Goal: Task Accomplishment & Management: Manage account settings

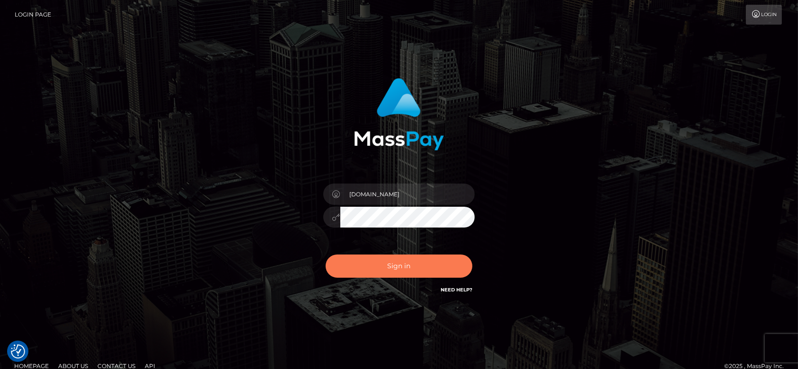
checkbox input "true"
click at [405, 264] on button "Sign in" at bounding box center [399, 266] width 147 height 23
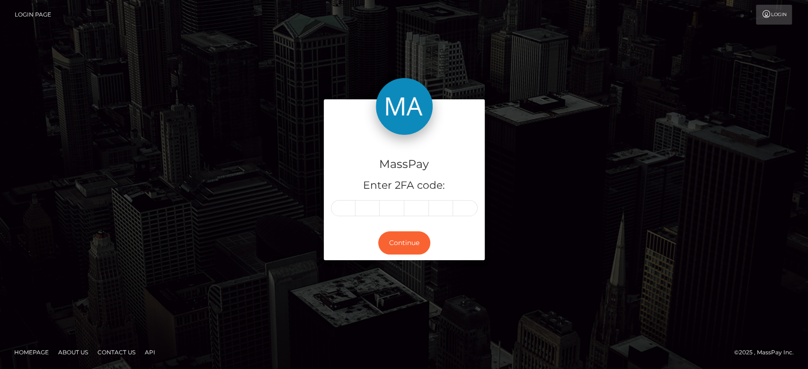
click at [353, 211] on input "text" at bounding box center [343, 208] width 25 height 16
type input "4"
type input "8"
type input "6"
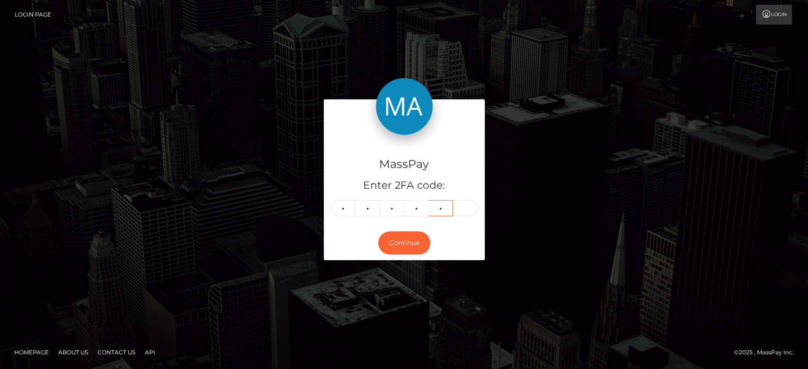
type input "4"
type input "8"
type input "6"
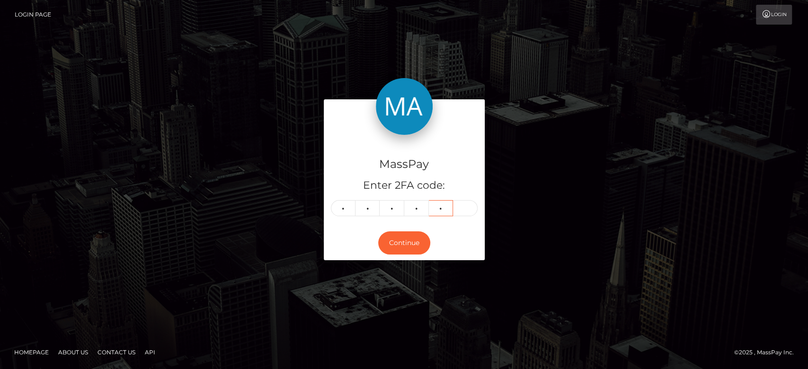
type input "4"
type input "0"
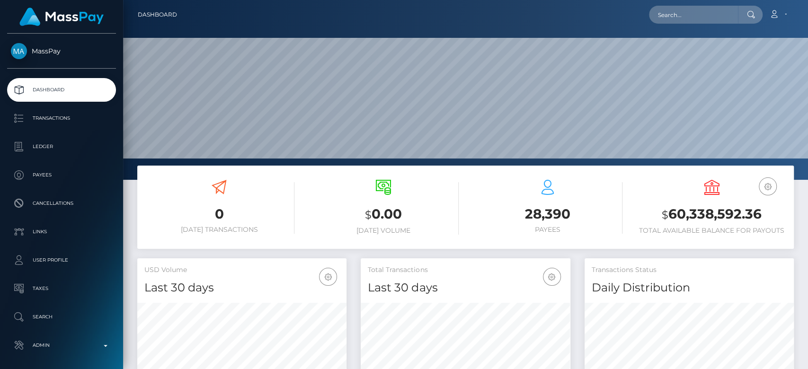
scroll to position [167, 209]
click at [663, 14] on input "text" at bounding box center [693, 15] width 89 height 18
paste input "amber.threadgate@hotmail.com"
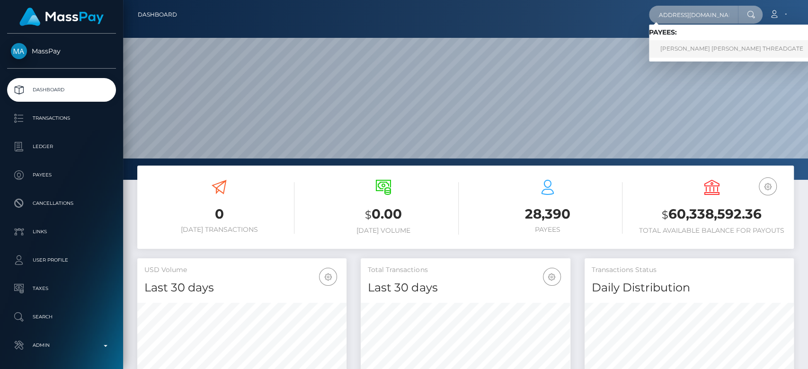
type input "amber.threadgate@hotmail.com"
click at [678, 49] on link "AMBER LOUISE THREADGATE" at bounding box center [732, 49] width 166 height 18
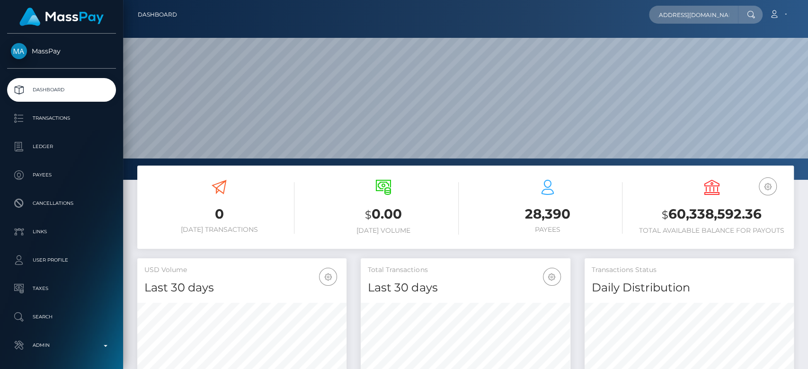
scroll to position [0, 0]
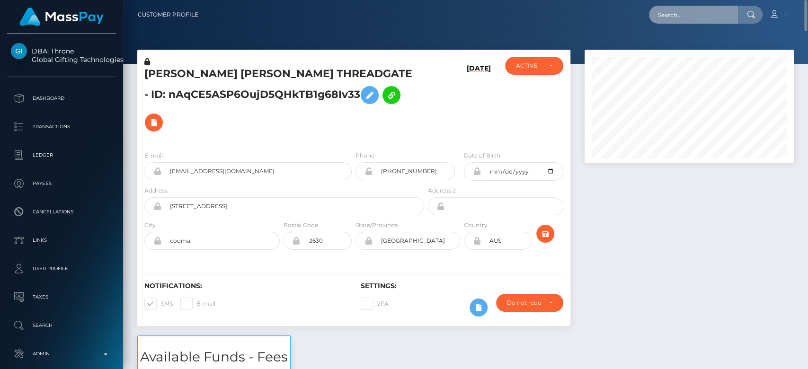
click at [685, 19] on input "text" at bounding box center [693, 15] width 89 height 18
paste input "alexia_evans@outlook.com"
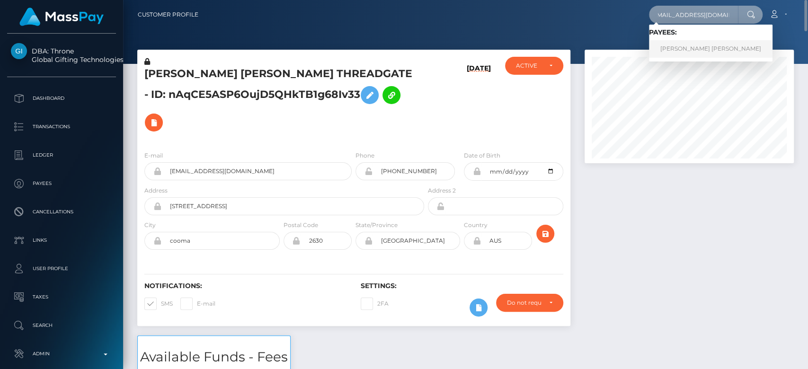
type input "alexia_evans@outlook.com"
click at [689, 46] on link "PAOLA ANDREA DELGADO ARGUELLO" at bounding box center [711, 49] width 124 height 18
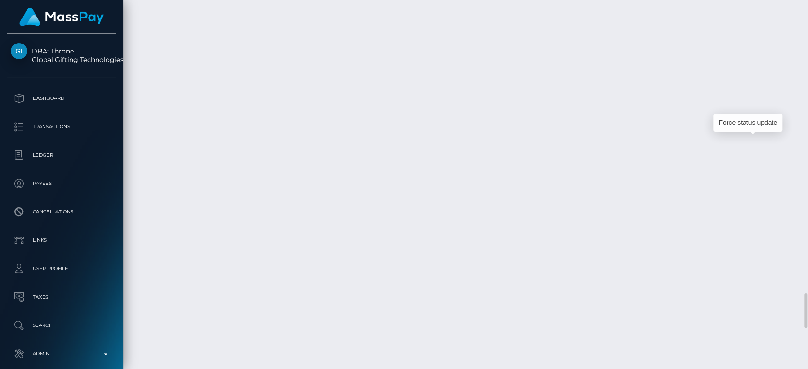
scroll to position [114, 209]
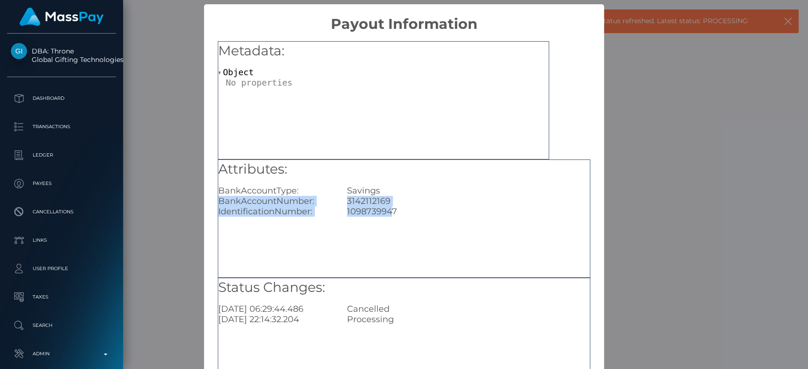
drag, startPoint x: 392, startPoint y: 195, endPoint x: 390, endPoint y: 212, distance: 16.7
click at [388, 211] on div "Attributes: BankAccountType: Savings BankAccountNumber: 3142112169 Identificati…" at bounding box center [403, 188] width 371 height 57
click at [401, 215] on div "1098739947" at bounding box center [468, 211] width 257 height 10
drag, startPoint x: 401, startPoint y: 215, endPoint x: 351, endPoint y: 219, distance: 50.8
click at [351, 219] on div "Attributes: BankAccountType: Savings BankAccountNumber: 3142112169 Identificati…" at bounding box center [404, 218] width 372 height 118
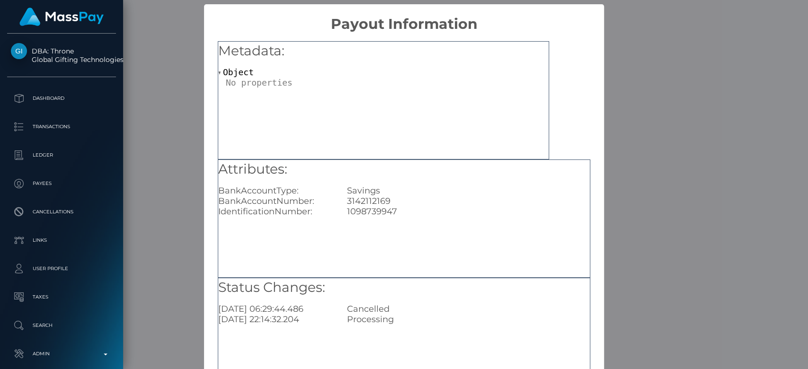
click at [397, 197] on div "3142112169" at bounding box center [468, 201] width 257 height 10
drag, startPoint x: 374, startPoint y: 198, endPoint x: 341, endPoint y: 199, distance: 33.1
click at [341, 199] on div "3142112169" at bounding box center [468, 201] width 257 height 10
copy div "3142112169"
click at [680, 165] on div "× Payout Information Metadata: Object Attributes: BankAccountType: Savings Bank…" at bounding box center [404, 184] width 808 height 369
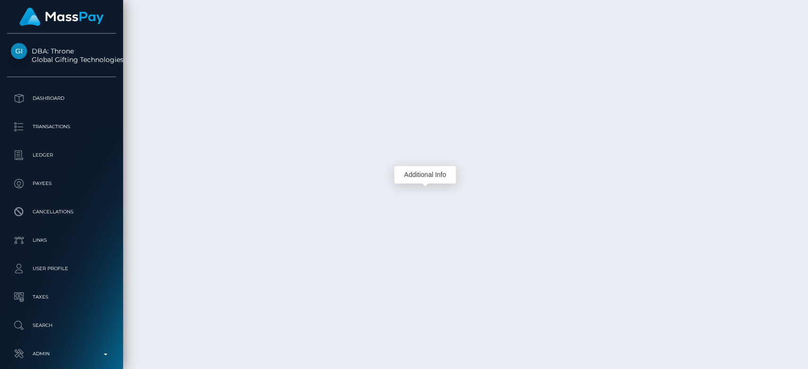
click at [429, 163] on div "Additional Info" at bounding box center [425, 175] width 62 height 24
drag, startPoint x: 746, startPoint y: 245, endPoint x: 707, endPoint y: 248, distance: 38.5
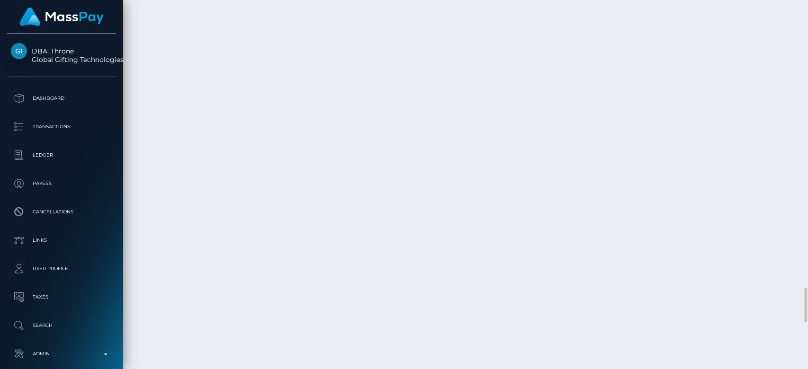
drag, startPoint x: 471, startPoint y: 204, endPoint x: 421, endPoint y: 207, distance: 50.2
drag, startPoint x: 415, startPoint y: 207, endPoint x: 303, endPoint y: 212, distance: 111.3
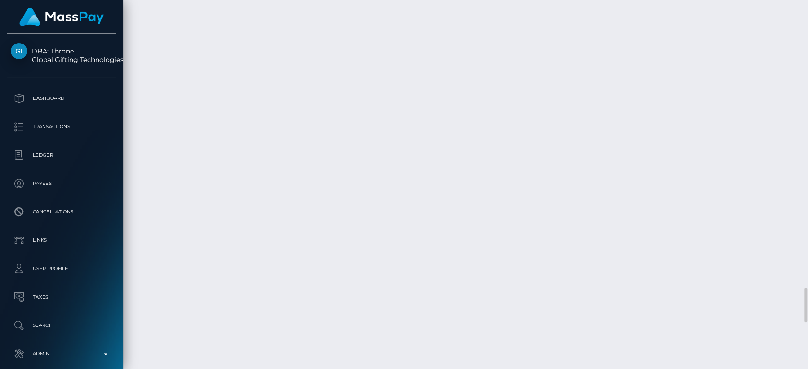
drag, startPoint x: 295, startPoint y: 245, endPoint x: 414, endPoint y: 240, distance: 118.4
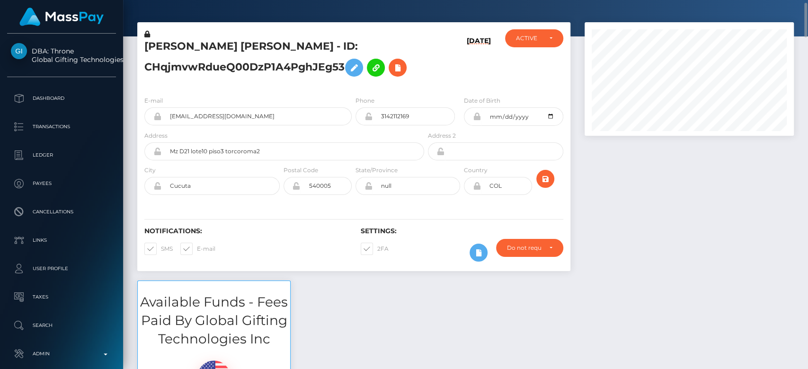
scroll to position [0, 0]
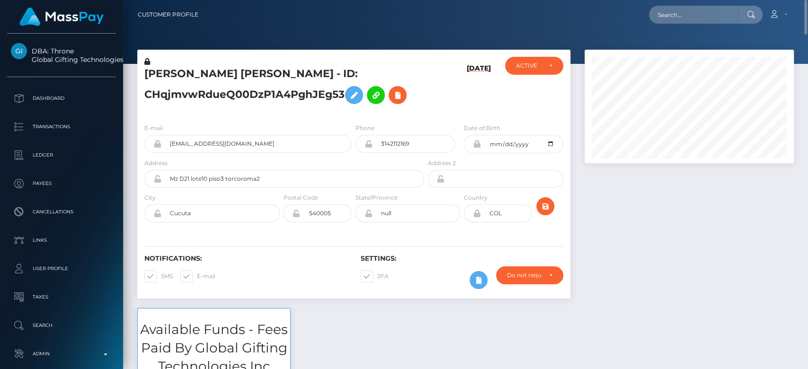
click at [659, 252] on div at bounding box center [688, 179] width 223 height 258
click at [689, 18] on input "text" at bounding box center [693, 15] width 89 height 18
paste input "vwright5869@gmail.com"
type input "vwright5869@gmail.com"
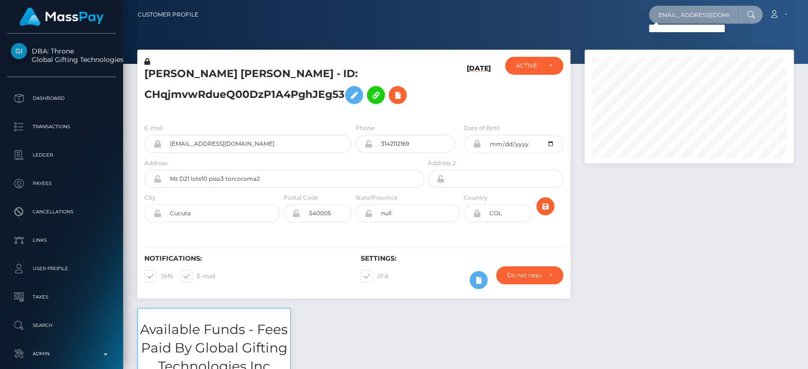
scroll to position [0, 0]
click at [670, 15] on input "vwright5869@gmail.com" at bounding box center [693, 15] width 89 height 18
paste input "vwright5869@gmail.com"
type input "vwright5869@gmail.com"
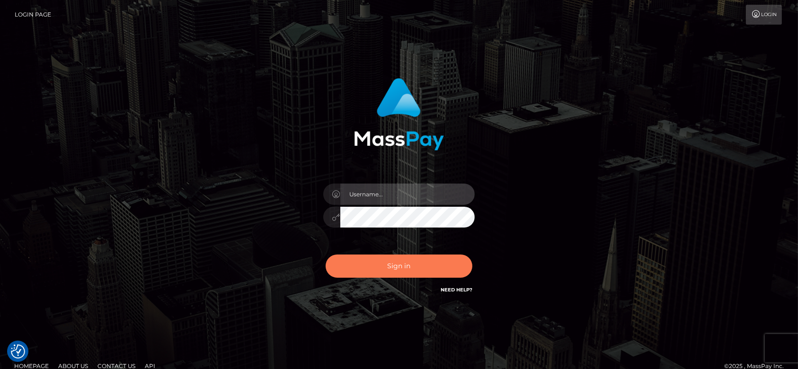
type input "[DOMAIN_NAME]"
click at [378, 271] on button "Sign in" at bounding box center [399, 266] width 147 height 23
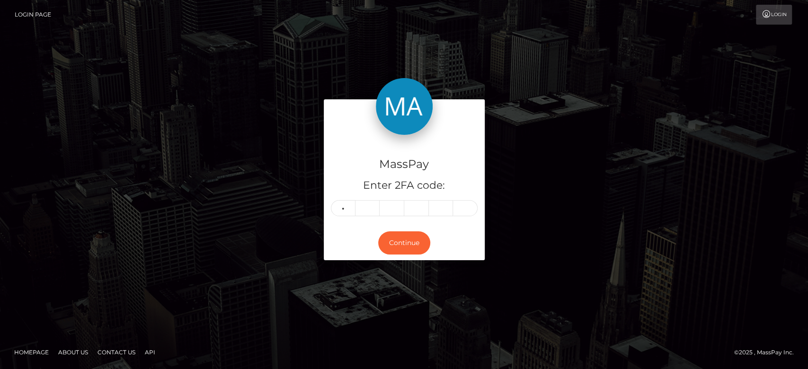
type input "4"
type input "6"
type input "2"
type input "7"
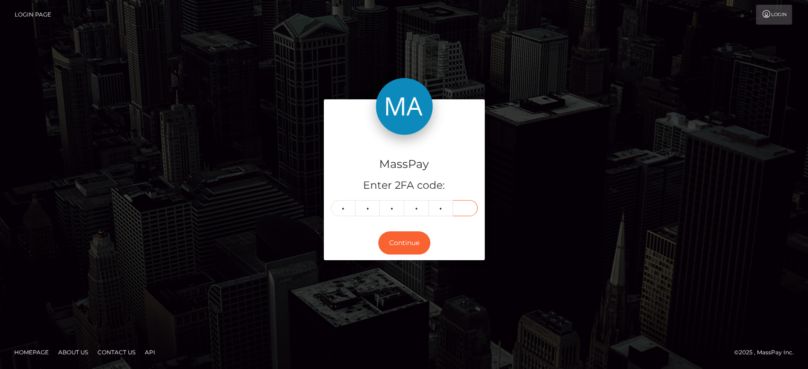
type input "7"
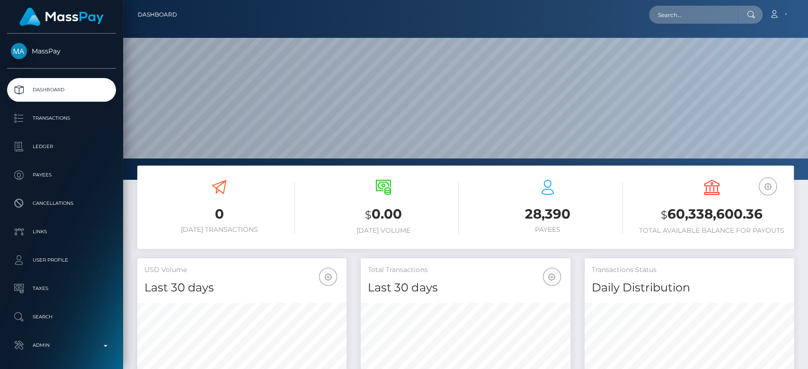
scroll to position [167, 209]
click at [679, 19] on input "text" at bounding box center [693, 15] width 89 height 18
paste input "vwright5869@gmail.com"
type input "vwright5869@gmail.com"
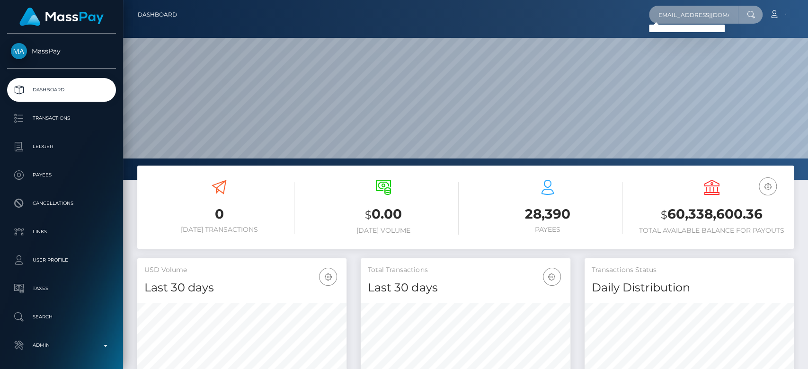
scroll to position [0, 0]
click at [693, 15] on input "vwright5869@gmail.com" at bounding box center [693, 15] width 89 height 18
paste input "vwright5869@gmail.com"
type input "vwright5869@gmail.com"
click at [706, 15] on input "vwright5869@gmail.com" at bounding box center [693, 15] width 89 height 18
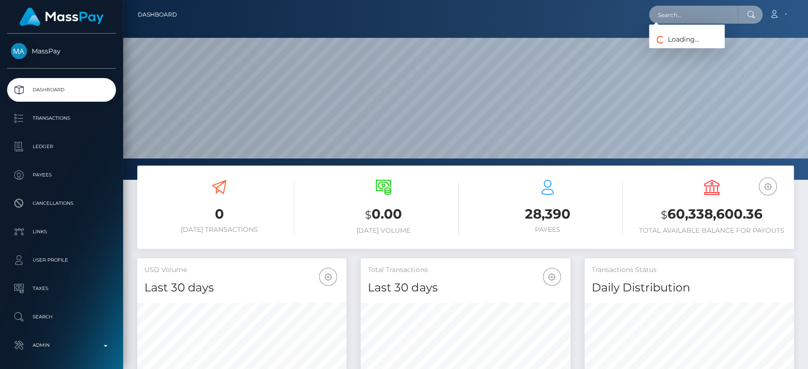
paste input "[EMAIL_ADDRESS][DOMAIN_NAME]"
type input "[EMAIL_ADDRESS][DOMAIN_NAME]"
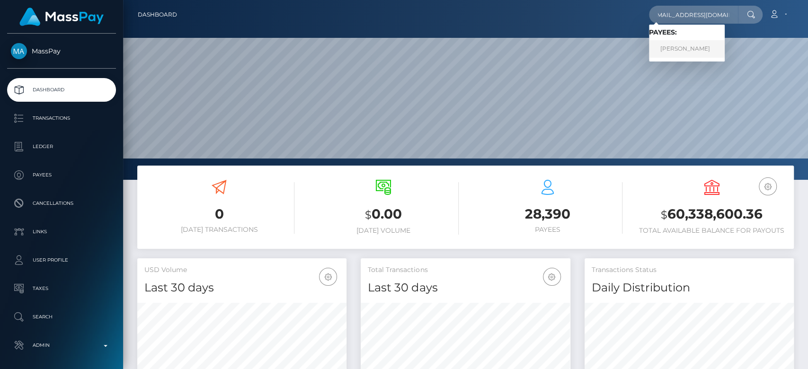
click at [674, 45] on link "NICOLE GIANNOPOULOU" at bounding box center [687, 49] width 76 height 18
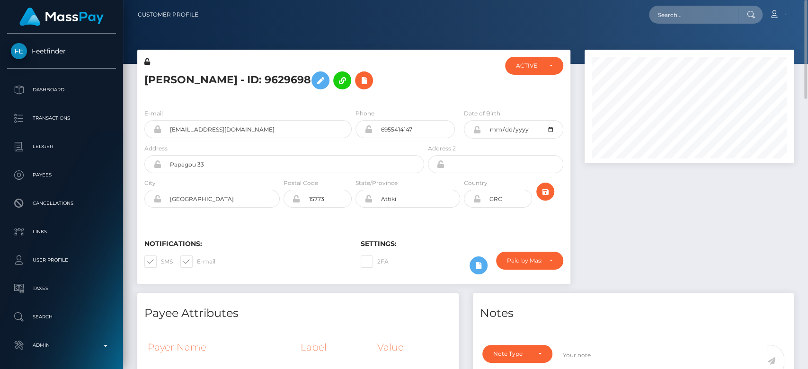
click at [197, 265] on span at bounding box center [197, 261] width 0 height 7
click at [197, 262] on input "E-mail" at bounding box center [200, 259] width 6 height 6
checkbox input "false"
click at [161, 265] on span at bounding box center [161, 261] width 0 height 7
click at [161, 262] on input "SMS" at bounding box center [164, 259] width 6 height 6
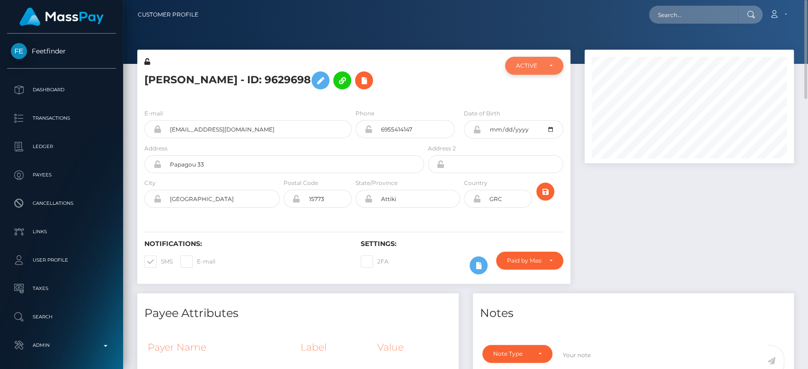
checkbox input "false"
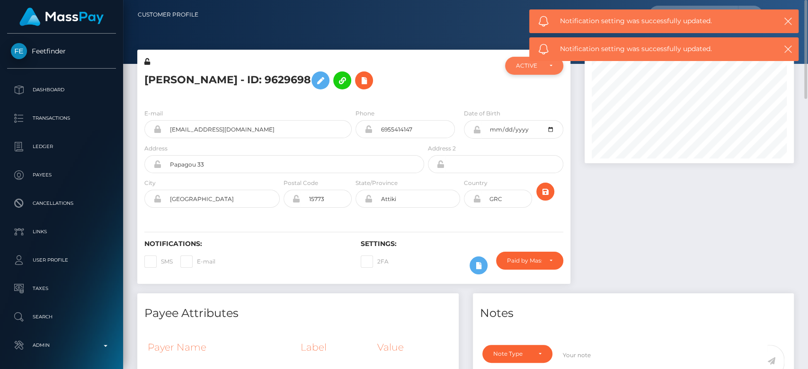
click at [523, 71] on div "ACTIVE" at bounding box center [534, 66] width 58 height 18
click at [523, 128] on span "CLOSED" at bounding box center [528, 131] width 24 height 9
select select "CLOSED"
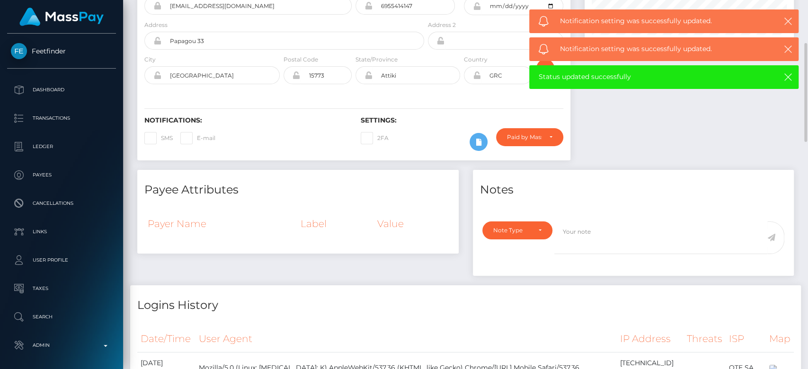
scroll to position [132, 0]
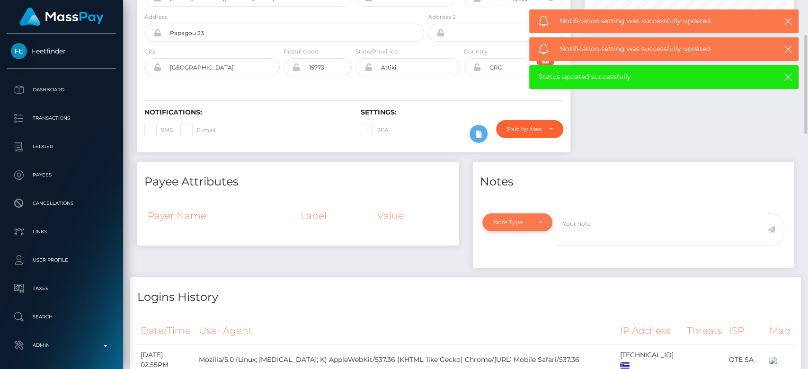
click at [533, 226] on div "Note Type" at bounding box center [517, 223] width 48 height 8
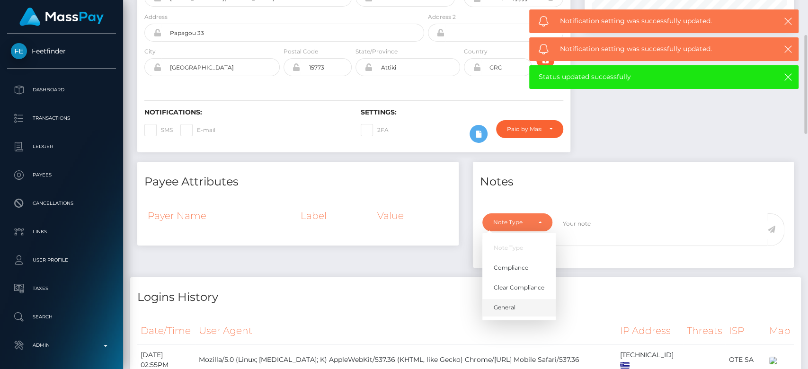
click at [518, 316] on link "General" at bounding box center [518, 308] width 73 height 18
select select "GENERAL"
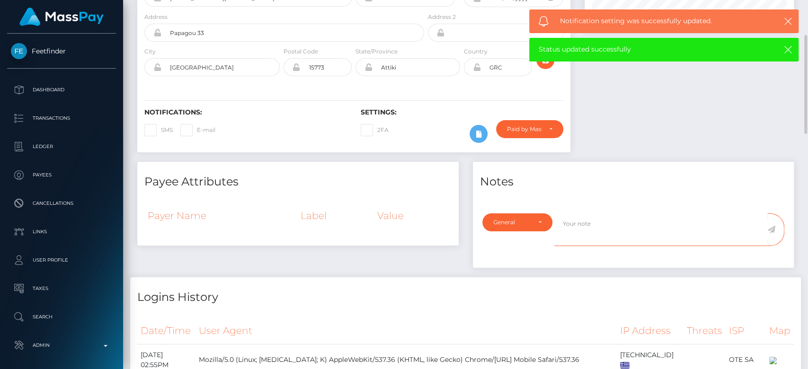
click at [578, 246] on textarea at bounding box center [660, 229] width 213 height 33
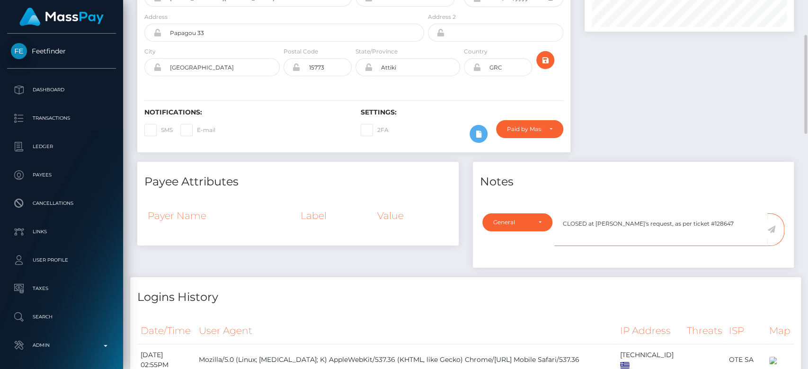
type textarea "CLOSED at payee's request, as per ticket #128647"
click at [772, 233] on icon at bounding box center [771, 230] width 8 height 8
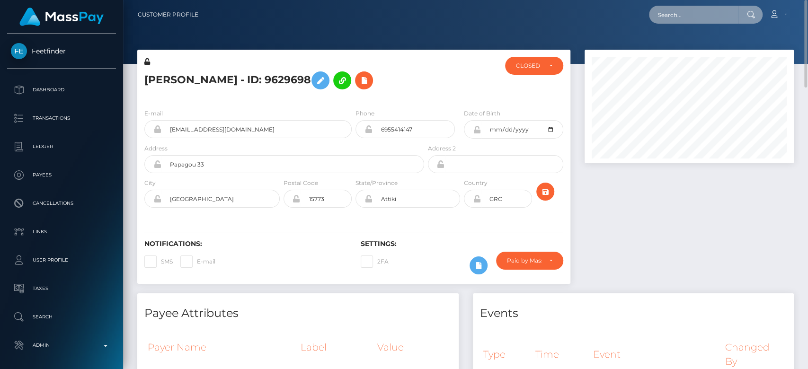
paste input "[EMAIL_ADDRESS][DOMAIN_NAME]"
click at [691, 9] on input "[EMAIL_ADDRESS][DOMAIN_NAME]" at bounding box center [693, 15] width 89 height 18
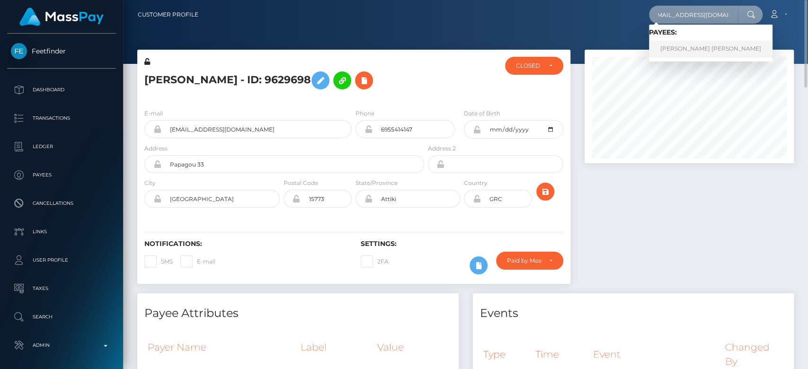
type input "[EMAIL_ADDRESS][DOMAIN_NAME]"
click at [700, 51] on link "[PERSON_NAME] [PERSON_NAME]" at bounding box center [711, 49] width 124 height 18
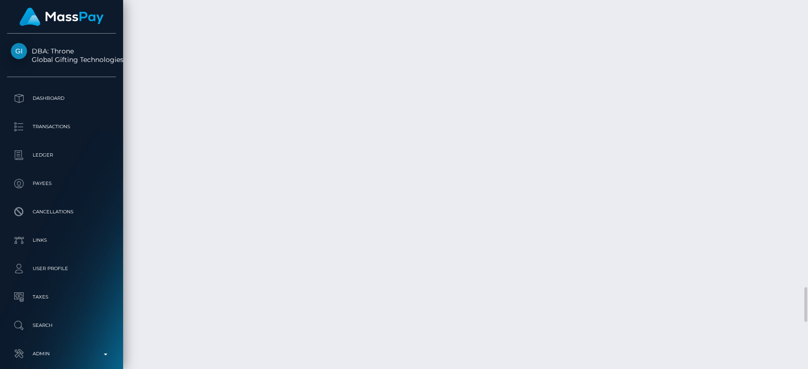
scroll to position [114, 209]
drag, startPoint x: 417, startPoint y: 212, endPoint x: 346, endPoint y: 208, distance: 71.1
copy td "MSP2d026bb193dc7f7"
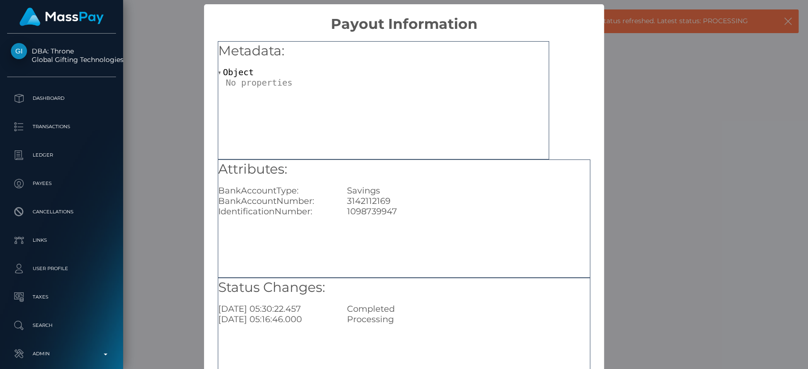
click at [182, 172] on div "× Payout Information Metadata: Object Attributes: BankAccountType: Savings Bank…" at bounding box center [404, 184] width 808 height 369
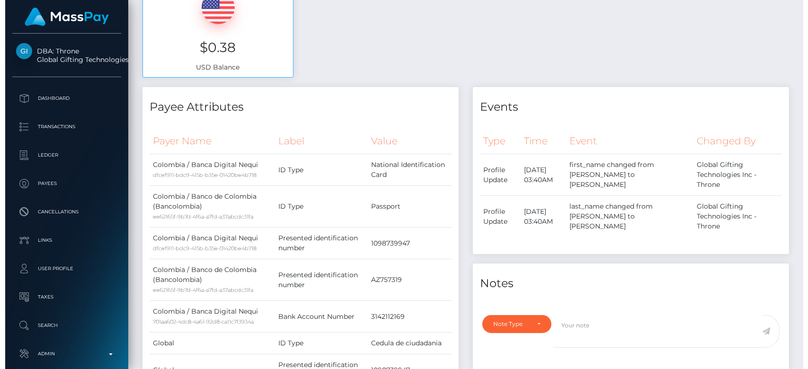
scroll to position [0, 0]
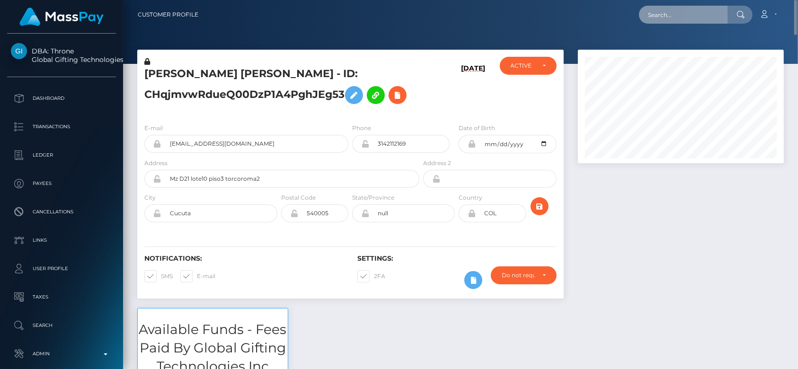
click at [697, 17] on input "text" at bounding box center [683, 15] width 89 height 18
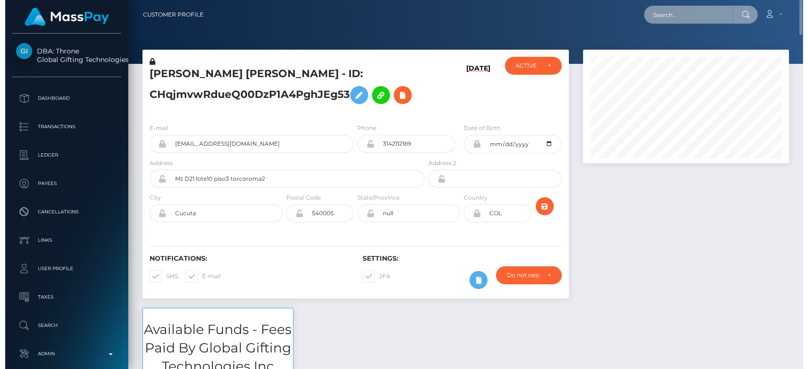
scroll to position [114, 209]
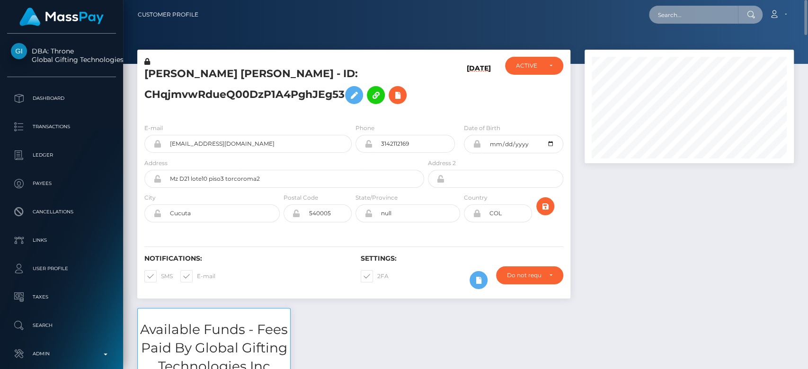
paste input "jess010402@icloud.com"
type input "jess010402@icloud.com"
click at [670, 8] on input "jess010402@icloud.com" at bounding box center [693, 15] width 89 height 18
paste input "daBthmMzClUUIWjeaUBABnLQbx62"
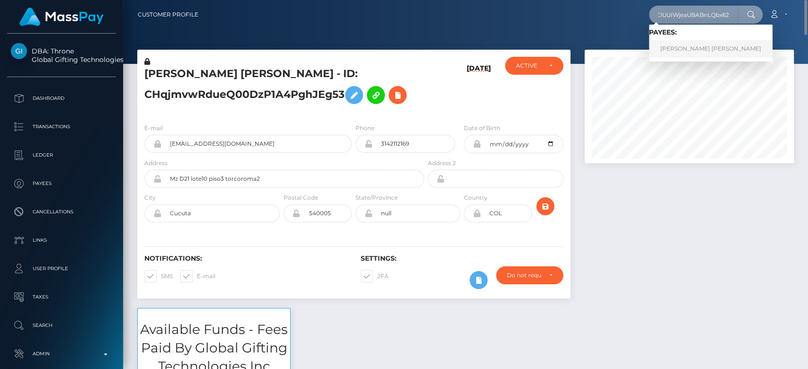
type input "daBthmMzClUUIWjeaUBABnLQbx62"
click at [699, 44] on link "JESSICA ELLIE V FIRMINGER" at bounding box center [711, 49] width 124 height 18
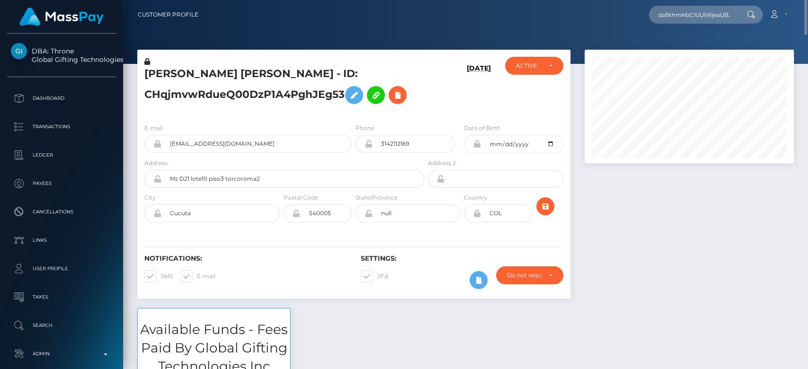
click at [651, 195] on div at bounding box center [688, 179] width 223 height 258
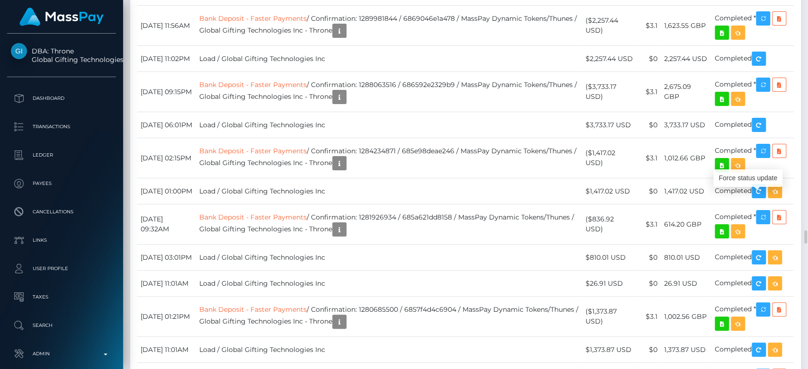
scroll to position [114, 209]
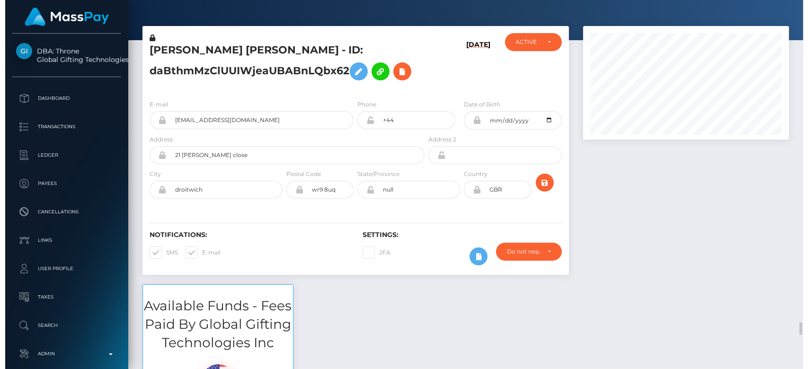
scroll to position [0, 0]
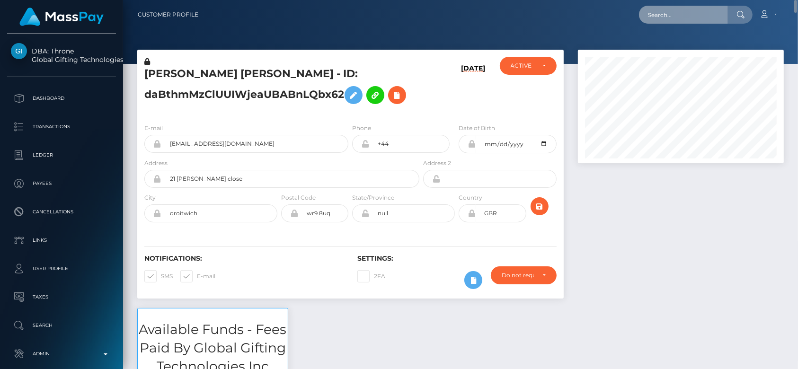
click at [659, 15] on input "text" at bounding box center [683, 15] width 89 height 18
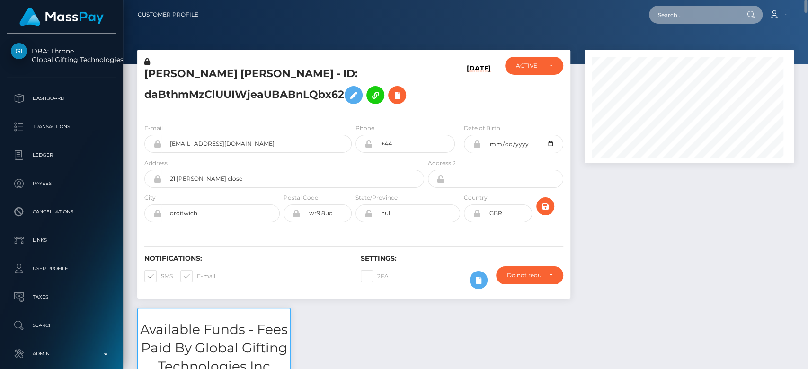
scroll to position [114, 209]
paste input "avarosana1@gmail.com"
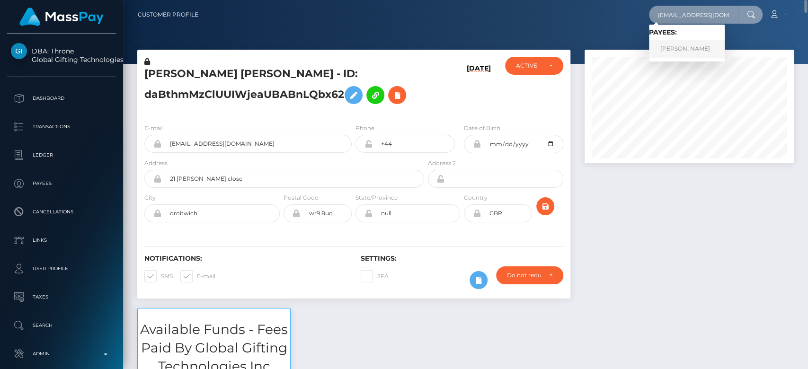
type input "avarosana1@gmail.com"
click at [681, 47] on link "Kelle Lynette Johnson" at bounding box center [687, 49] width 76 height 18
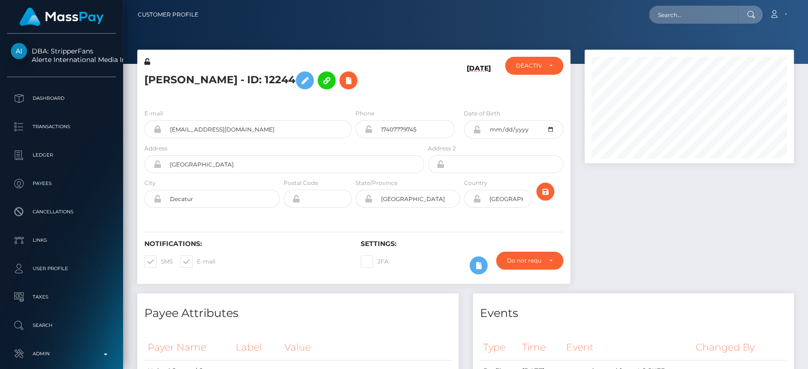
scroll to position [114, 209]
click at [664, 257] on div at bounding box center [688, 172] width 223 height 244
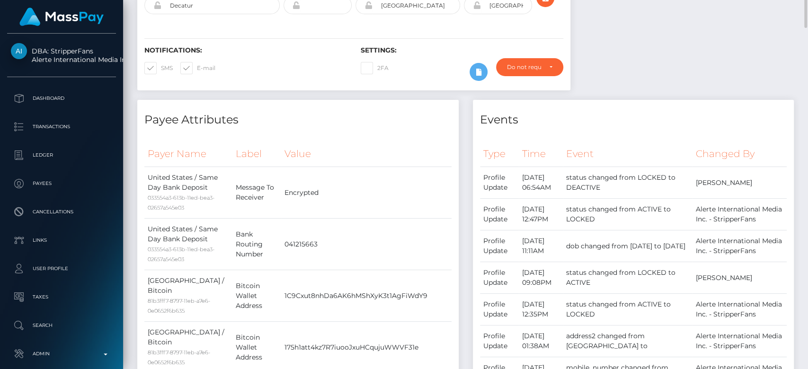
scroll to position [0, 0]
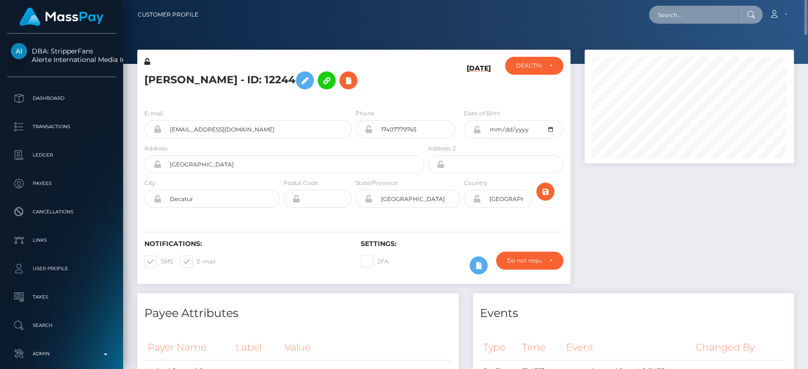
click at [676, 16] on input "text" at bounding box center [693, 15] width 89 height 18
paste input "[EMAIL_ADDRESS][DOMAIN_NAME]"
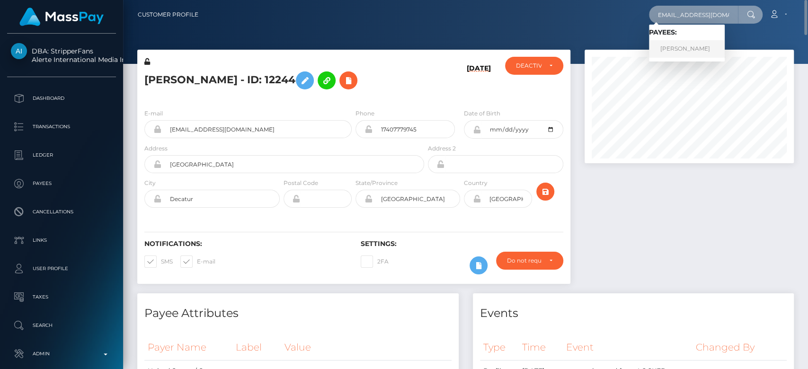
type input "[EMAIL_ADDRESS][DOMAIN_NAME]"
click at [690, 48] on link "Ava Rosana" at bounding box center [687, 49] width 76 height 18
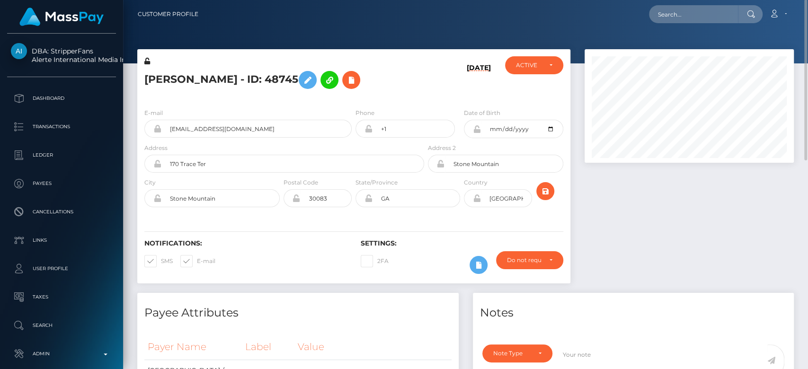
scroll to position [473097, 473001]
click at [528, 62] on div "ACTIVE" at bounding box center [528, 66] width 25 height 8
click at [649, 217] on div at bounding box center [688, 171] width 223 height 244
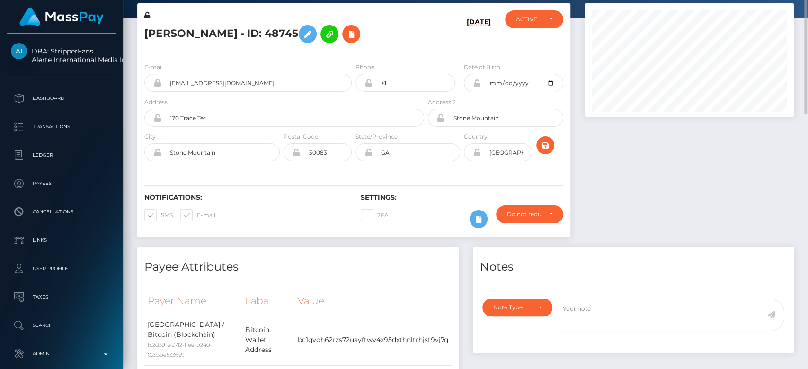
scroll to position [0, 0]
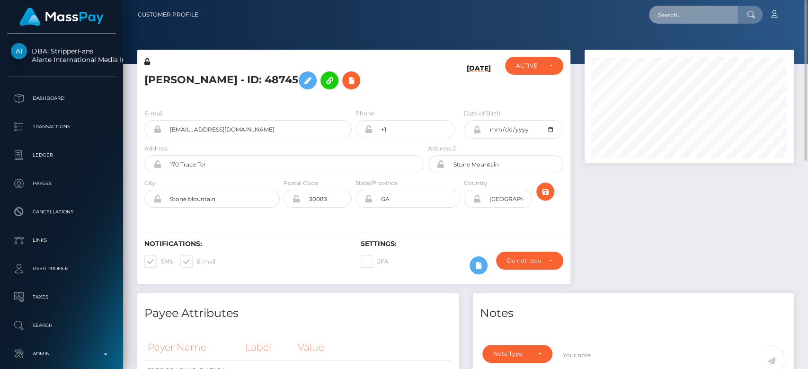
click at [687, 21] on input "text" at bounding box center [693, 15] width 89 height 18
paste input "[EMAIL_ADDRESS][DOMAIN_NAME]"
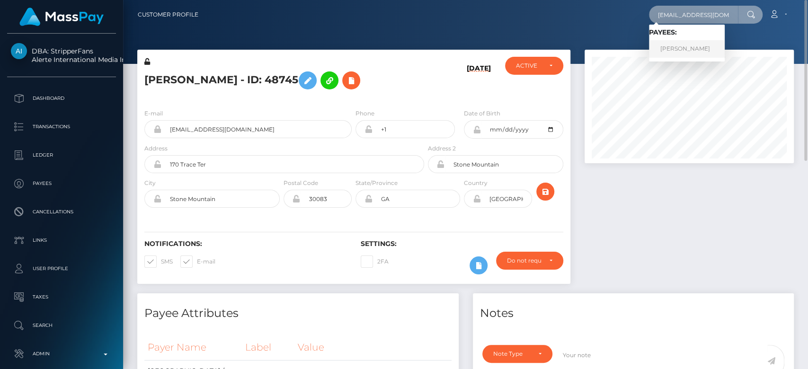
type input "[EMAIL_ADDRESS][DOMAIN_NAME]"
click at [684, 46] on link "EMILY MAE LONG" at bounding box center [687, 49] width 76 height 18
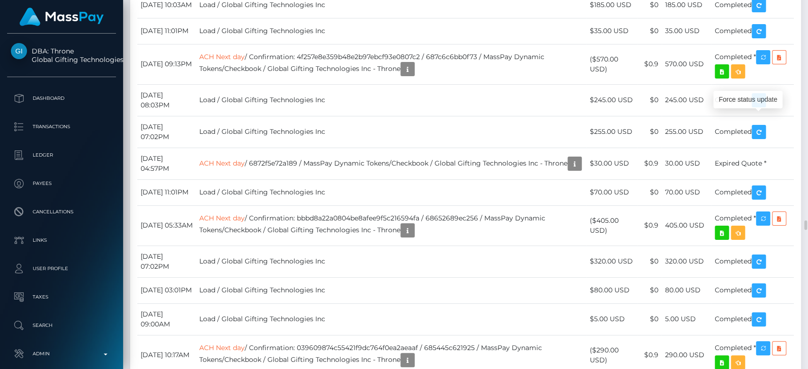
scroll to position [114, 209]
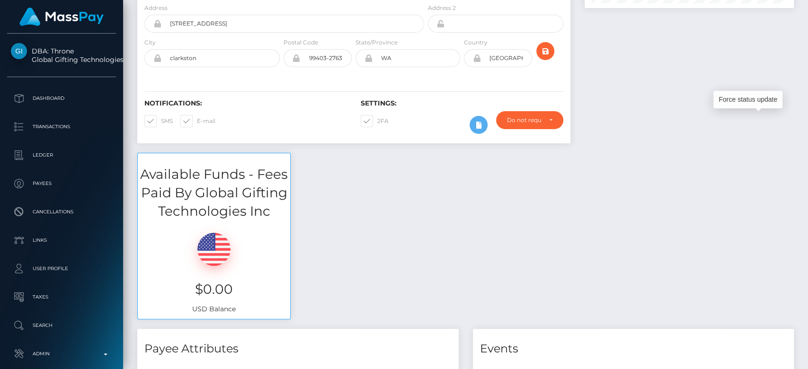
scroll to position [0, 0]
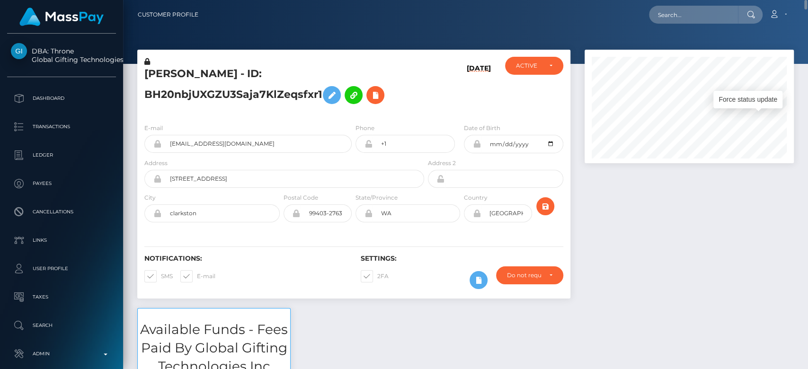
click at [690, 2] on nav "Customer Profile Loading... Loading... Account" at bounding box center [465, 14] width 685 height 29
click at [687, 6] on input "text" at bounding box center [693, 15] width 89 height 18
paste input "a0903451314@gmail.com"
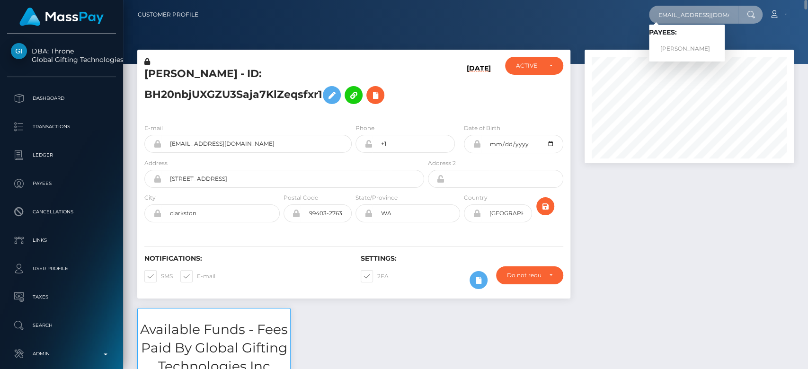
type input "a0903451314@gmail.com"
click at [693, 43] on link "Yu Yang Chung" at bounding box center [687, 49] width 76 height 18
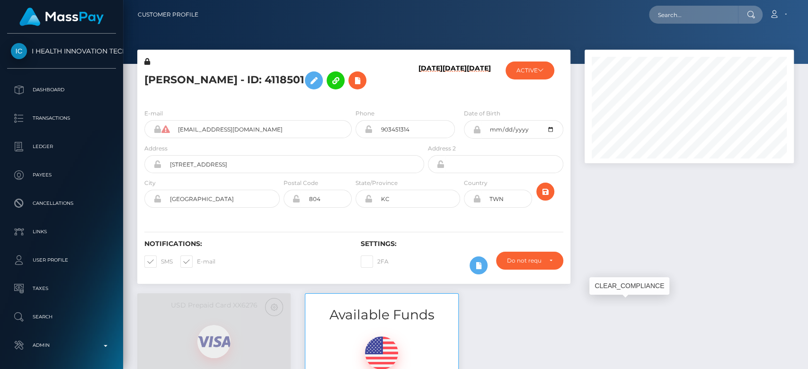
scroll to position [114, 209]
click at [681, 15] on input "text" at bounding box center [693, 15] width 89 height 18
paste input "[EMAIL_ADDRESS][DOMAIN_NAME]"
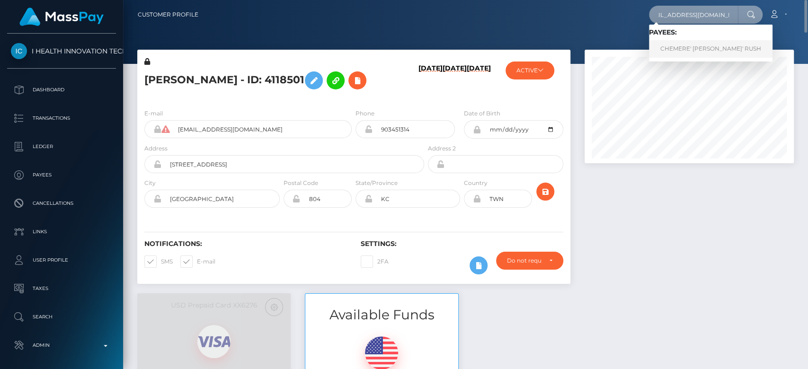
type input "[EMAIL_ADDRESS][DOMAIN_NAME]"
click at [699, 45] on link "CHEMERE' [PERSON_NAME]' RUSH" at bounding box center [711, 49] width 124 height 18
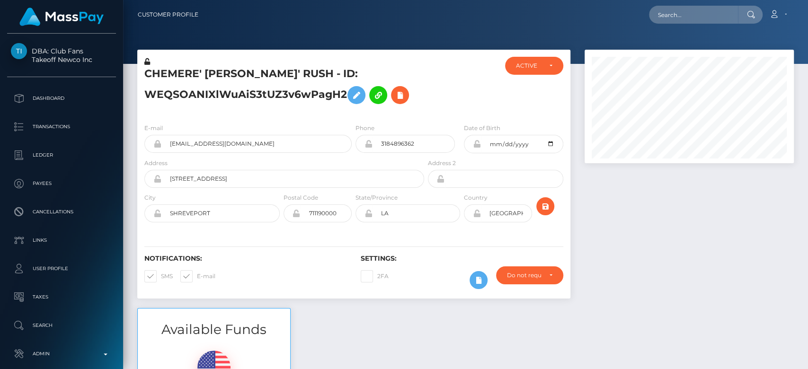
scroll to position [114, 209]
click at [676, 8] on input "text" at bounding box center [693, 15] width 89 height 18
paste input "[EMAIL_ADDRESS][DOMAIN_NAME]"
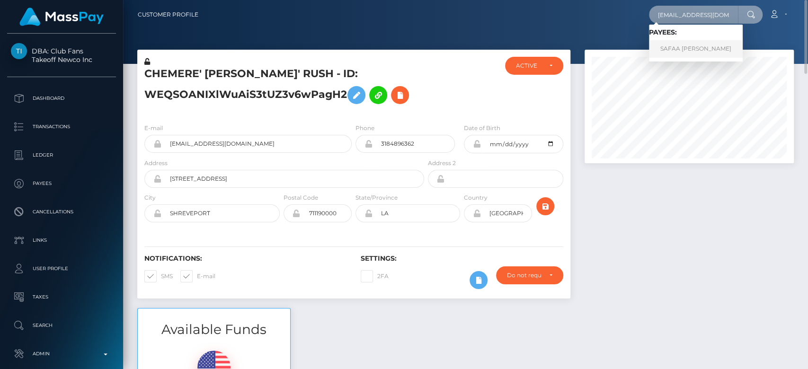
type input "safaazafarr@gmail.com"
click at [701, 45] on link "SAFAA IMAAN ZAFAR" at bounding box center [696, 49] width 94 height 18
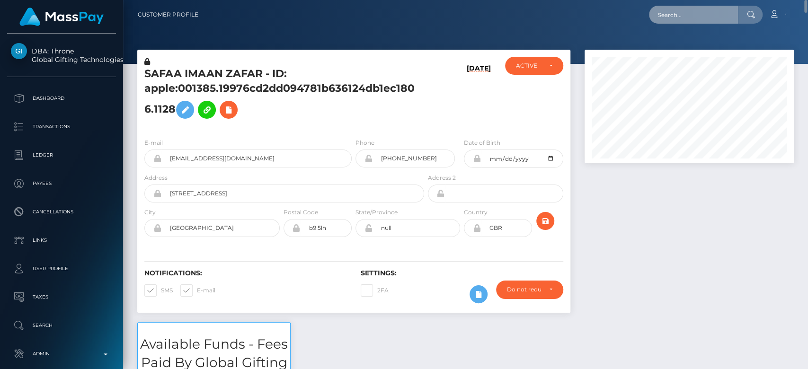
click at [695, 14] on input "text" at bounding box center [693, 15] width 89 height 18
paste input "[EMAIL_ADDRESS][DOMAIN_NAME]"
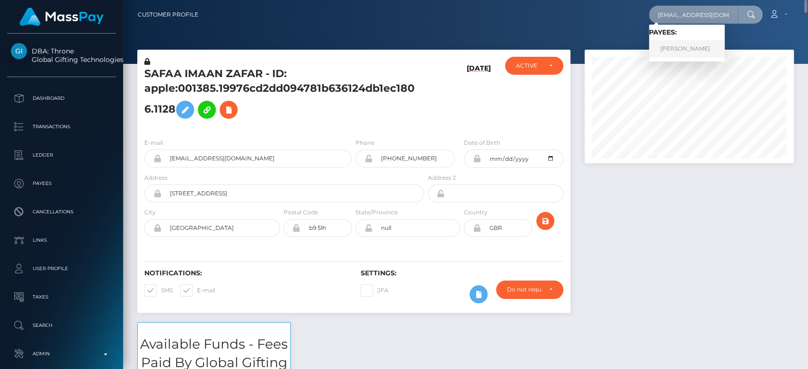
type input "[EMAIL_ADDRESS][DOMAIN_NAME]"
click at [668, 46] on link "Valerie Wright" at bounding box center [687, 49] width 76 height 18
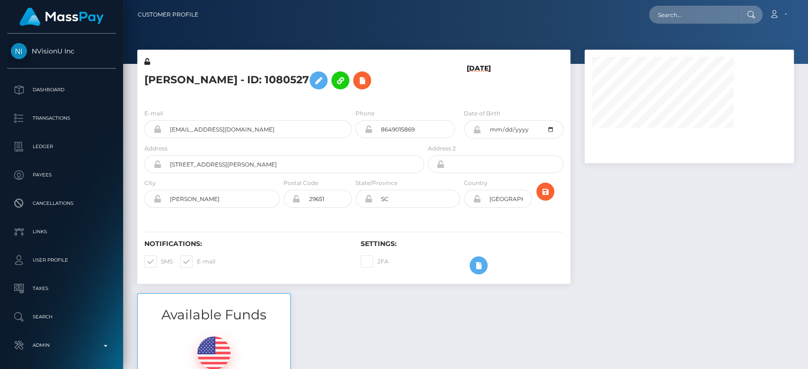
click at [612, 275] on div at bounding box center [688, 172] width 223 height 244
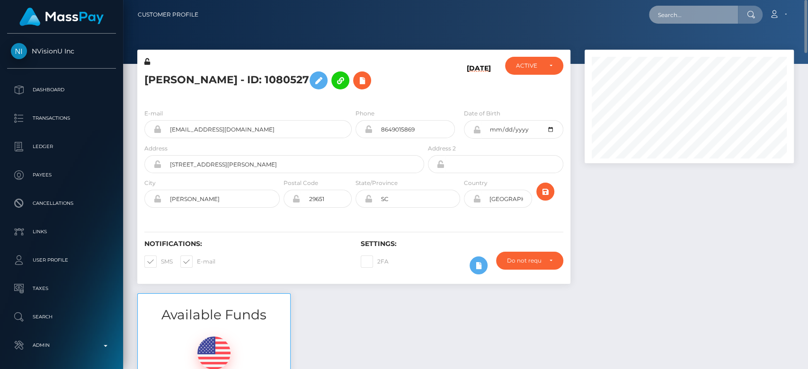
click at [675, 21] on input "text" at bounding box center [693, 15] width 89 height 18
paste input "avarosana1@gmail.com"
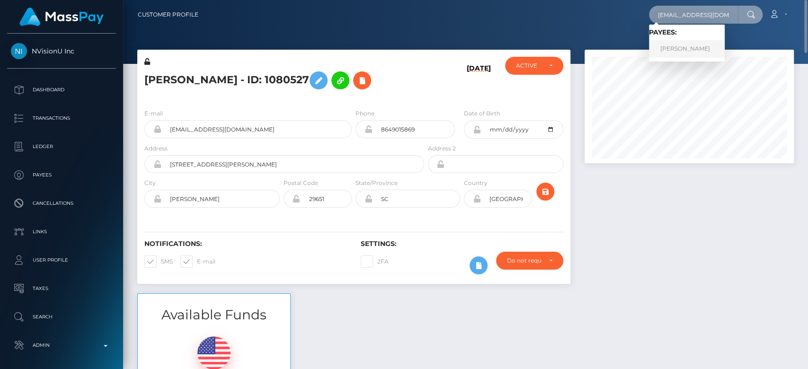
type input "avarosana1@gmail.com"
click at [678, 48] on link "Kelle Lynette Johnson" at bounding box center [687, 49] width 76 height 18
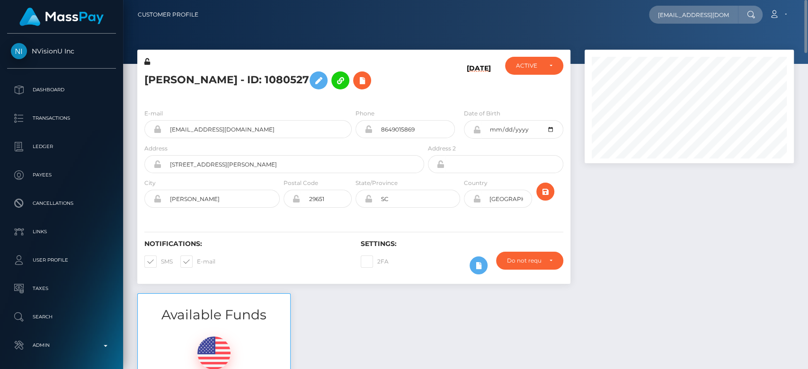
click at [632, 209] on div at bounding box center [688, 172] width 223 height 244
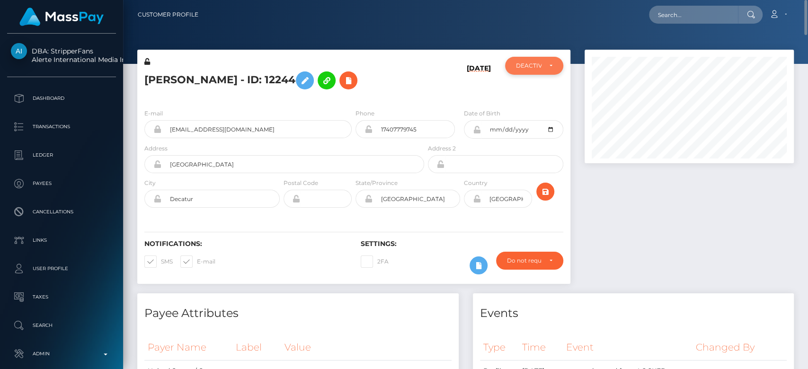
click at [550, 66] on div "DEACTIVE" at bounding box center [534, 66] width 36 height 8
click at [550, 66] on button "DEACTIVE" at bounding box center [534, 66] width 58 height 18
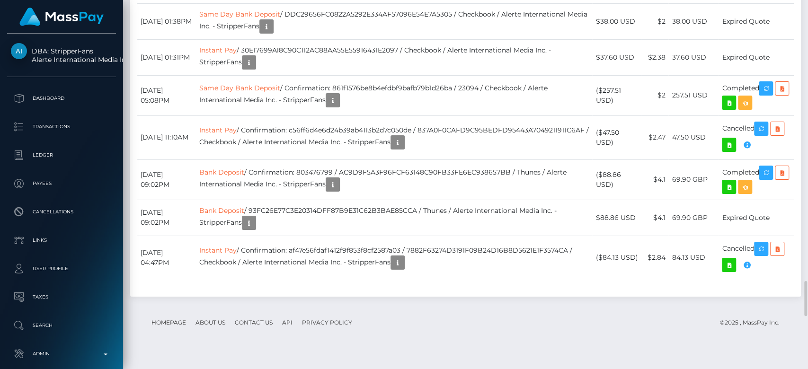
drag, startPoint x: 613, startPoint y: 88, endPoint x: 601, endPoint y: 83, distance: 13.0
copy td "$54.80 USD"
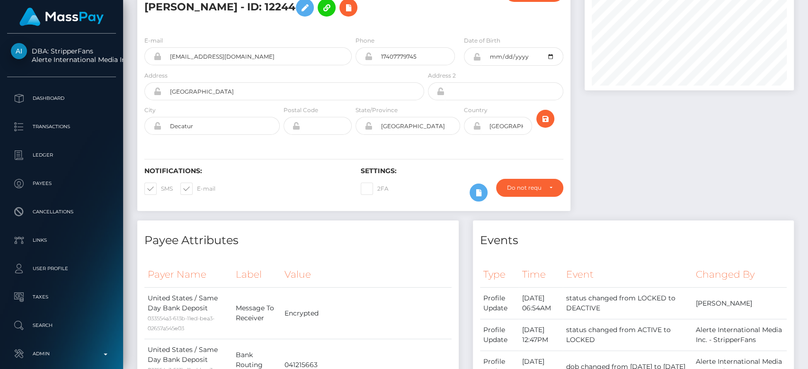
scroll to position [0, 0]
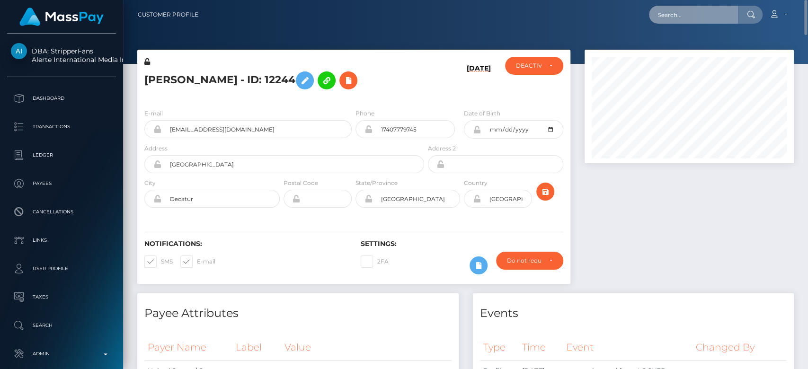
click at [702, 12] on input "text" at bounding box center [693, 15] width 89 height 18
paste input "moniiglove@icloud.com"
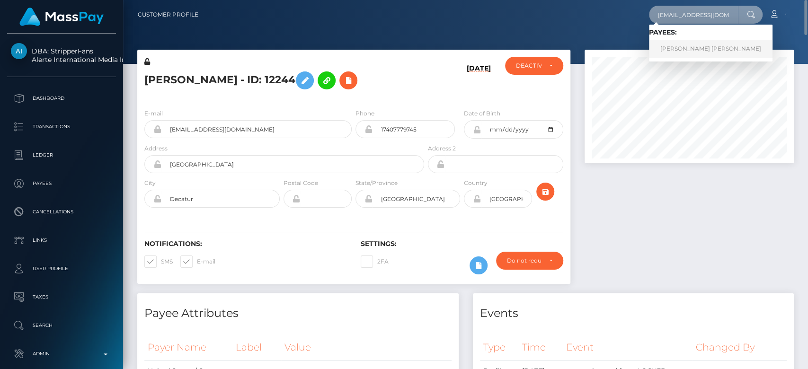
type input "moniiglove@icloud.com"
click at [686, 47] on link "MONICA MELISSA HERNANDEZ" at bounding box center [711, 49] width 124 height 18
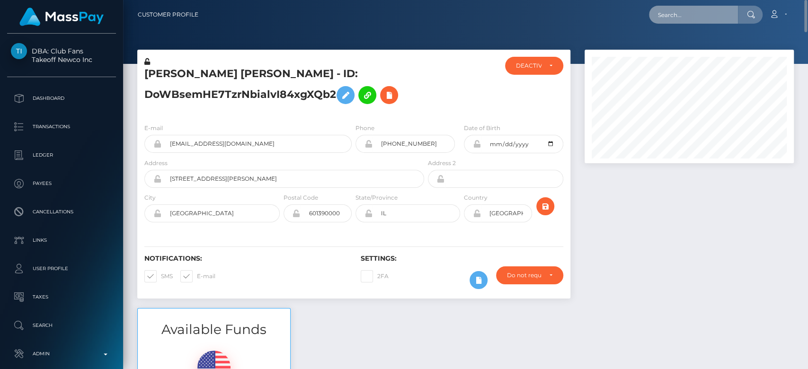
click at [683, 16] on input "text" at bounding box center [693, 15] width 89 height 18
paste input "[EMAIL_ADDRESS][DOMAIN_NAME]"
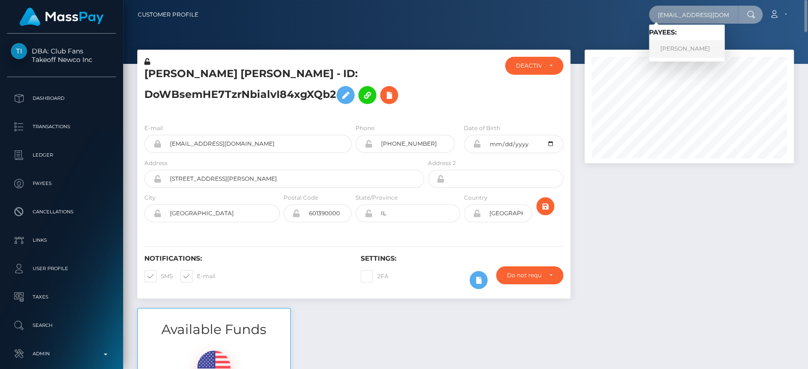
type input "[EMAIL_ADDRESS][DOMAIN_NAME]"
click at [681, 43] on link "Endie Brumbelow" at bounding box center [687, 49] width 76 height 18
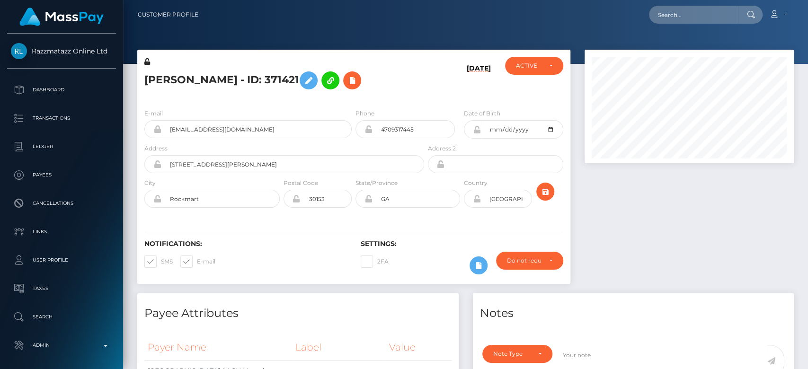
scroll to position [114, 209]
click at [640, 209] on div at bounding box center [688, 172] width 223 height 244
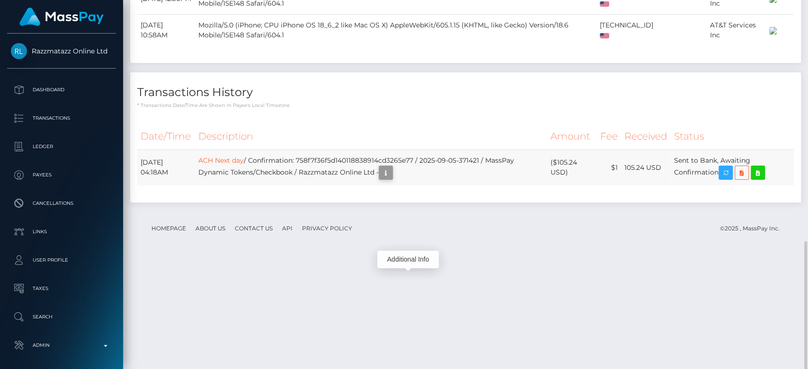
click at [391, 179] on icon "button" at bounding box center [385, 173] width 11 height 12
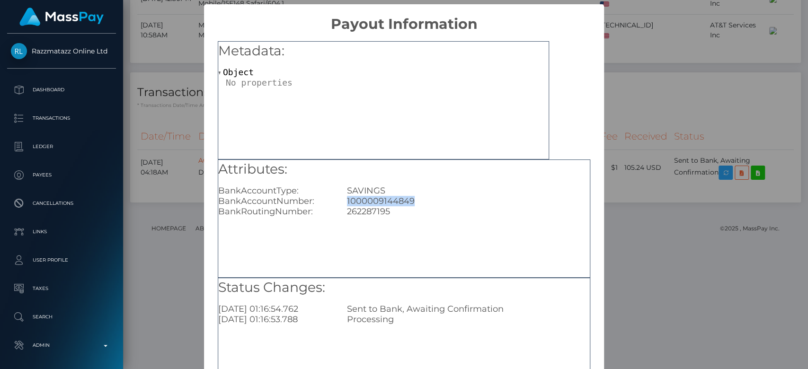
drag, startPoint x: 420, startPoint y: 199, endPoint x: 342, endPoint y: 201, distance: 78.1
click at [342, 201] on div "1000009144849" at bounding box center [468, 201] width 257 height 10
copy div "1000009144849"
click at [179, 119] on div "× Payout Information Metadata: Object Attributes: BankAccountType: SAVINGS Bank…" at bounding box center [404, 184] width 808 height 369
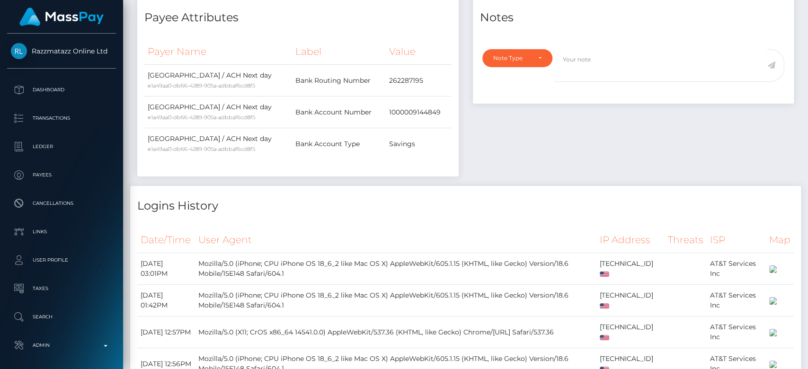
scroll to position [0, 0]
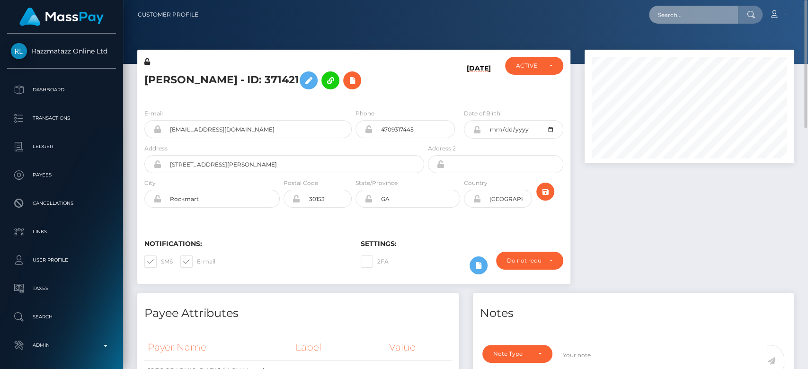
click at [694, 12] on input "text" at bounding box center [693, 15] width 89 height 18
paste input "denzhy@gmail.com"
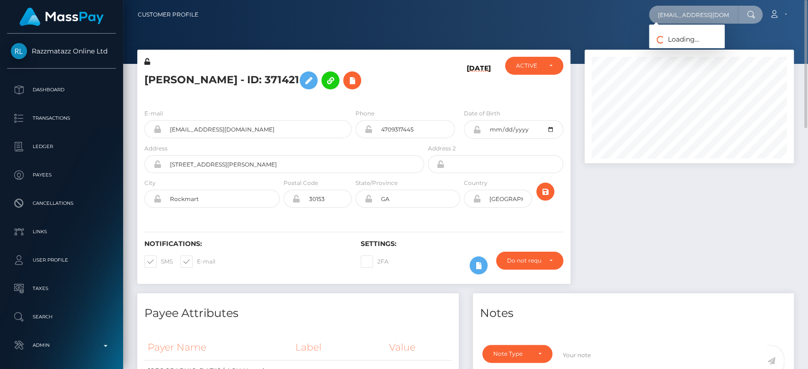
type input "denzhy@gmail.com"
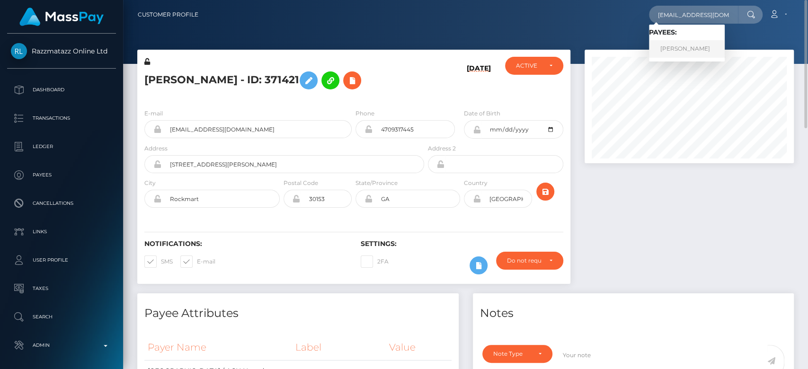
click at [683, 51] on link "LEONTINE KAREN SNOEREN" at bounding box center [687, 49] width 76 height 18
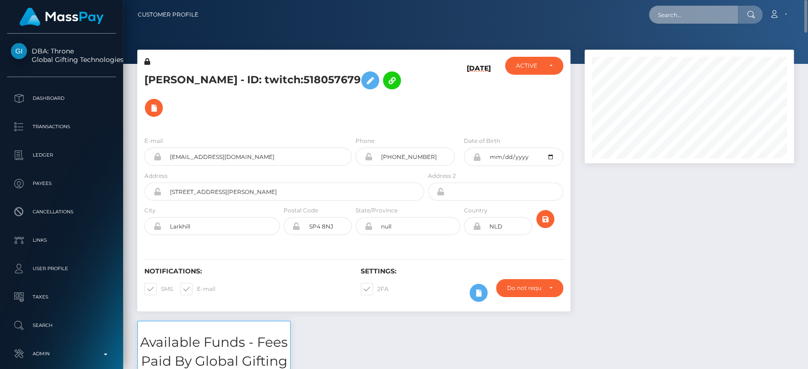
click at [681, 21] on input "text" at bounding box center [693, 15] width 89 height 18
paste input "[EMAIL_ADDRESS][DOMAIN_NAME]"
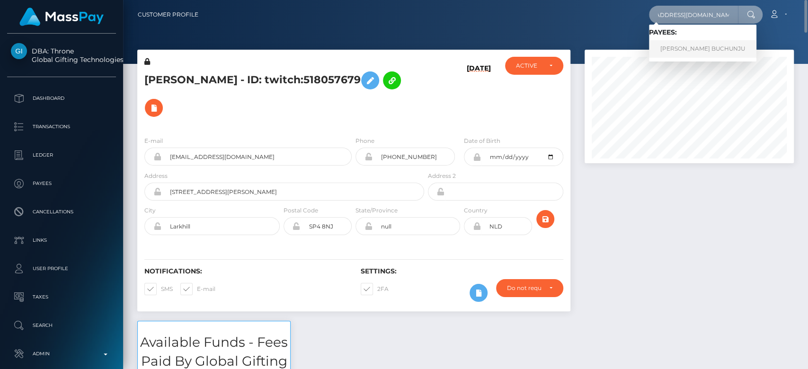
type input "[EMAIL_ADDRESS][DOMAIN_NAME]"
click at [678, 52] on link "RACHEAL BUCHUNJU" at bounding box center [702, 49] width 107 height 18
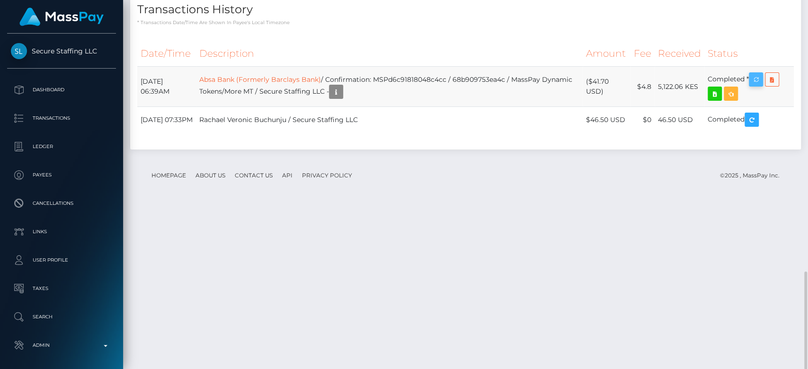
scroll to position [114, 209]
click at [760, 86] on icon "button" at bounding box center [755, 80] width 11 height 12
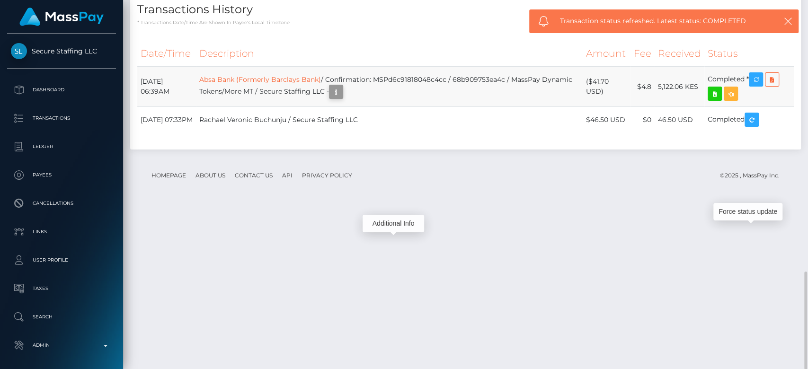
click at [342, 98] on icon "button" at bounding box center [335, 92] width 11 height 12
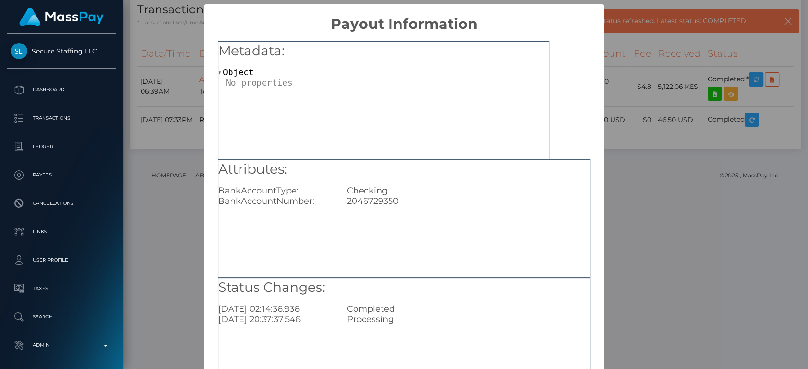
click at [671, 139] on div "× Payout Information Metadata: Object Attributes: BankAccountType: Checking Ban…" at bounding box center [404, 184] width 808 height 369
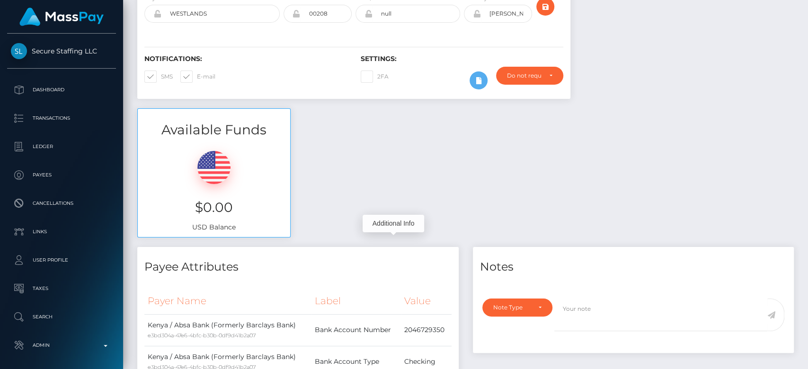
scroll to position [0, 0]
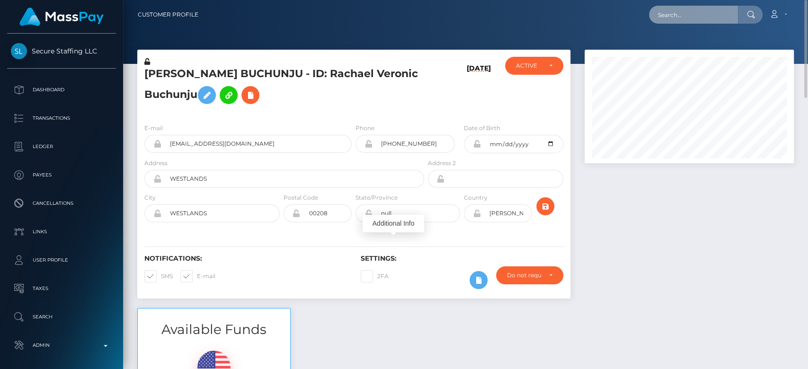
click at [677, 7] on input "text" at bounding box center [693, 15] width 89 height 18
paste input "[EMAIL_ADDRESS][DOMAIN_NAME]"
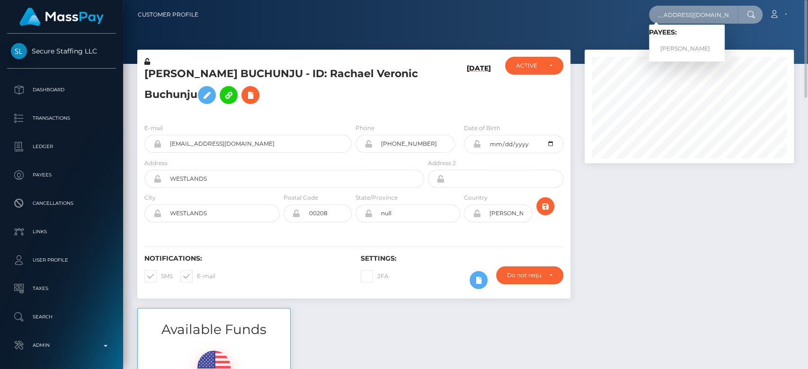
type input "[EMAIL_ADDRESS][DOMAIN_NAME]"
click at [690, 45] on link "[PERSON_NAME]" at bounding box center [687, 49] width 76 height 18
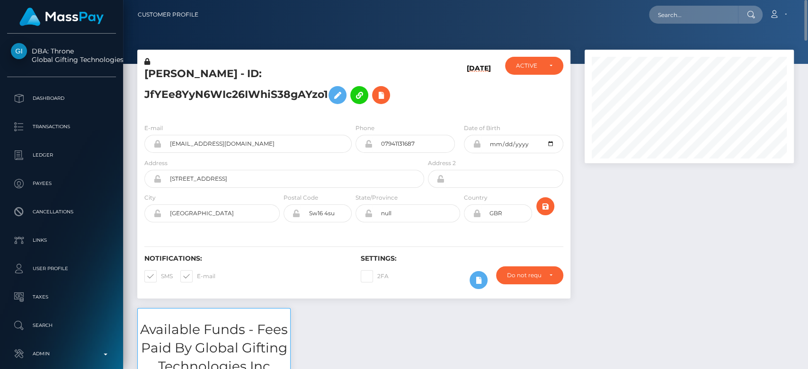
click at [197, 274] on span at bounding box center [197, 276] width 0 height 7
click at [197, 274] on input "E-mail" at bounding box center [200, 273] width 6 height 6
checkbox input "false"
click at [161, 278] on span at bounding box center [161, 276] width 0 height 7
click at [161, 276] on input "SMS" at bounding box center [164, 273] width 6 height 6
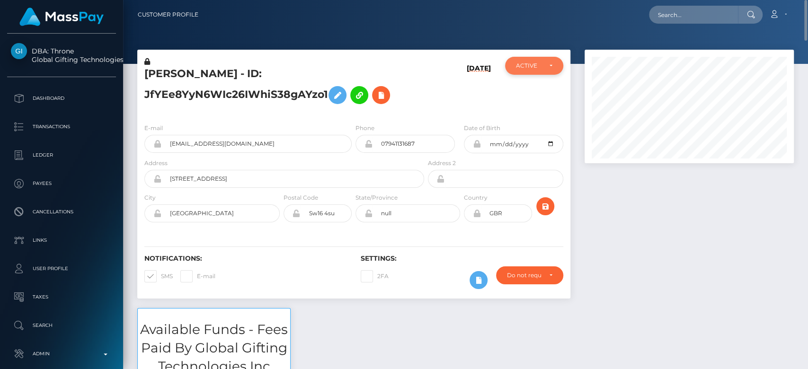
checkbox input "false"
click at [520, 65] on div "ACTIVE" at bounding box center [528, 66] width 25 height 8
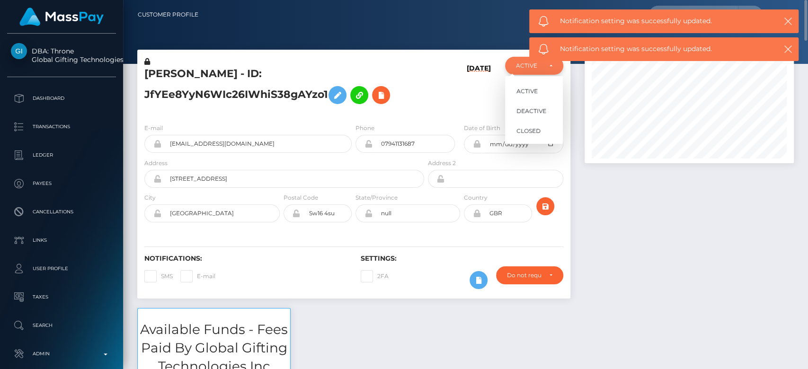
scroll to position [114, 209]
click at [526, 131] on span "CLOSED" at bounding box center [528, 131] width 24 height 9
select select "CLOSED"
click at [659, 275] on div at bounding box center [688, 179] width 223 height 258
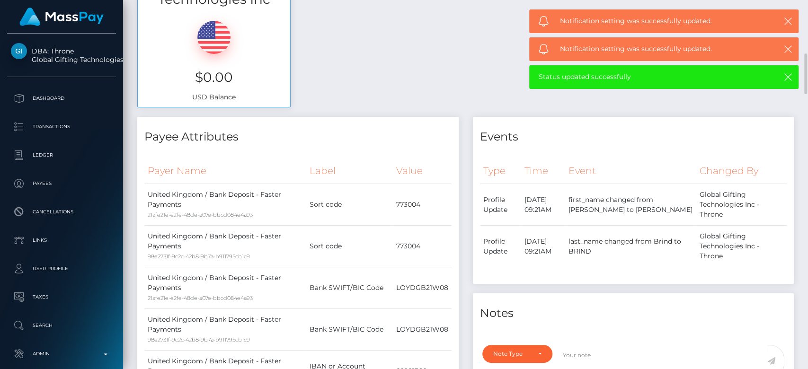
scroll to position [380, 0]
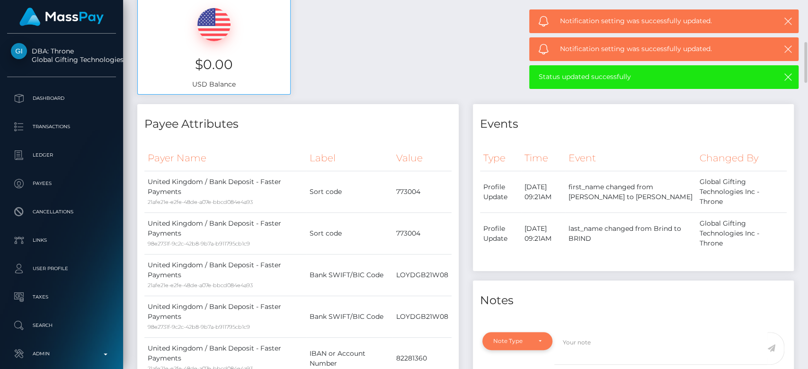
click at [534, 337] on div "Note Type" at bounding box center [517, 341] width 48 height 8
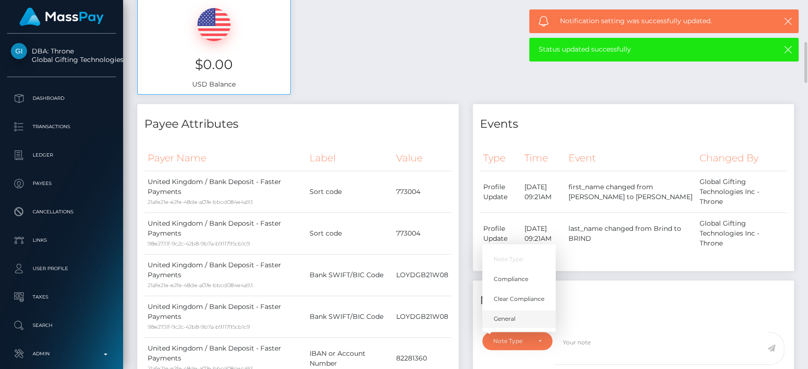
click at [511, 315] on span "General" at bounding box center [505, 319] width 22 height 9
select select "GENERAL"
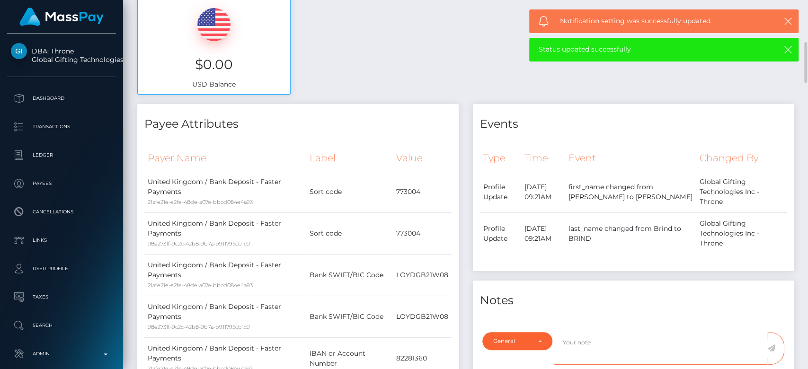
click at [581, 332] on textarea at bounding box center [660, 348] width 213 height 33
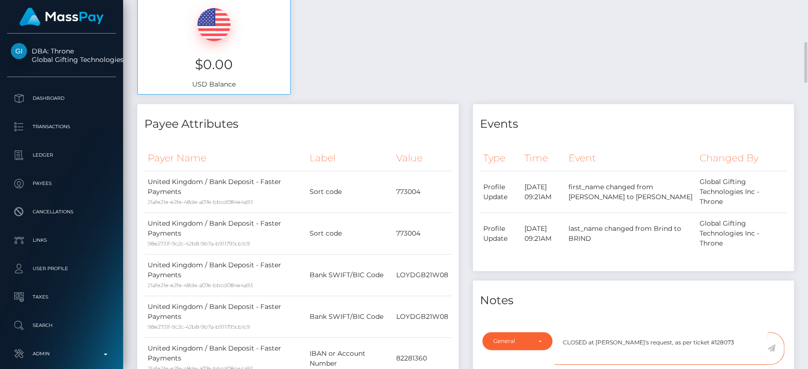
type textarea "CLOSED at payee's request, as per ticket #128073"
click at [772, 344] on icon at bounding box center [771, 348] width 8 height 8
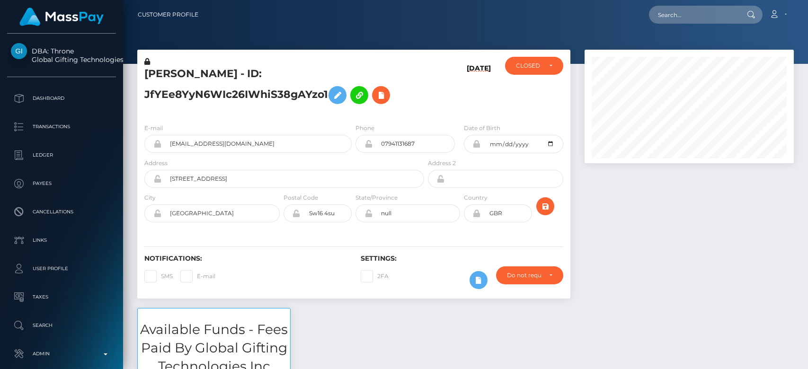
click at [643, 218] on div at bounding box center [688, 179] width 223 height 258
paste input "[EMAIL_ADDRESS][DOMAIN_NAME]"
click at [693, 9] on input "[EMAIL_ADDRESS][DOMAIN_NAME]" at bounding box center [693, 15] width 89 height 18
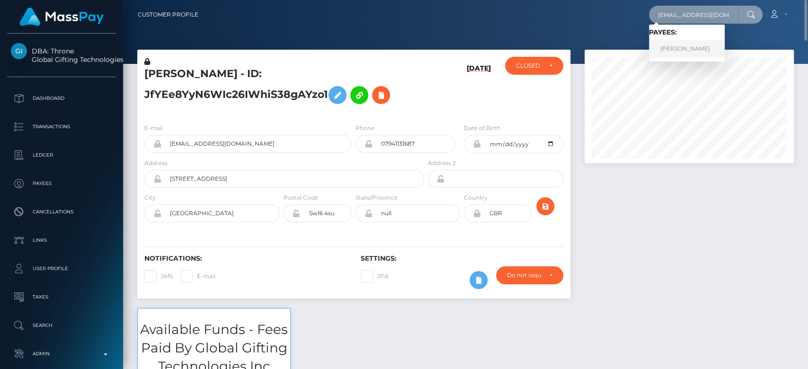
type input "[EMAIL_ADDRESS][DOMAIN_NAME]"
click at [694, 53] on link "Endie Brumbelow" at bounding box center [687, 49] width 76 height 18
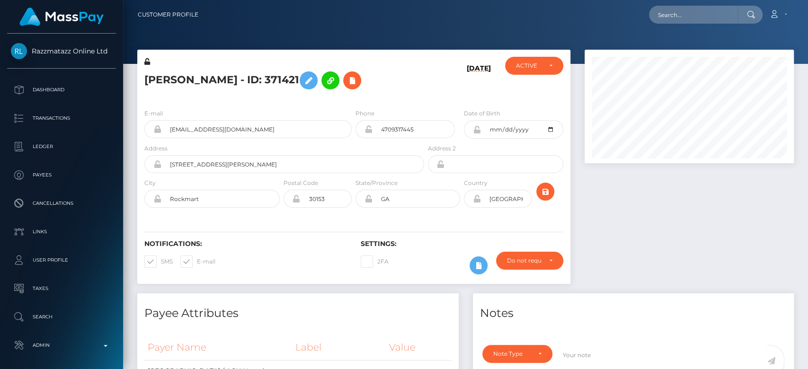
scroll to position [114, 209]
click at [605, 278] on div at bounding box center [688, 172] width 223 height 244
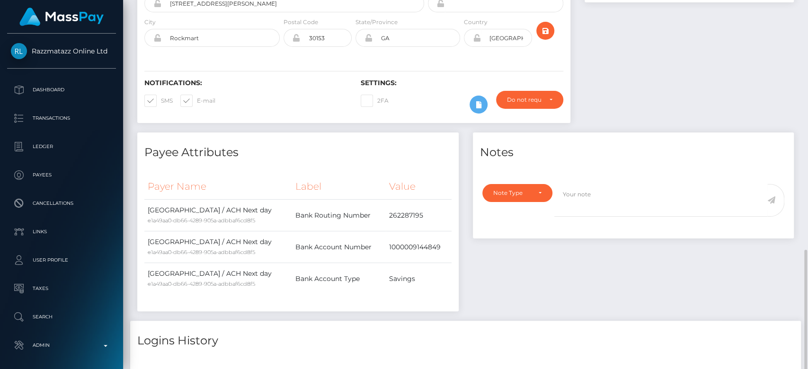
scroll to position [0, 0]
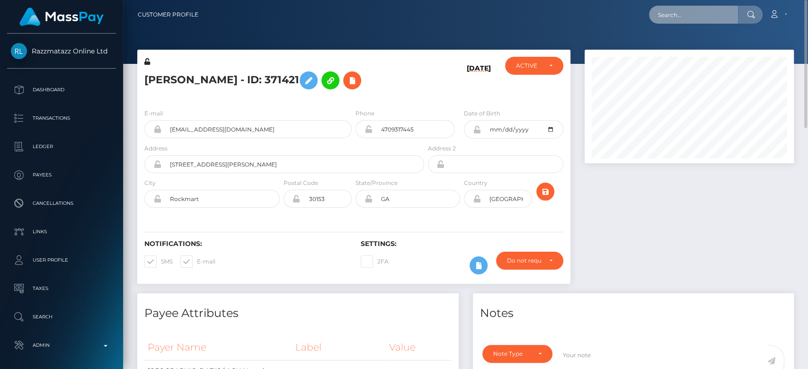
click at [676, 7] on input "text" at bounding box center [693, 15] width 89 height 18
paste input "[PERSON_NAME][EMAIL_ADDRESS][DOMAIN_NAME]"
drag, startPoint x: 676, startPoint y: 7, endPoint x: 720, endPoint y: 19, distance: 45.7
click at [720, 19] on input "[PERSON_NAME][EMAIL_ADDRESS][DOMAIN_NAME]" at bounding box center [693, 15] width 89 height 18
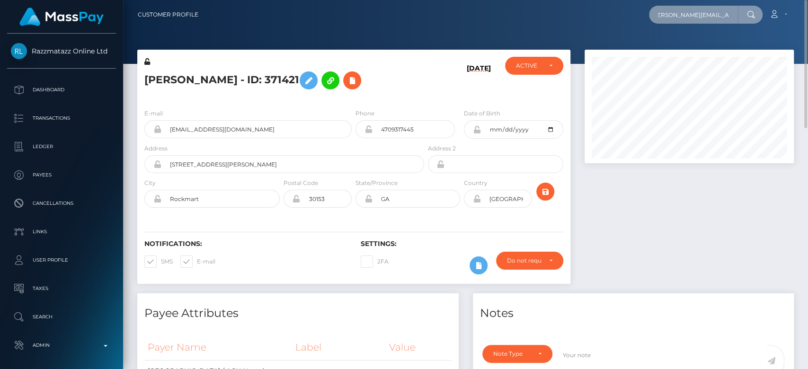
type input "[PERSON_NAME][EMAIL_ADDRESS][DOMAIN_NAME]"
click at [673, 9] on input "[PERSON_NAME][EMAIL_ADDRESS][DOMAIN_NAME]" at bounding box center [693, 15] width 89 height 18
paste input "[EMAIL_ADDRESS][DOMAIN_NAME]"
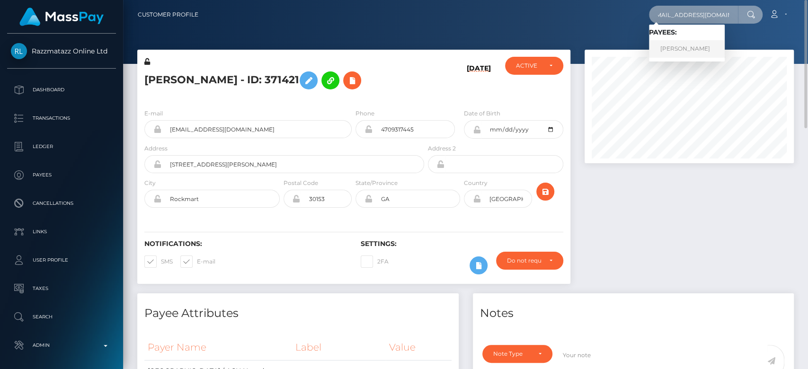
type input "[EMAIL_ADDRESS][DOMAIN_NAME]"
click at [675, 47] on link "[PERSON_NAME]" at bounding box center [687, 49] width 76 height 18
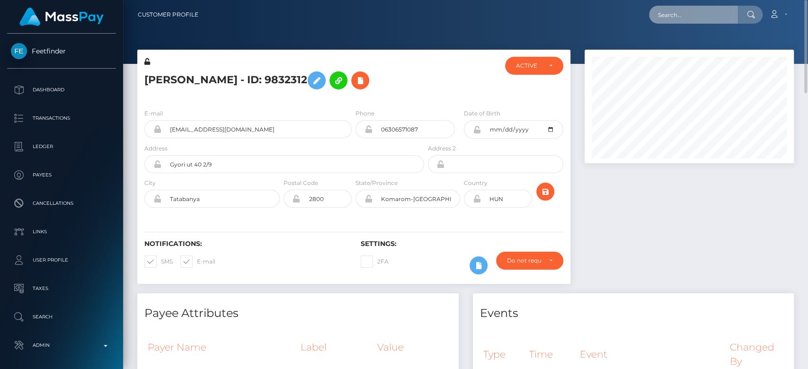
click at [678, 19] on input "text" at bounding box center [693, 15] width 89 height 18
paste input "shanae.165@gmail.com"
type input "shanae.165@gmail.com"
click at [681, 9] on input "shanae.165@gmail.com" at bounding box center [693, 15] width 89 height 18
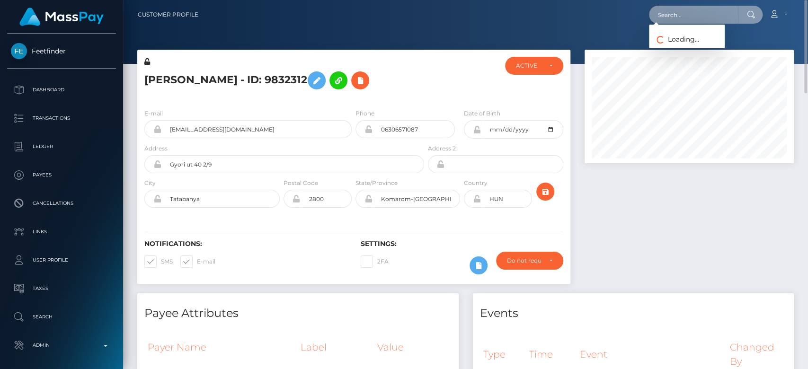
paste input "findom5995@gmail.com"
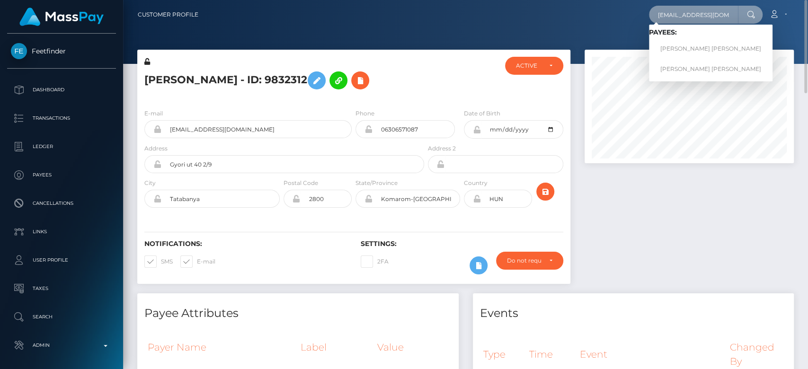
type input "findom5995@gmail.com"
click at [694, 47] on link "CYRIL PIERRE CLAUDE LANNOY" at bounding box center [711, 49] width 124 height 18
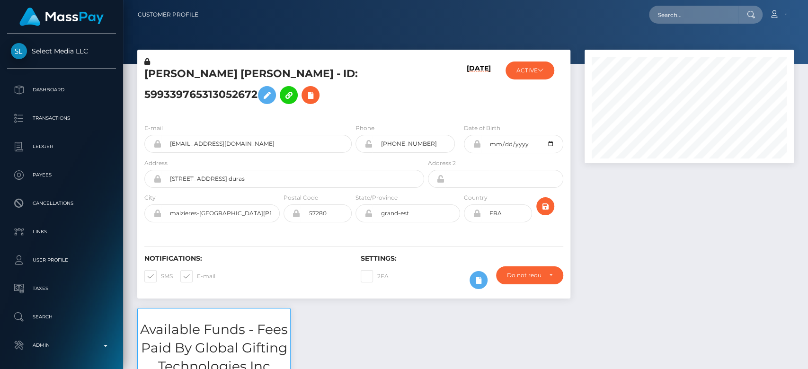
scroll to position [114, 209]
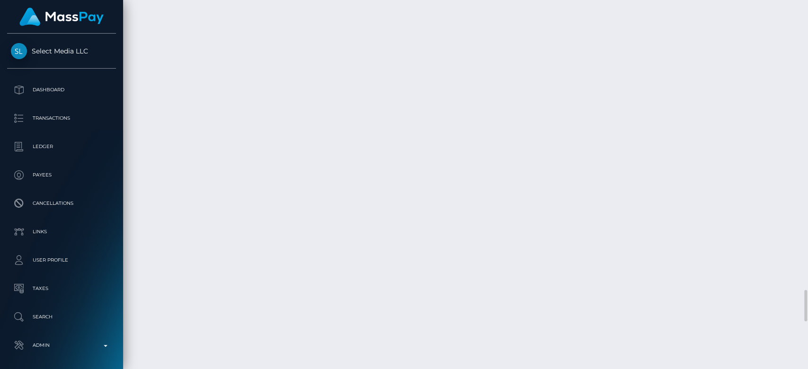
scroll to position [3413, 0]
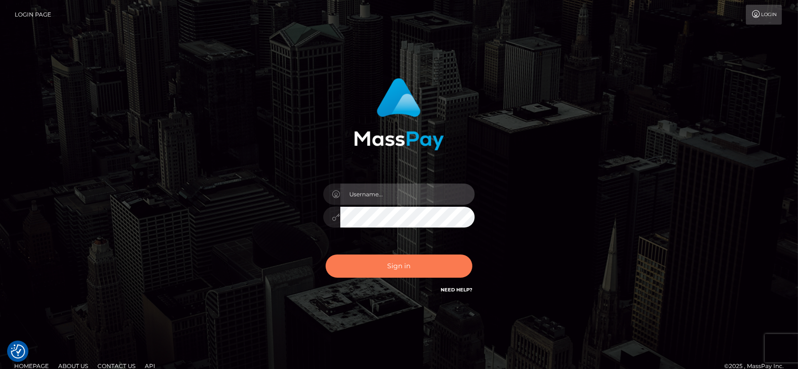
type input "fr.es"
click at [400, 263] on button "Sign in" at bounding box center [399, 266] width 147 height 23
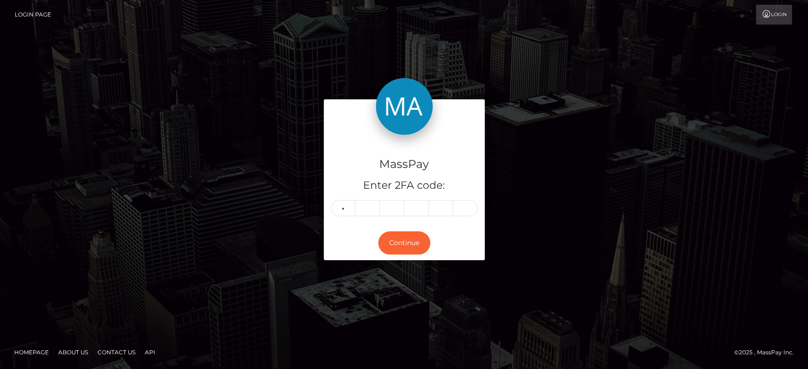
type input "8"
type input "6"
type input "1"
type input "3"
type input "4"
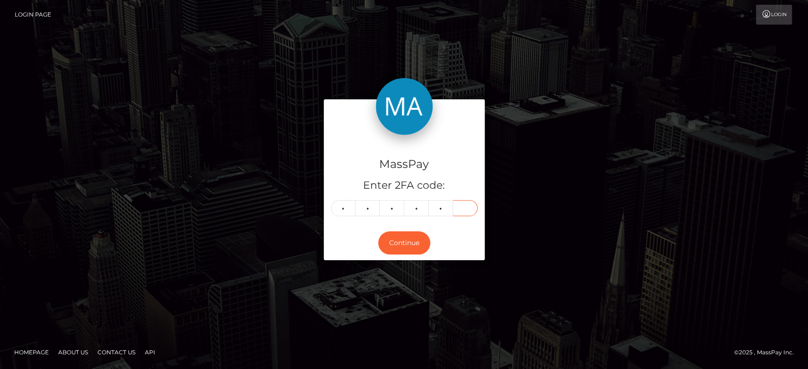
type input "2"
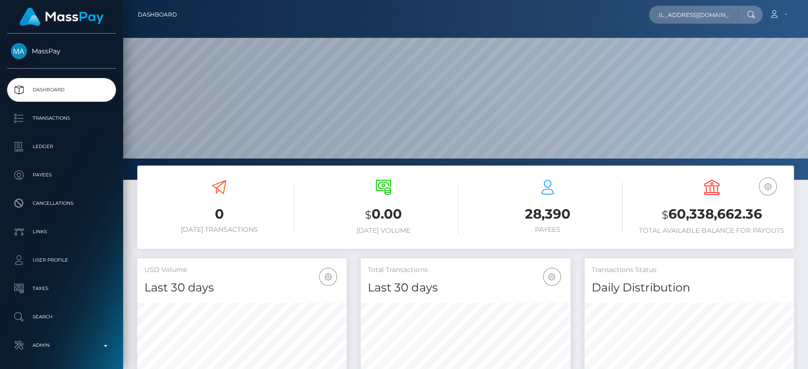
scroll to position [167, 209]
type input "[EMAIL_ADDRESS][DOMAIN_NAME]"
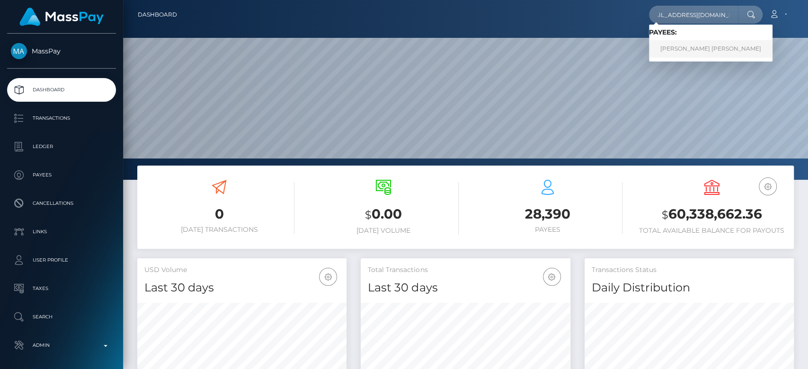
scroll to position [0, 0]
click at [696, 47] on link "[PERSON_NAME] [PERSON_NAME]" at bounding box center [711, 49] width 124 height 18
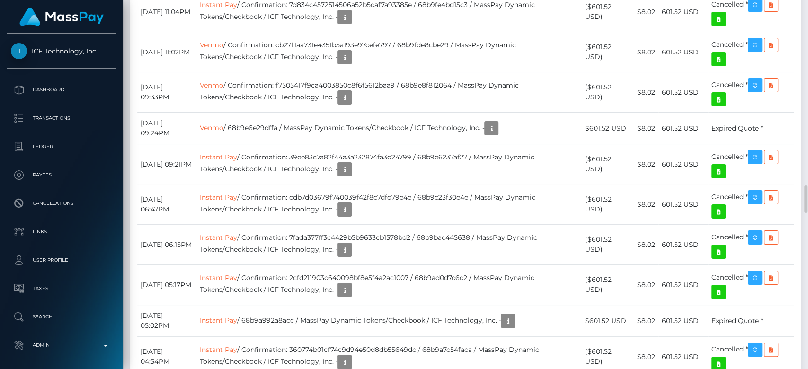
scroll to position [2453, 0]
click at [371, 230] on div "Additional Info" at bounding box center [369, 242] width 62 height 24
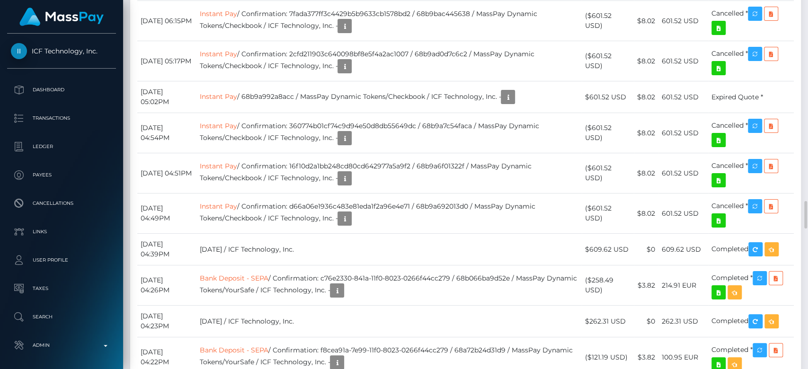
scroll to position [114, 209]
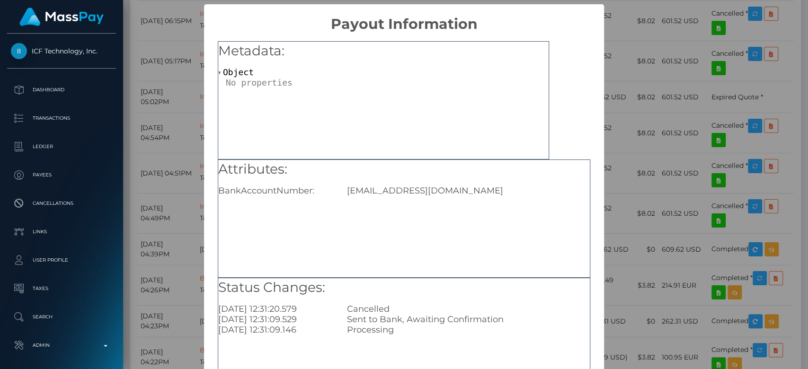
click at [666, 158] on div "× Payout Information Metadata: Object Attributes: BankAccountNumber: deborahpas…" at bounding box center [404, 184] width 808 height 369
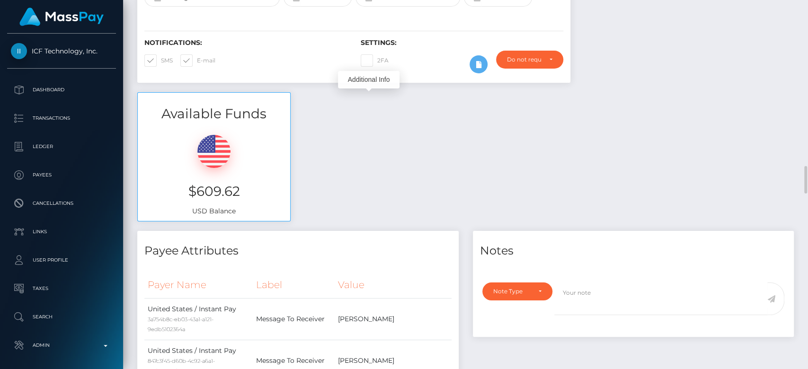
scroll to position [0, 0]
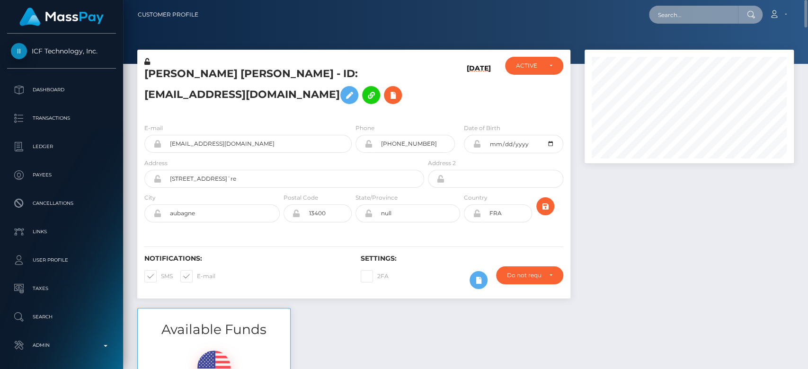
click at [696, 17] on input "text" at bounding box center [693, 15] width 89 height 18
paste input "courtneymaesmith@outlook.com"
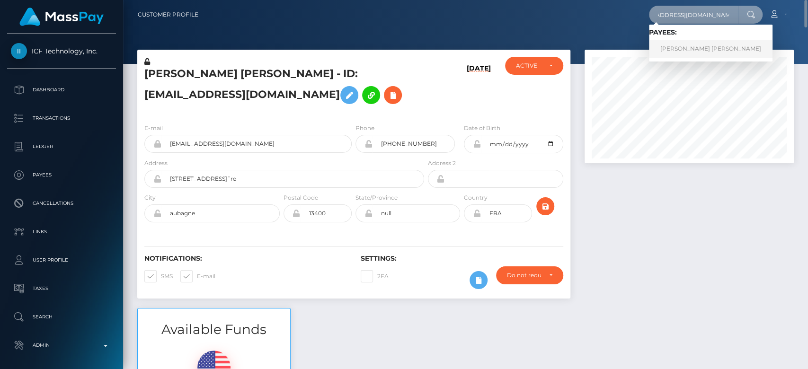
type input "courtneymaesmith@outlook.com"
click at [694, 46] on link "COURTNEY MAY SMITH" at bounding box center [711, 49] width 124 height 18
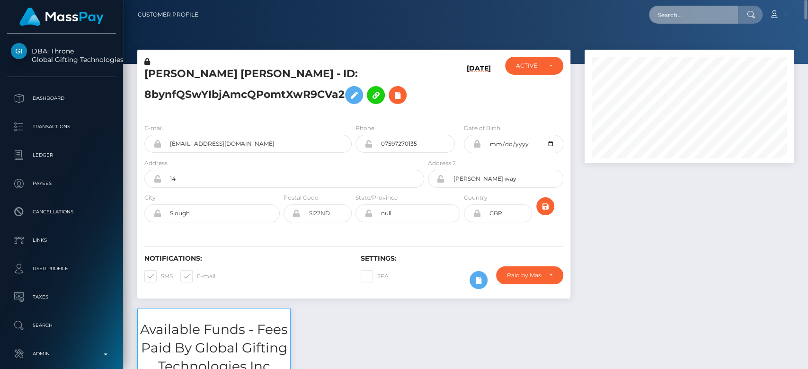
click at [700, 12] on input "text" at bounding box center [693, 15] width 89 height 18
paste input "nekomata97@icloud.com"
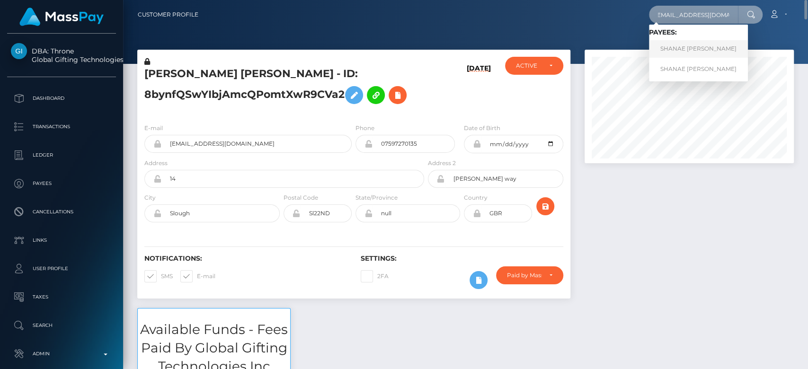
type input "nekomata97@icloud.com"
click at [720, 46] on link "SHANAE ANNAMAE CAIN" at bounding box center [698, 49] width 99 height 18
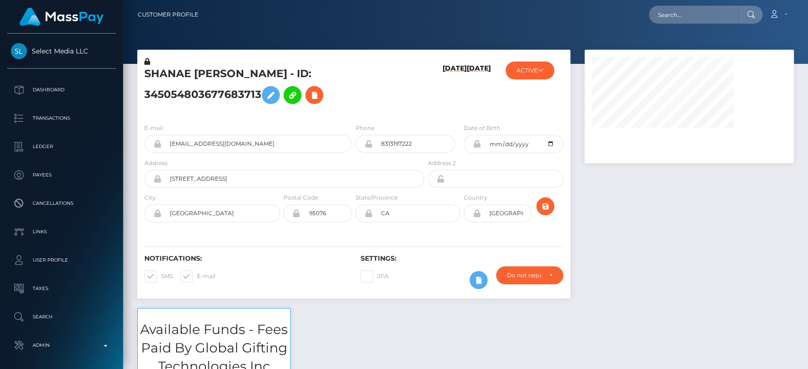
click at [615, 221] on div at bounding box center [688, 179] width 223 height 258
click at [716, 13] on input "text" at bounding box center [693, 15] width 89 height 18
paste input "[EMAIL_ADDRESS][DOMAIN_NAME]"
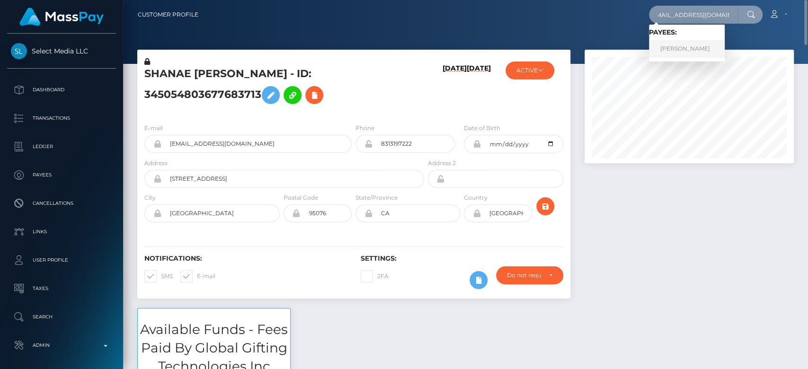
type input "[EMAIL_ADDRESS][DOMAIN_NAME]"
click at [690, 44] on link "Deborah Goerlich" at bounding box center [687, 49] width 76 height 18
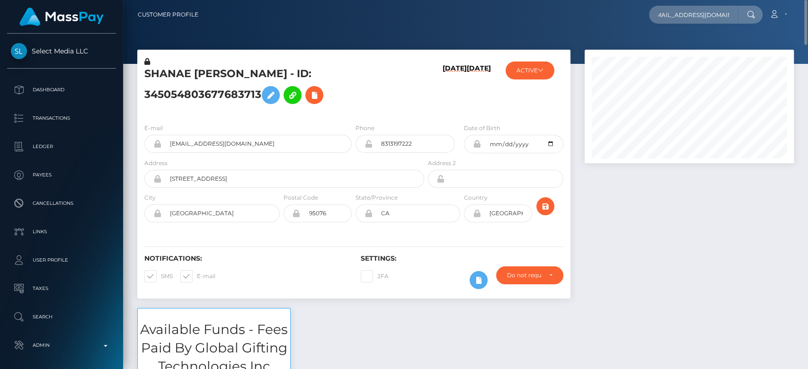
scroll to position [0, 0]
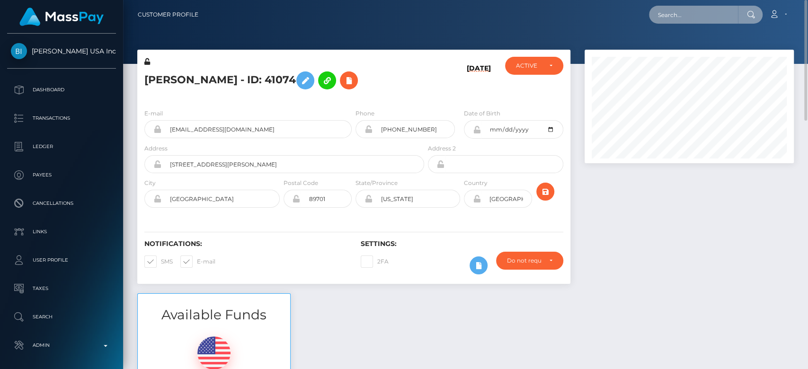
click at [680, 13] on input "text" at bounding box center [693, 15] width 89 height 18
paste input "[EMAIL_ADDRESS][DOMAIN_NAME]"
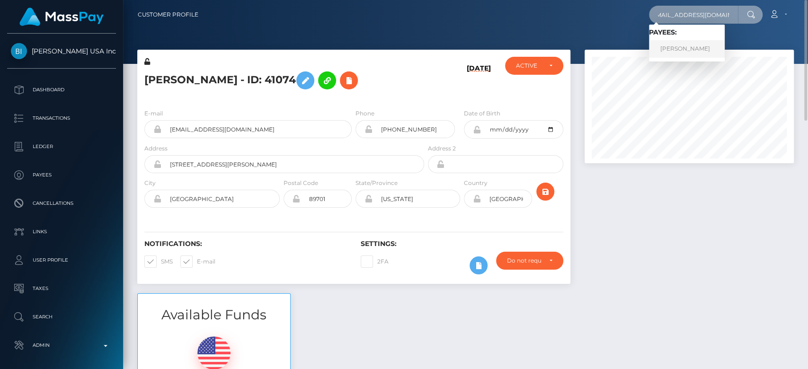
type input "[EMAIL_ADDRESS][DOMAIN_NAME]"
click at [687, 49] on link "SCOTT ASHLEY BAKER" at bounding box center [687, 49] width 76 height 18
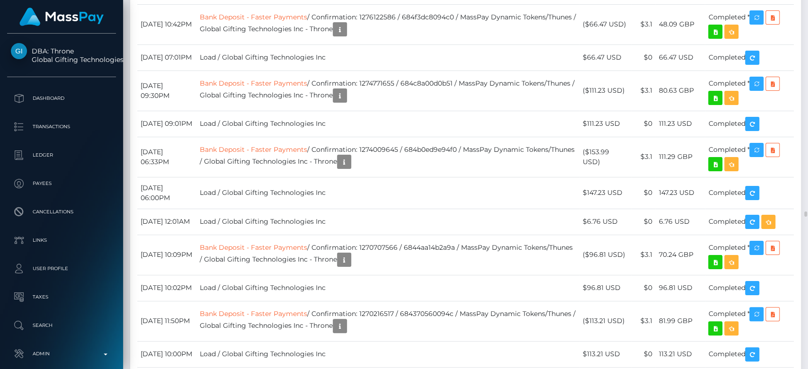
scroll to position [14078, 0]
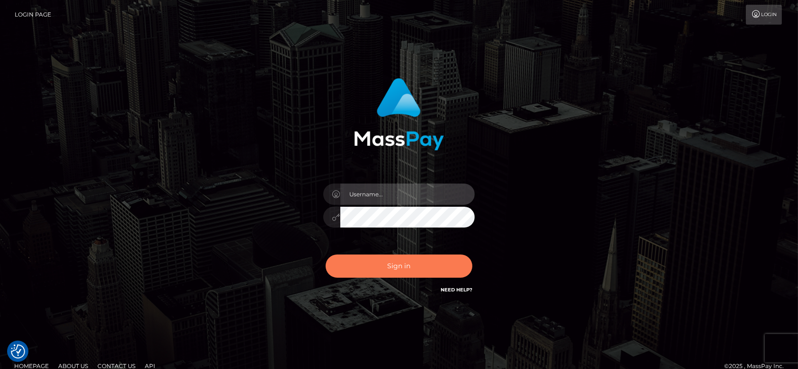
type input "fr.es"
click at [411, 268] on button "Sign in" at bounding box center [399, 266] width 147 height 23
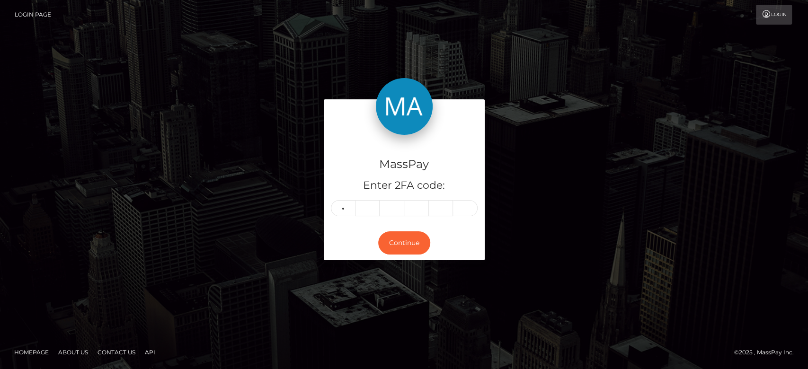
type input "5"
type input "7"
type input "6"
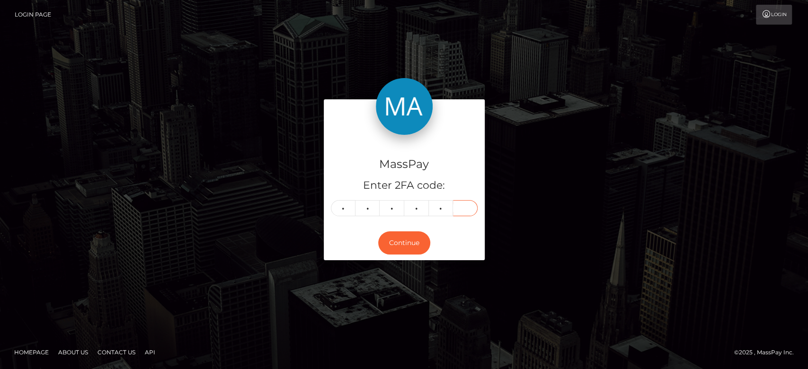
type input "1"
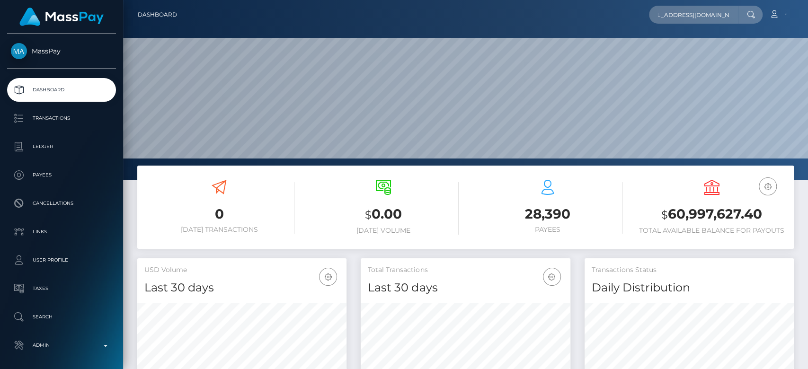
scroll to position [167, 209]
type input "[EMAIL_ADDRESS][DOMAIN_NAME]"
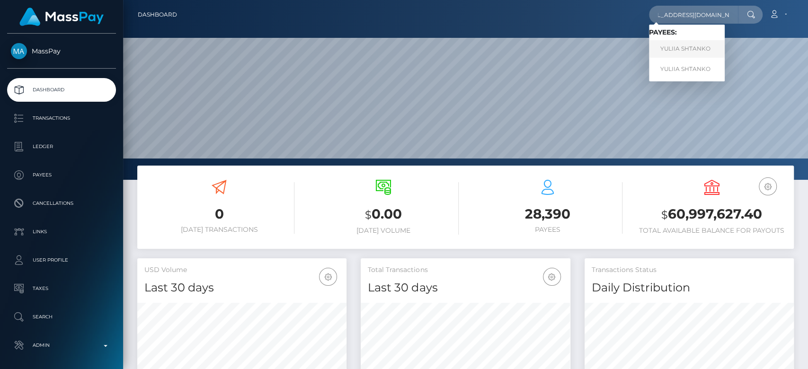
click at [706, 48] on link "YULIIA SHTANKO" at bounding box center [687, 49] width 76 height 18
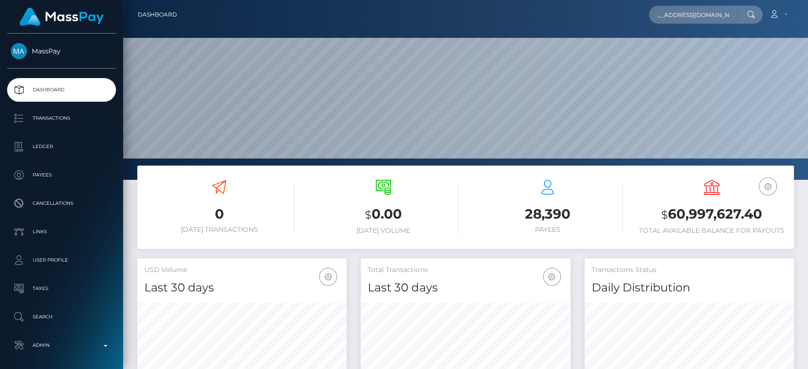
scroll to position [0, 0]
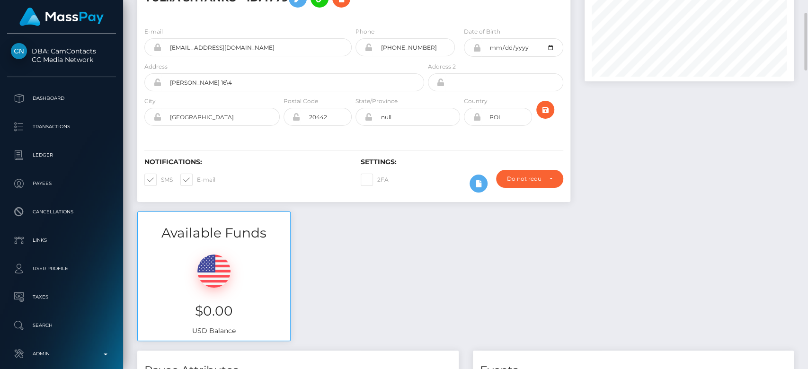
scroll to position [80, 0]
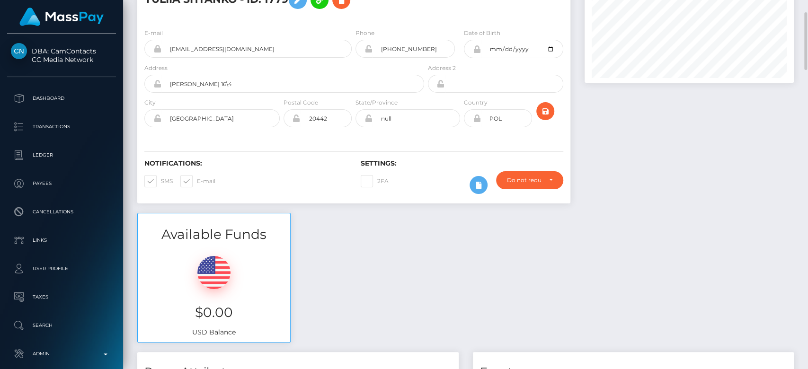
click at [197, 177] on span at bounding box center [197, 180] width 0 height 7
click at [197, 176] on input "E-mail" at bounding box center [200, 178] width 6 height 6
checkbox input "false"
click at [161, 182] on span at bounding box center [161, 180] width 0 height 7
click at [161, 181] on input "SMS" at bounding box center [164, 178] width 6 height 6
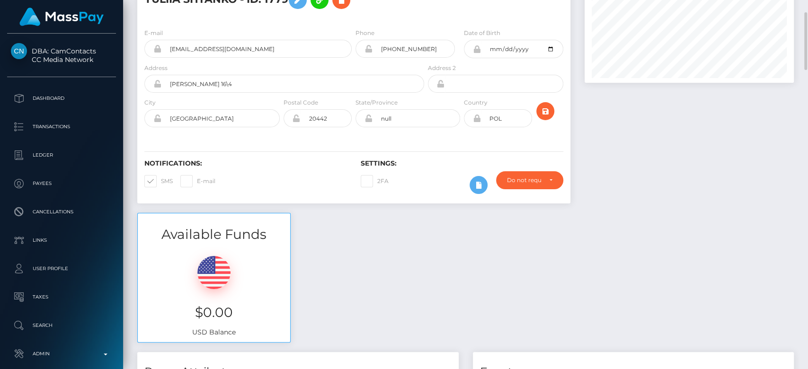
checkbox input "false"
click at [624, 126] on div at bounding box center [688, 91] width 223 height 244
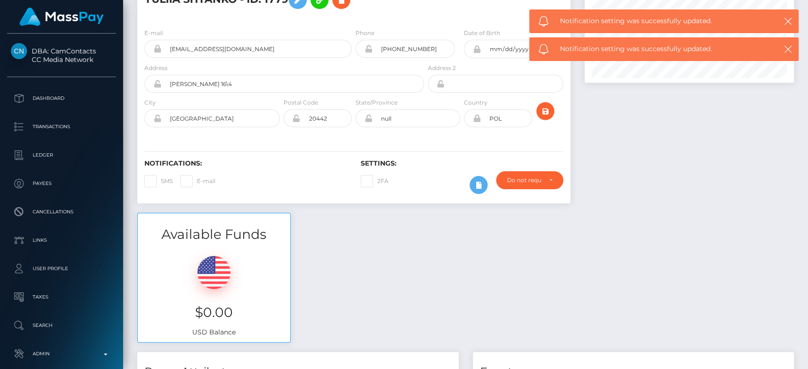
scroll to position [0, 0]
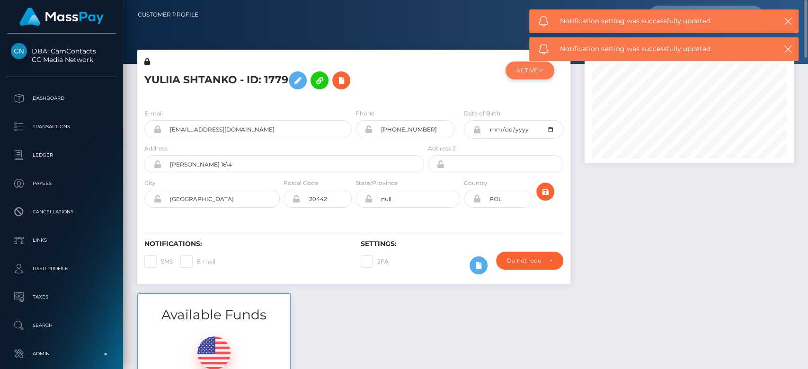
click at [545, 73] on button "ACTIVE" at bounding box center [529, 71] width 49 height 18
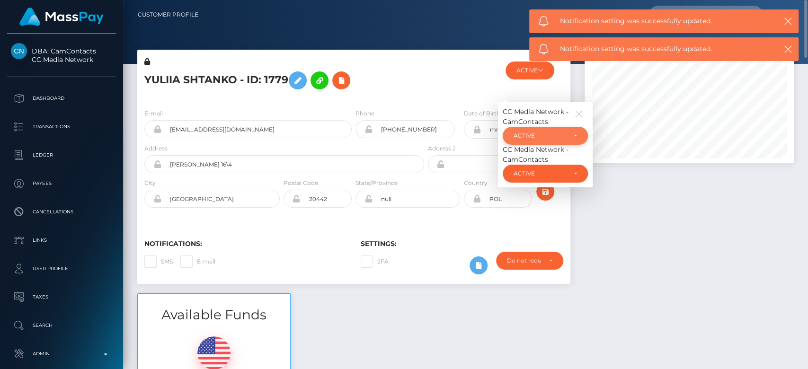
click at [531, 135] on div "ACTIVE" at bounding box center [539, 136] width 53 height 8
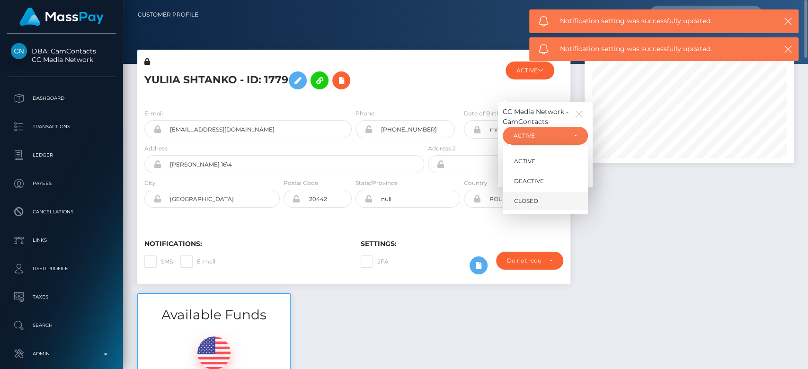
click at [522, 197] on span "CLOSED" at bounding box center [526, 201] width 24 height 9
select select "CLOSED"
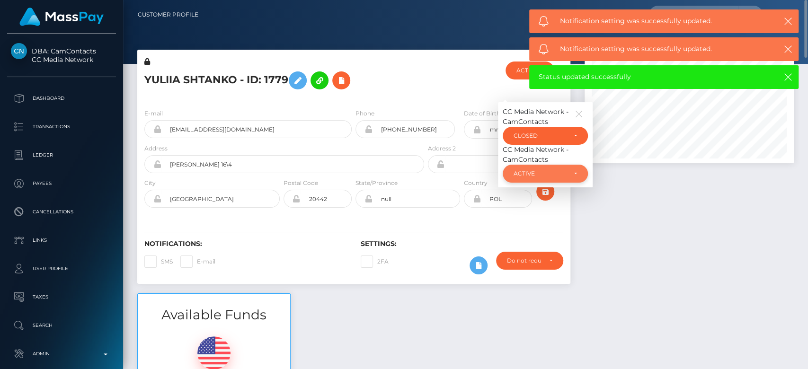
click at [556, 175] on div "ACTIVE" at bounding box center [539, 174] width 53 height 8
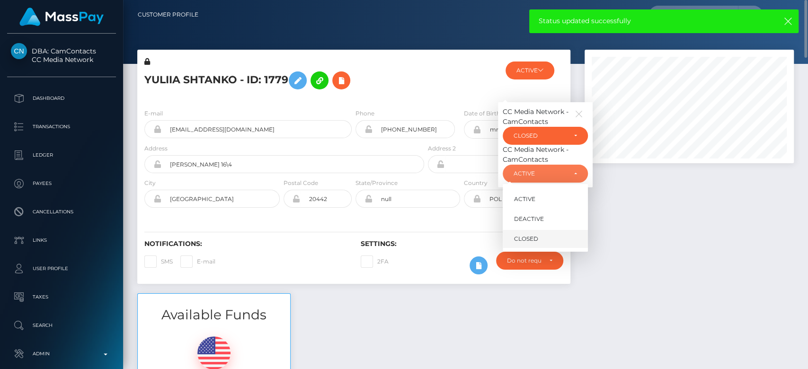
click at [542, 238] on link "CLOSED" at bounding box center [545, 239] width 85 height 18
select select "CLOSED"
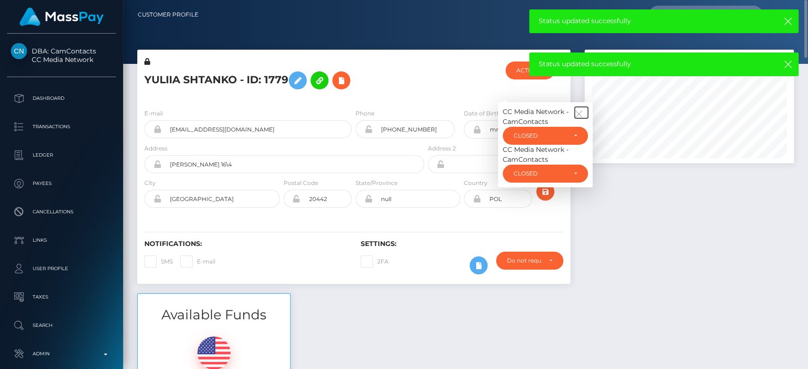
click at [580, 114] on icon "button" at bounding box center [578, 114] width 9 height 9
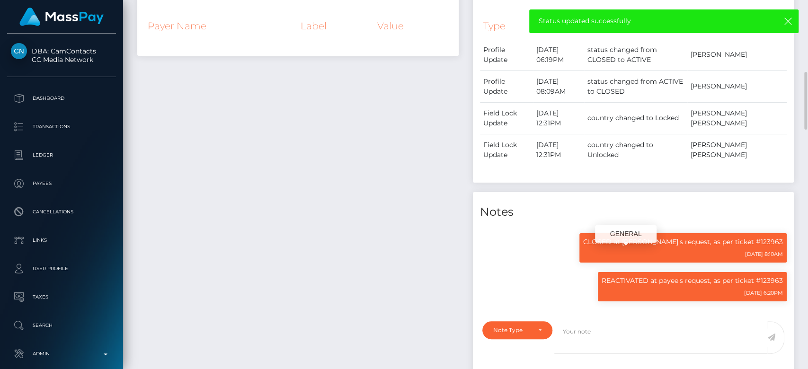
drag, startPoint x: 622, startPoint y: 256, endPoint x: 783, endPoint y: 251, distance: 160.9
click at [783, 251] on div "CLOSED at payee's request, as per ticket #123963 08/27/25 8:10AM" at bounding box center [682, 247] width 207 height 29
copy p "CLOSED at payee's request, as per ticket #123963"
click at [526, 339] on div "Note Type" at bounding box center [517, 330] width 70 height 18
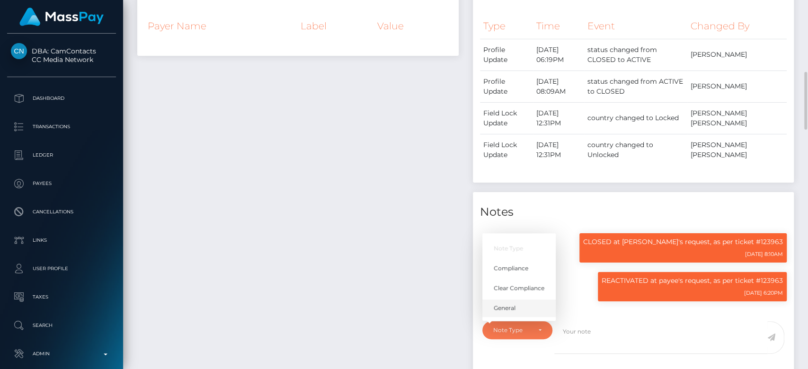
click at [505, 312] on span "General" at bounding box center [505, 308] width 22 height 9
select select "GENERAL"
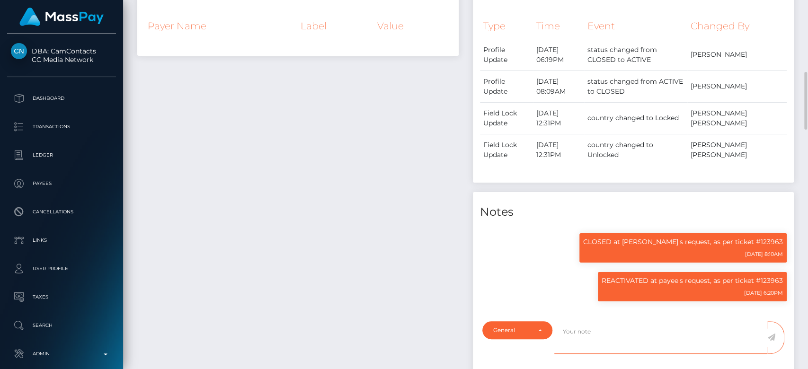
click at [573, 338] on textarea at bounding box center [660, 337] width 213 height 33
paste textarea "CLOSED at payee's request, as per ticket #123963"
type textarea "CLOSED at payee's request, as per ticket #123963"
click at [776, 348] on span at bounding box center [775, 337] width 17 height 33
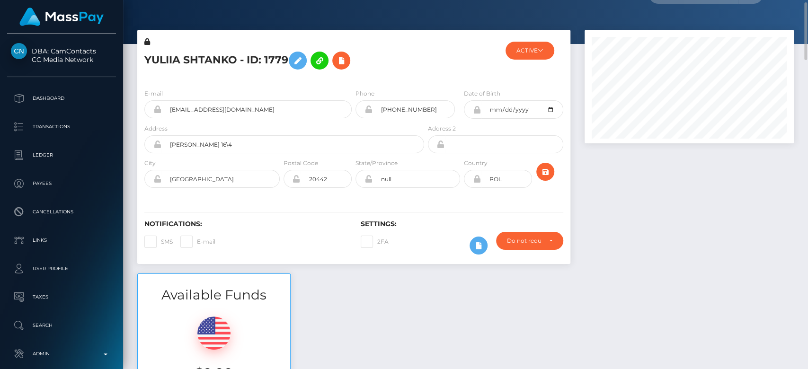
scroll to position [19, 0]
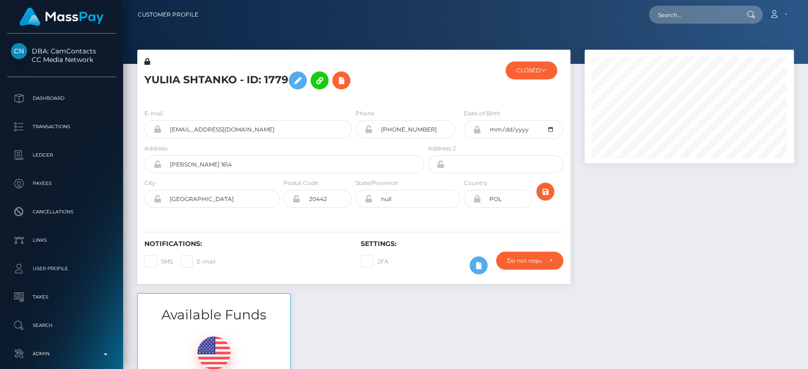
click at [630, 181] on div at bounding box center [688, 172] width 223 height 244
click at [727, 16] on input "text" at bounding box center [693, 15] width 89 height 18
paste input "kevin.stelter92@icloud.com"
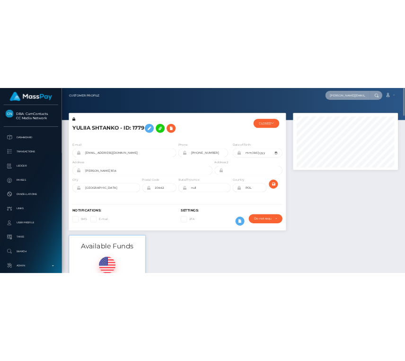
scroll to position [0, 8]
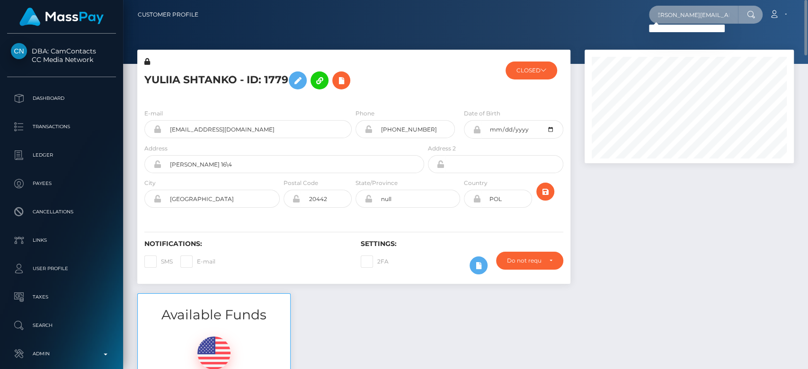
type input "kevin.stelter92@icloud.com"
click at [670, 15] on input "kevin.stelter92@icloud.com" at bounding box center [693, 15] width 89 height 18
paste input "z2xs58cmxy@privaterelay.appleid.com"
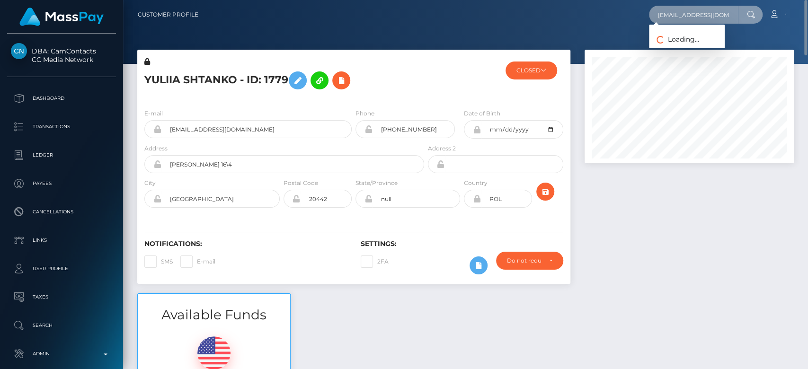
scroll to position [0, 40]
type input "z2xs58cmxy@privaterelay.appleid.com"
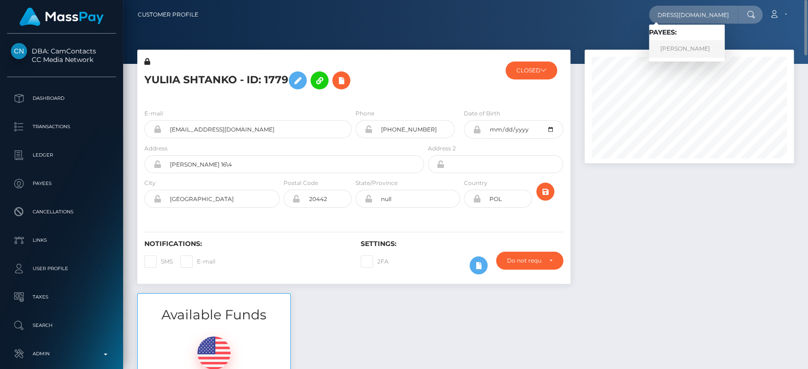
scroll to position [0, 0]
click at [682, 45] on link "KEVIN KIERDORF" at bounding box center [687, 49] width 76 height 18
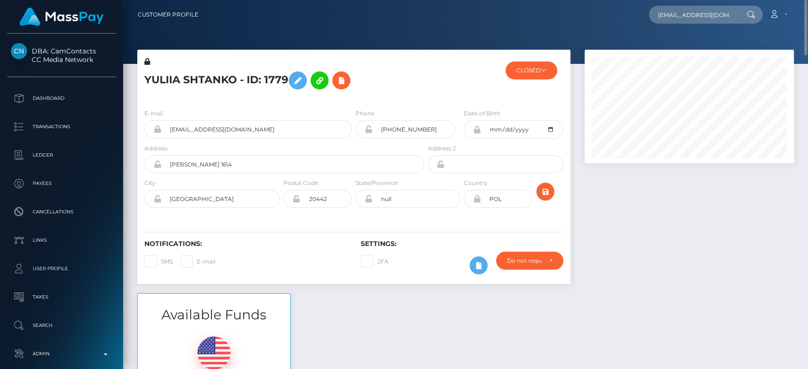
click at [669, 216] on div at bounding box center [688, 172] width 223 height 244
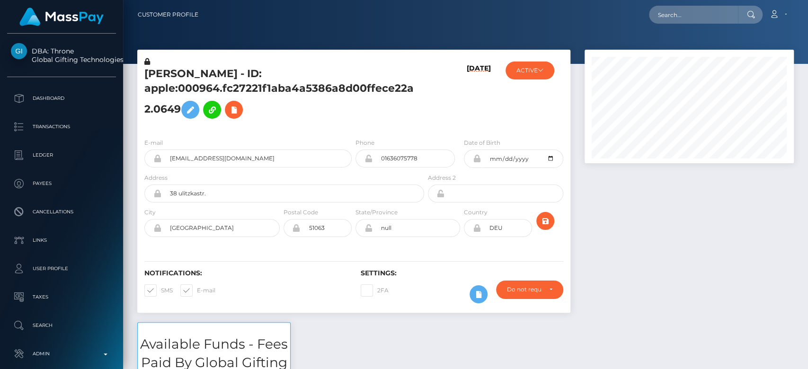
scroll to position [114, 209]
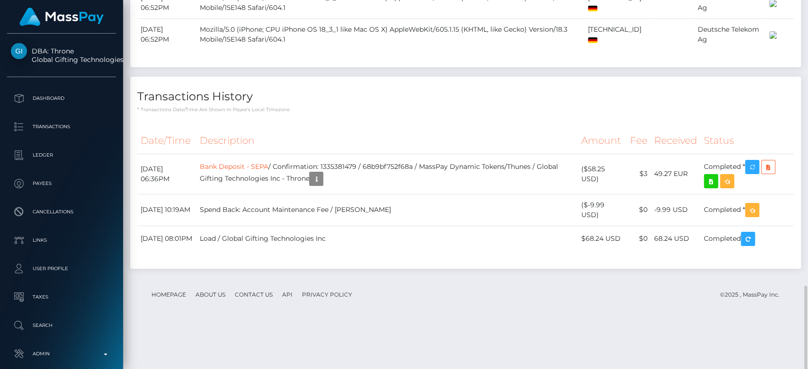
click at [646, 154] on th "Fee" at bounding box center [639, 141] width 24 height 26
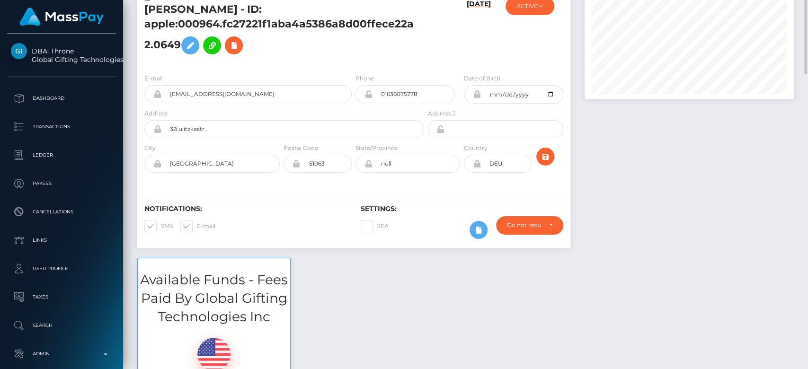
scroll to position [0, 0]
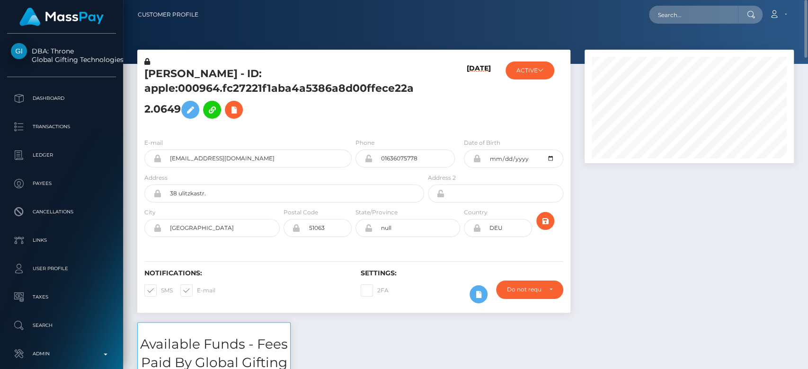
click at [197, 287] on span at bounding box center [197, 290] width 0 height 7
click at [197, 287] on input "E-mail" at bounding box center [200, 287] width 6 height 6
checkbox input "false"
click at [161, 288] on span at bounding box center [161, 290] width 0 height 7
click at [161, 288] on input "SMS" at bounding box center [164, 287] width 6 height 6
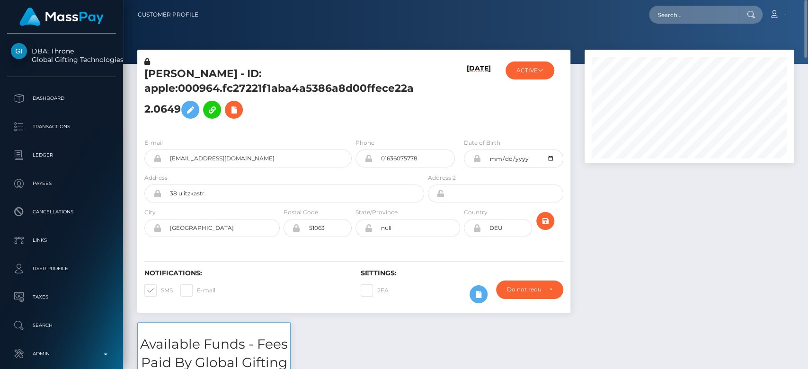
checkbox input "false"
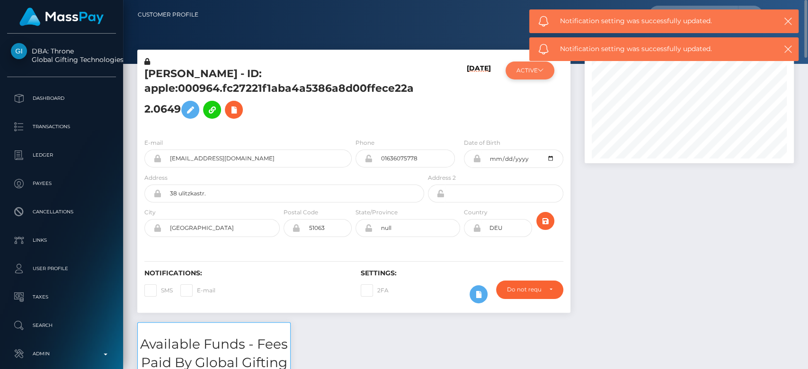
click at [531, 75] on button "ACTIVE" at bounding box center [529, 71] width 49 height 18
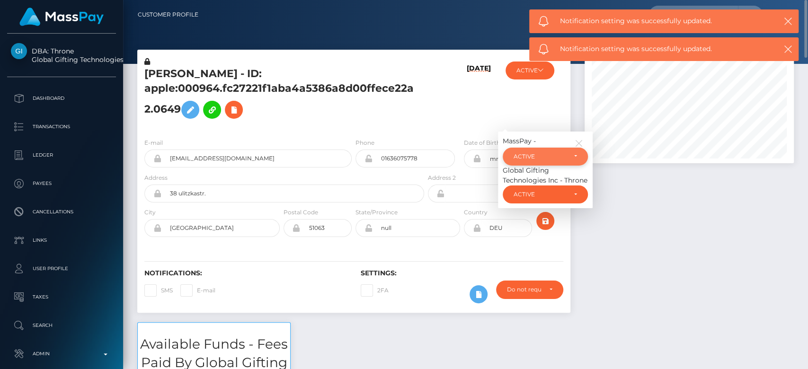
click at [533, 156] on div "ACTIVE" at bounding box center [539, 157] width 53 height 8
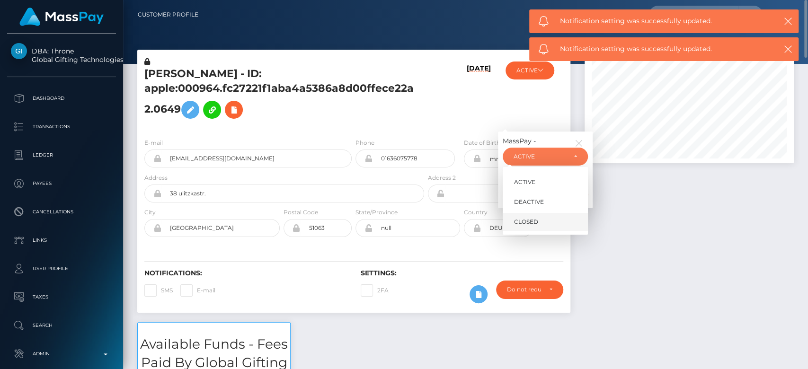
click at [531, 218] on span "CLOSED" at bounding box center [526, 222] width 24 height 9
select select "CLOSED"
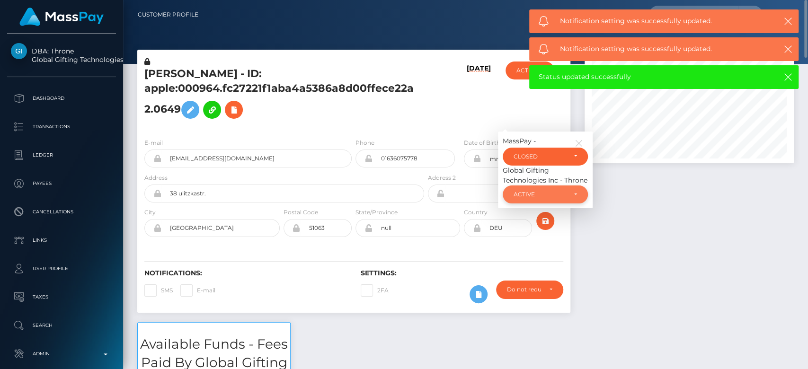
click at [530, 198] on div "ACTIVE" at bounding box center [545, 194] width 85 height 18
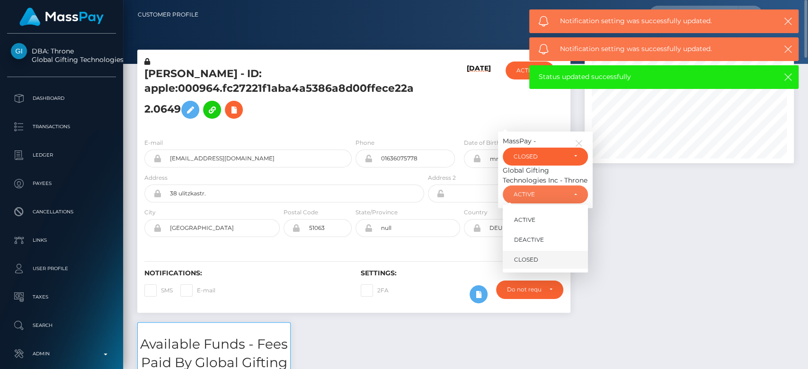
click at [521, 263] on span "CLOSED" at bounding box center [526, 260] width 24 height 9
select select "CLOSED"
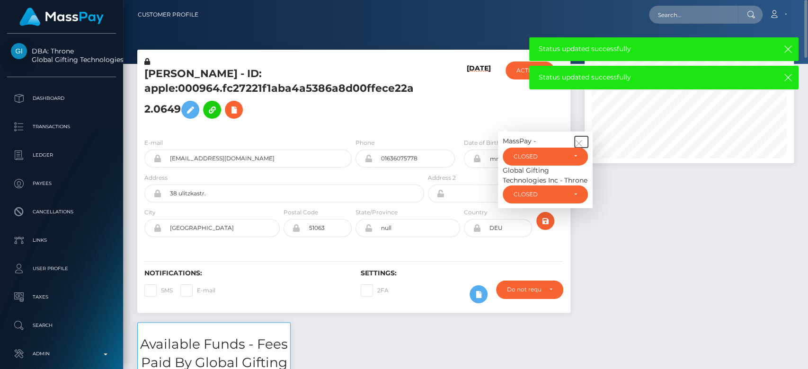
click at [579, 141] on icon "button" at bounding box center [578, 143] width 9 height 9
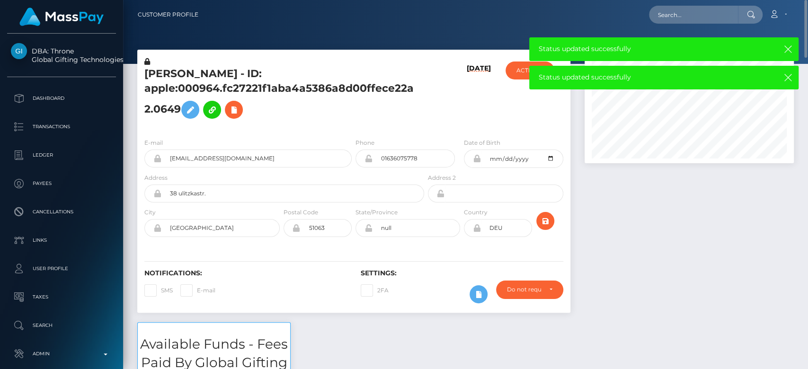
click at [633, 200] on div at bounding box center [688, 186] width 223 height 273
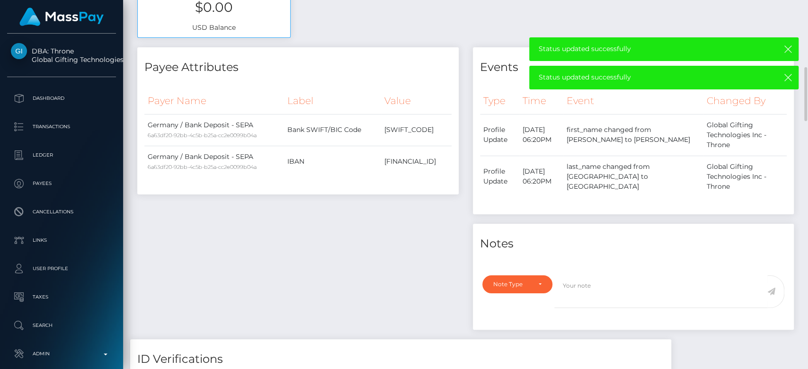
scroll to position [452, 0]
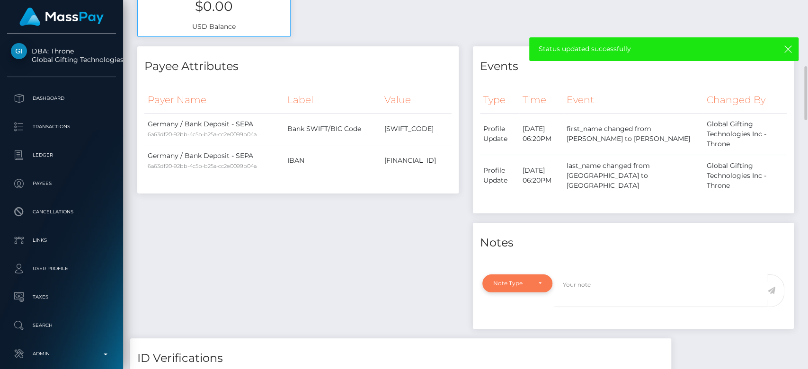
click at [526, 274] on div "Note Type" at bounding box center [517, 283] width 70 height 18
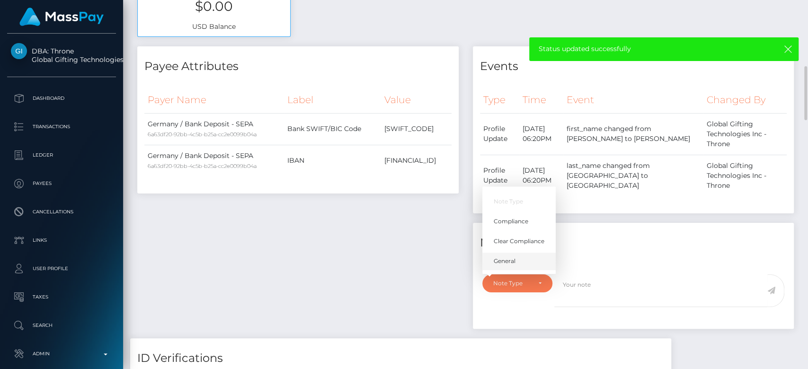
click at [510, 252] on link "General" at bounding box center [518, 261] width 73 height 18
select select "GENERAL"
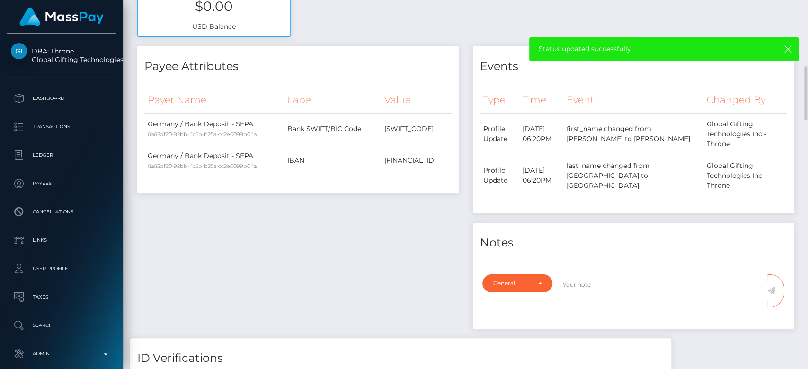
click at [566, 274] on textarea at bounding box center [660, 290] width 213 height 33
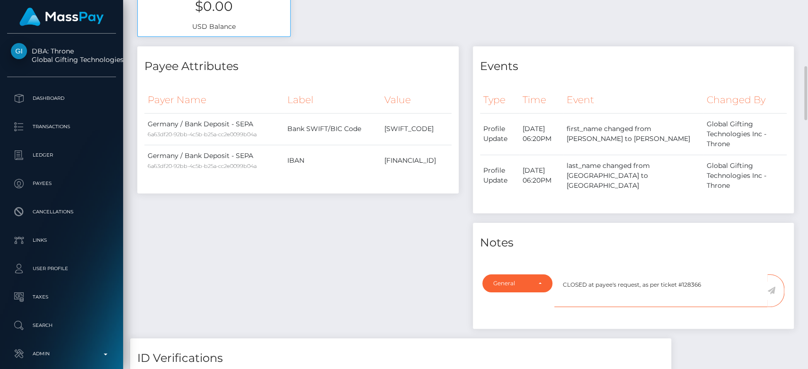
type textarea "CLOSED at payee's request, as per ticket #128366"
click at [772, 287] on icon at bounding box center [771, 291] width 8 height 8
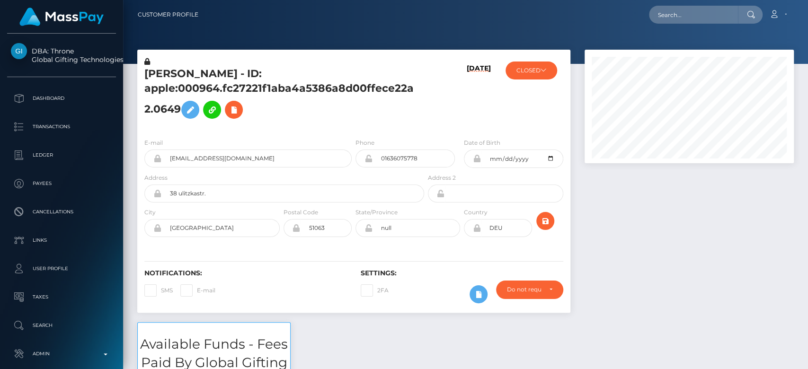
scroll to position [114, 209]
click at [644, 238] on div at bounding box center [688, 186] width 223 height 273
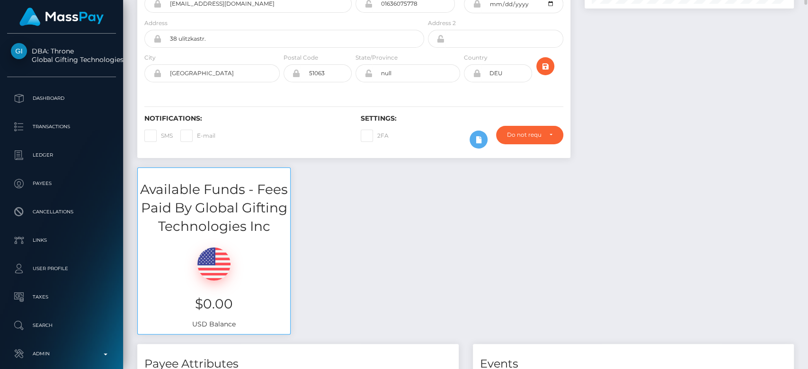
scroll to position [0, 0]
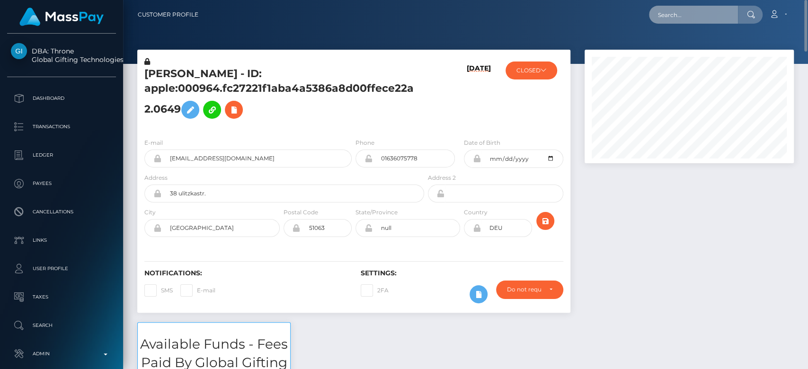
click at [679, 17] on input "text" at bounding box center [693, 15] width 89 height 18
paste input "deborahpascuito@gmail.com"
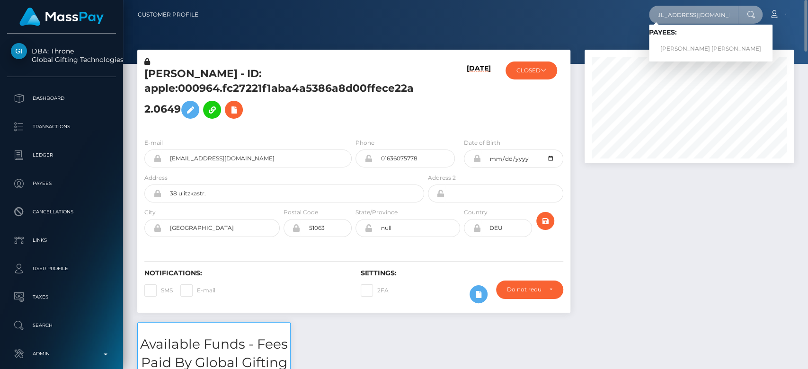
type input "deborahpascuito@gmail.com"
click at [681, 44] on link "Deborah Candy Pascuito" at bounding box center [711, 49] width 124 height 18
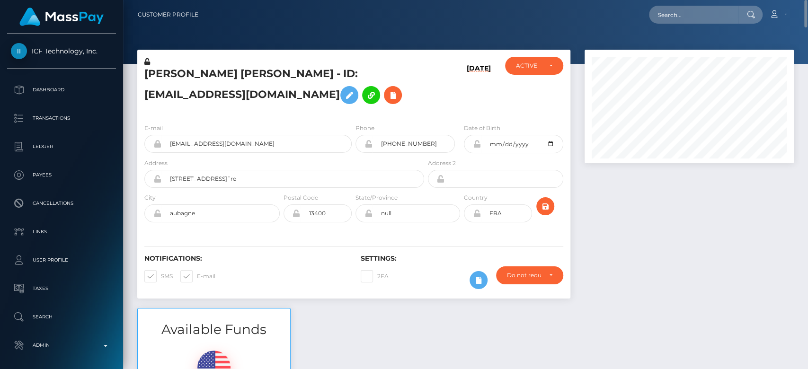
scroll to position [4, 0]
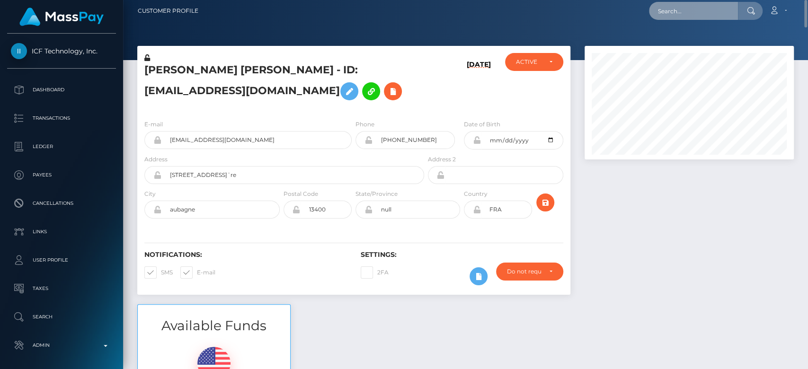
paste input "[EMAIL_ADDRESS][DOMAIN_NAME]"
click at [694, 9] on input "[EMAIL_ADDRESS][DOMAIN_NAME]" at bounding box center [693, 11] width 89 height 18
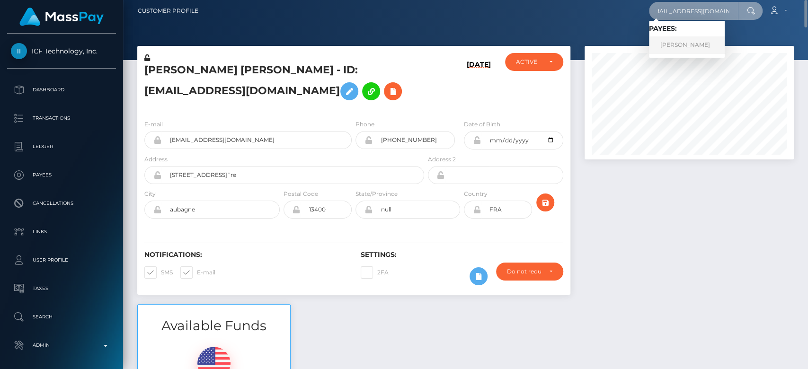
type input "[EMAIL_ADDRESS][DOMAIN_NAME]"
click at [688, 50] on link "Mariia Ivanivna Timchenko" at bounding box center [687, 45] width 76 height 18
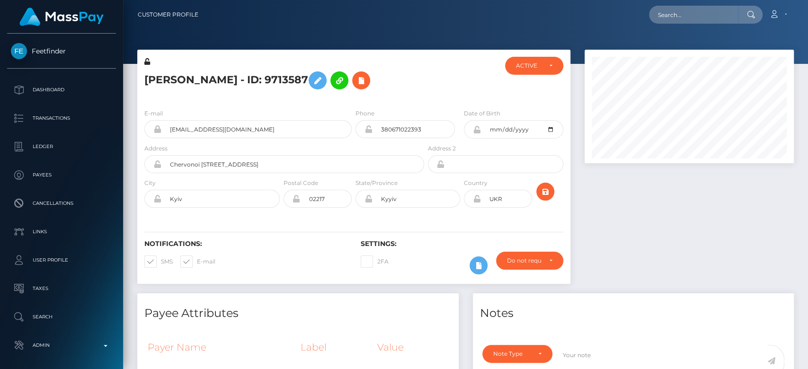
scroll to position [114, 209]
click at [548, 68] on div "ACTIVE" at bounding box center [534, 66] width 36 height 8
click at [197, 265] on span at bounding box center [197, 261] width 0 height 7
click at [197, 262] on input "E-mail" at bounding box center [200, 259] width 6 height 6
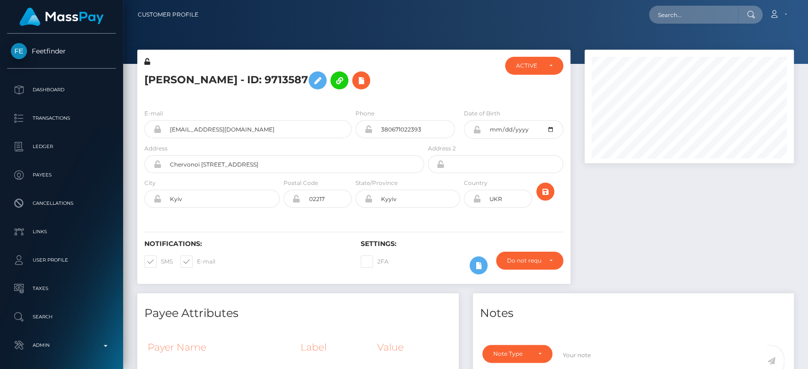
checkbox input "false"
click at [161, 265] on span at bounding box center [161, 261] width 0 height 7
click at [161, 262] on input "SMS" at bounding box center [164, 259] width 6 height 6
checkbox input "false"
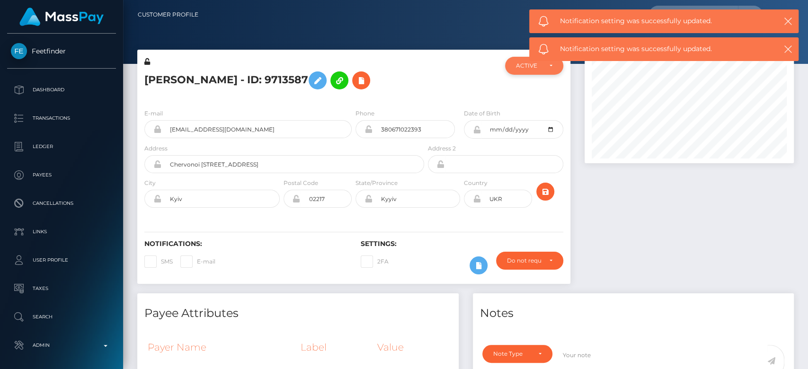
click at [543, 64] on div "ACTIVE" at bounding box center [534, 66] width 36 height 8
click at [530, 106] on link "DEACTIVE" at bounding box center [534, 111] width 58 height 18
select select "DEACTIVE"
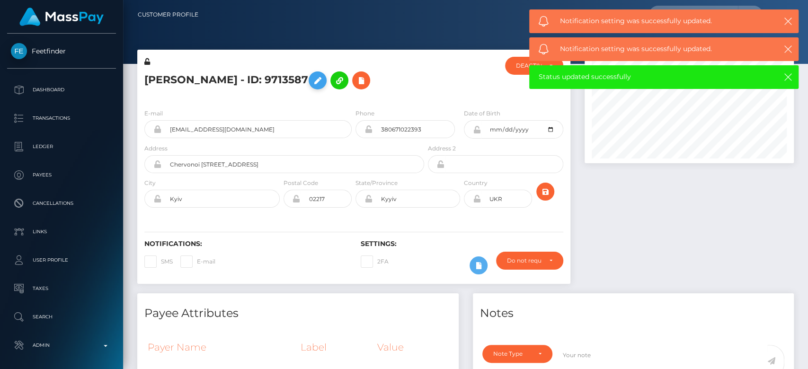
click at [323, 81] on icon at bounding box center [317, 81] width 11 height 12
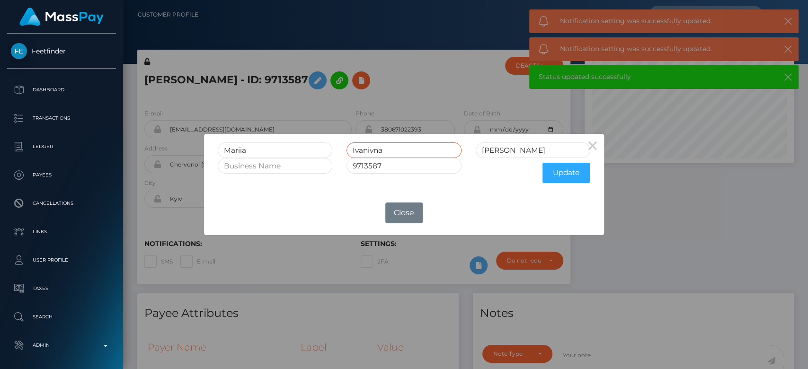
click at [404, 152] on input "Ivanivna" at bounding box center [403, 150] width 115 height 16
click at [534, 150] on input "Timchenko" at bounding box center [533, 150] width 115 height 16
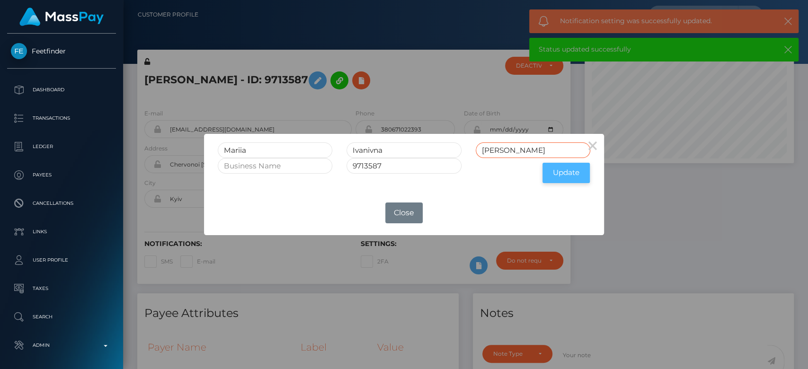
type input "Timchenko RET"
click at [558, 171] on button "Update" at bounding box center [565, 173] width 47 height 20
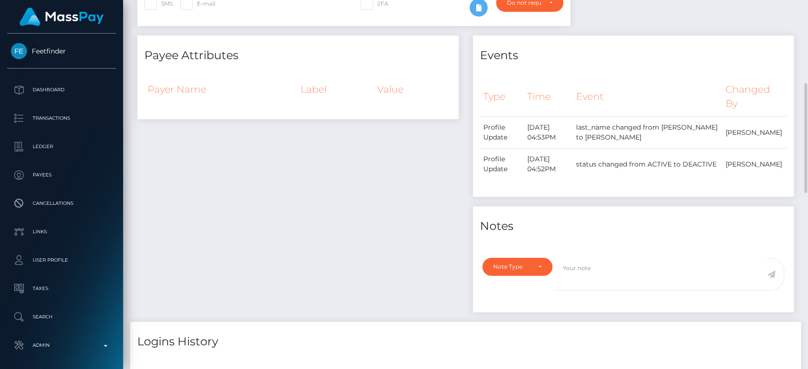
scroll to position [264, 0]
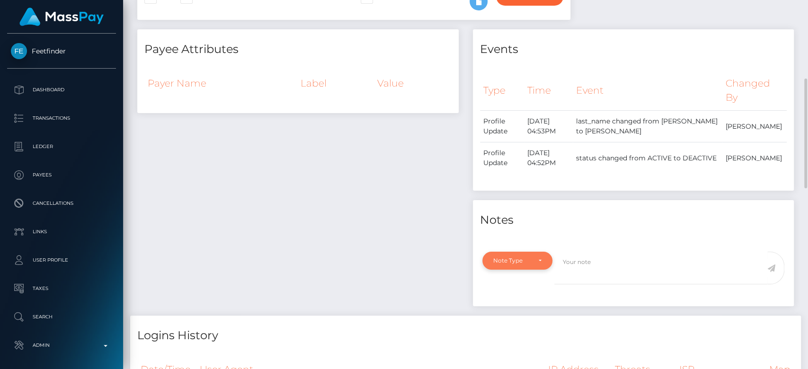
click at [529, 265] on div "Note Type" at bounding box center [511, 261] width 37 height 8
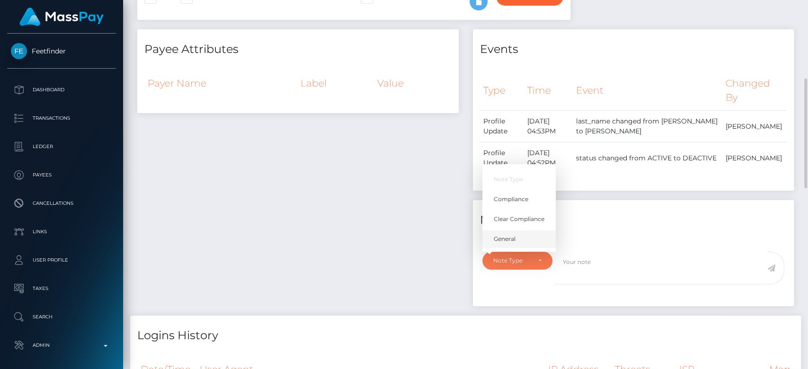
click at [502, 247] on link "General" at bounding box center [518, 239] width 73 height 18
select select "GENERAL"
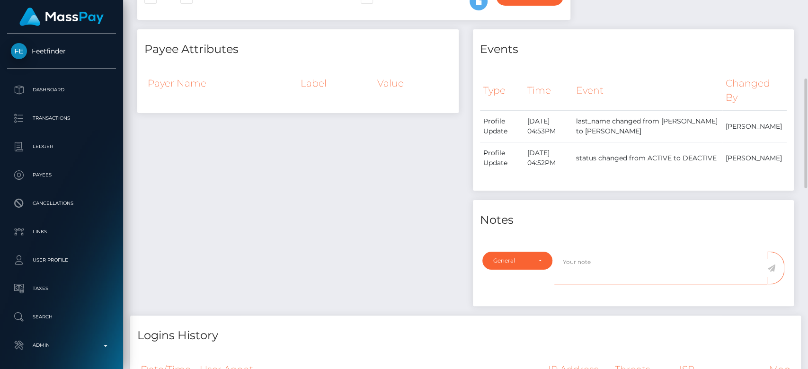
click at [574, 284] on textarea at bounding box center [660, 268] width 213 height 33
type textarea "RETIRED at payee's request, as per ticket #128310"
click at [774, 272] on icon at bounding box center [771, 269] width 8 height 8
click at [353, 226] on div "Payee Attributes Payer Name Label Value" at bounding box center [298, 172] width 336 height 286
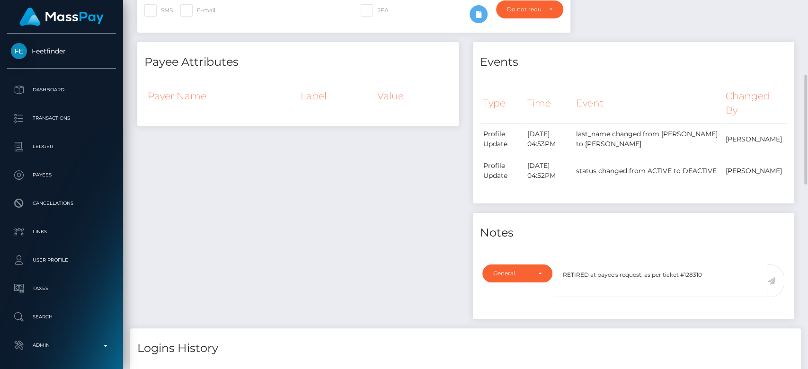
scroll to position [250, 0]
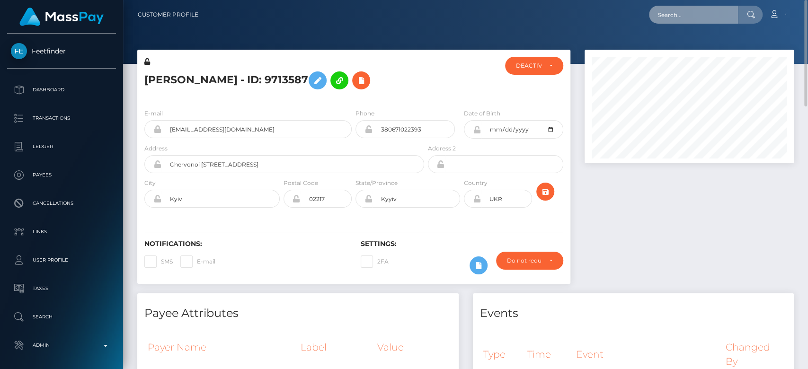
click at [670, 14] on input "text" at bounding box center [693, 15] width 89 height 18
paste input "[PERSON_NAME][EMAIL_ADDRESS][DOMAIN_NAME]"
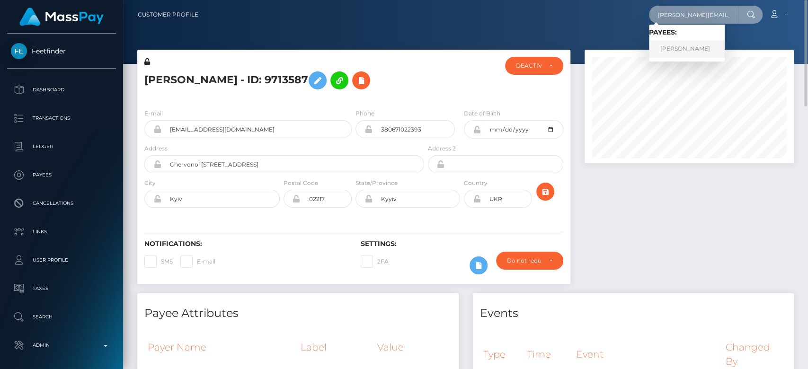
type input "[PERSON_NAME][EMAIL_ADDRESS][DOMAIN_NAME]"
click at [686, 44] on link "Sophie Carter" at bounding box center [687, 49] width 76 height 18
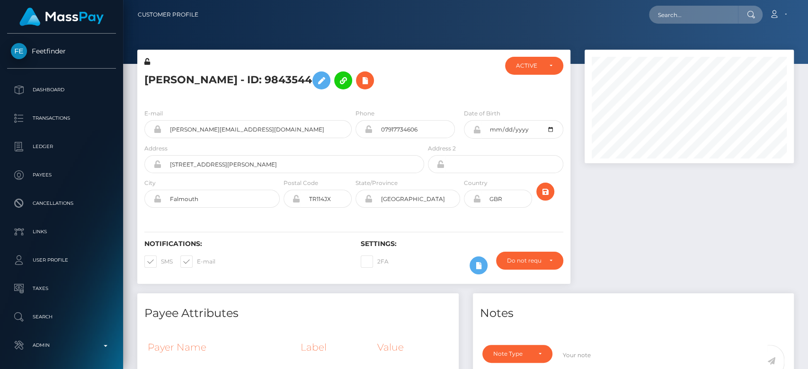
scroll to position [114, 209]
click at [539, 59] on div "ACTIVE" at bounding box center [534, 66] width 58 height 18
click at [518, 130] on span "CLOSED" at bounding box center [528, 131] width 24 height 9
select select "CLOSED"
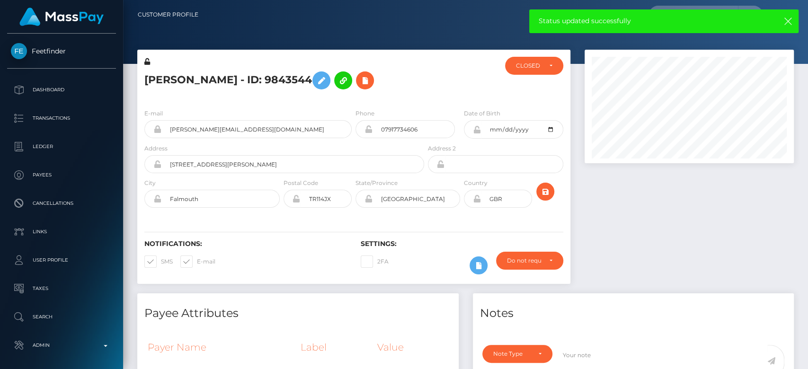
click at [197, 259] on span at bounding box center [197, 261] width 0 height 7
click at [197, 259] on input "E-mail" at bounding box center [200, 259] width 6 height 6
checkbox input "false"
click at [161, 261] on span at bounding box center [161, 261] width 0 height 7
click at [161, 261] on input "SMS" at bounding box center [164, 259] width 6 height 6
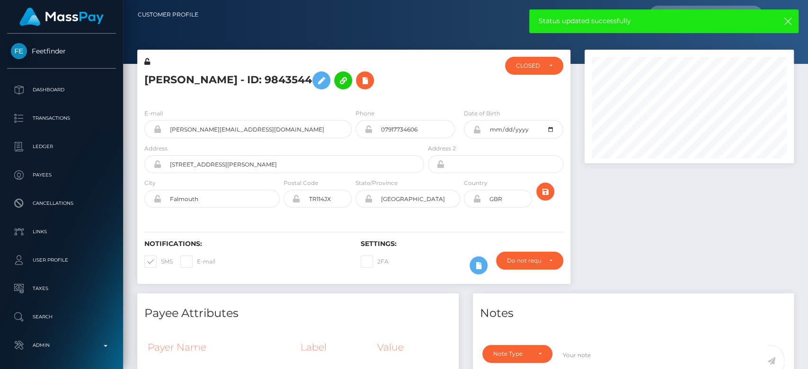
checkbox input "false"
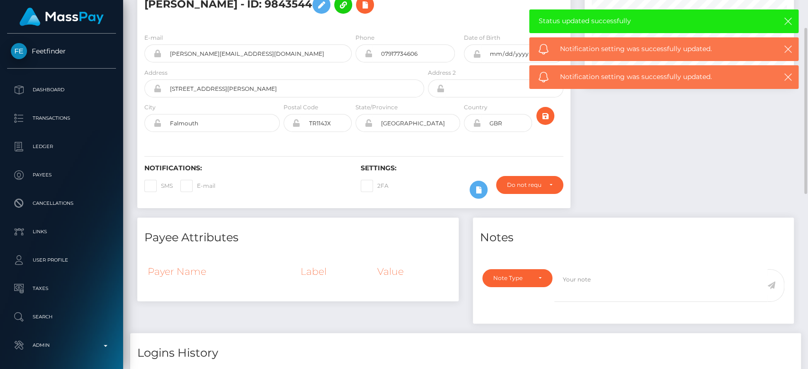
scroll to position [76, 0]
click at [525, 274] on div "Note Type" at bounding box center [511, 278] width 37 height 8
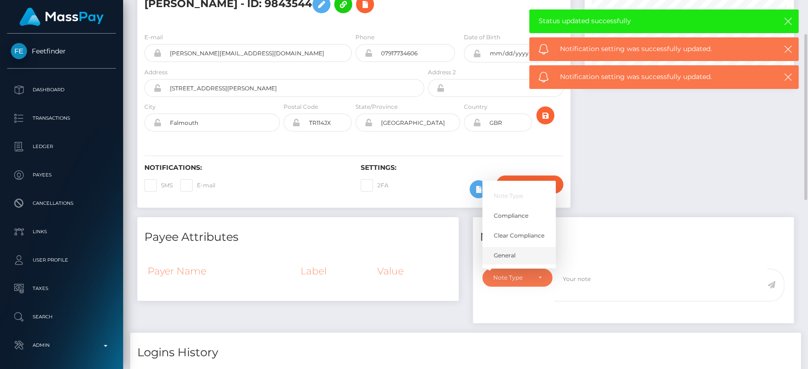
click at [509, 255] on span "General" at bounding box center [505, 255] width 22 height 9
select select "GENERAL"
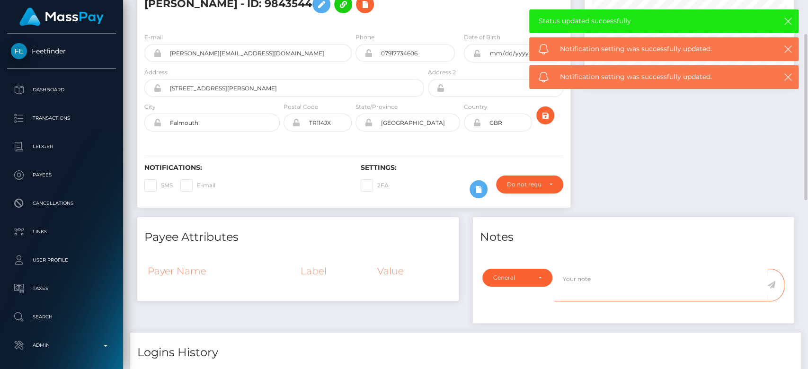
click at [580, 285] on textarea at bounding box center [660, 285] width 213 height 33
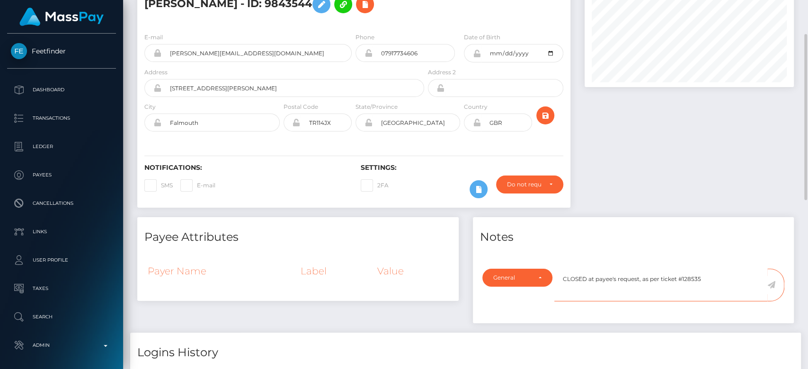
type textarea "CLOSED at payee's request, as per ticket #128535"
click at [772, 283] on icon at bounding box center [771, 285] width 8 height 8
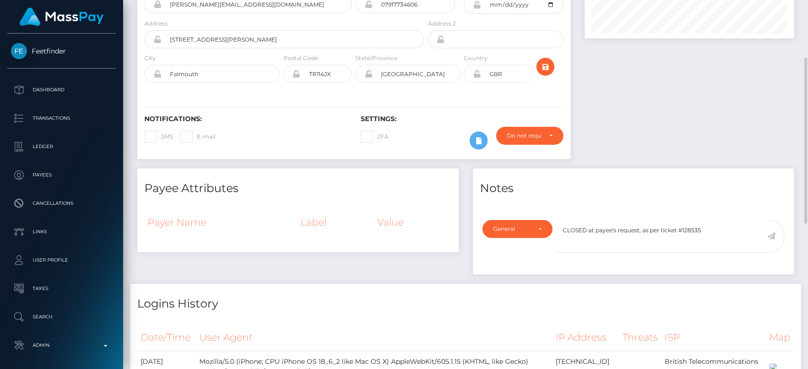
scroll to position [126, 0]
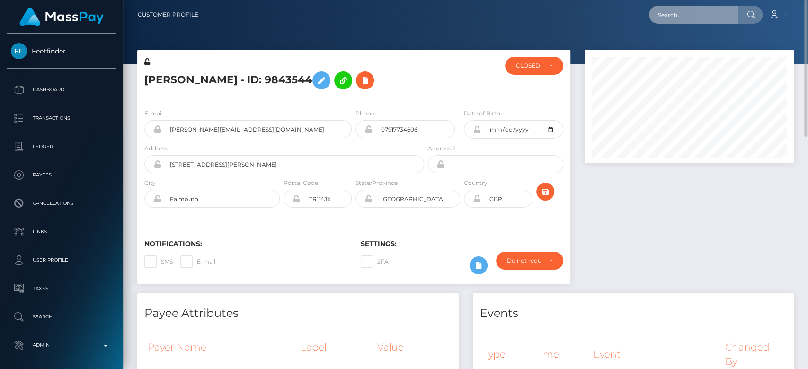
click at [681, 17] on input "text" at bounding box center [693, 15] width 89 height 18
paste input "[EMAIL_ADDRESS][DOMAIN_NAME]"
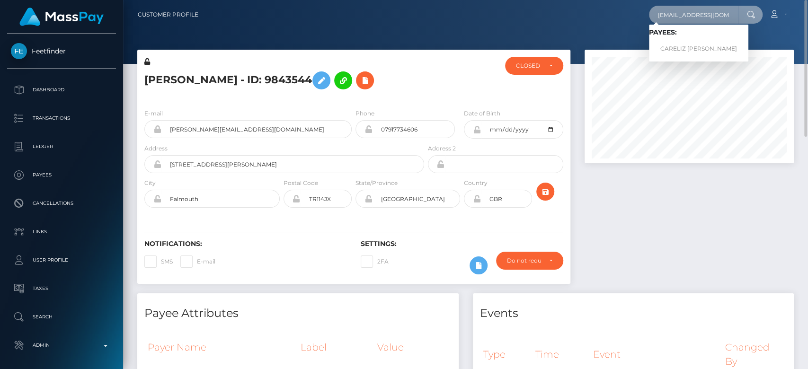
type input "[EMAIL_ADDRESS][DOMAIN_NAME]"
click at [675, 44] on link "CARELIZ [PERSON_NAME]" at bounding box center [698, 49] width 99 height 18
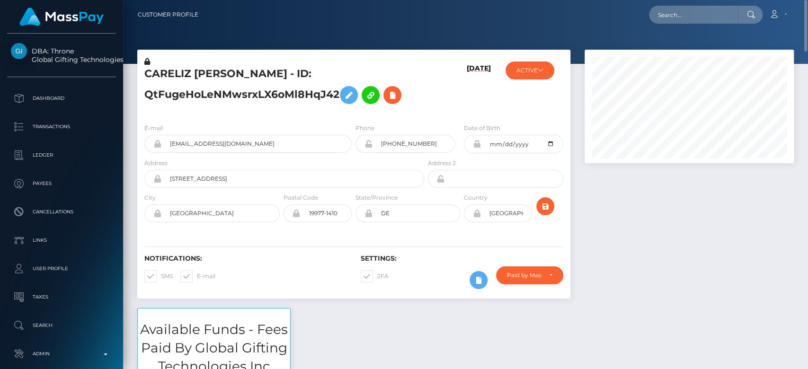
click at [197, 275] on span at bounding box center [197, 276] width 0 height 7
click at [197, 275] on input "E-mail" at bounding box center [200, 273] width 6 height 6
checkbox input "false"
click at [161, 275] on span at bounding box center [161, 276] width 0 height 7
click at [161, 275] on input "SMS" at bounding box center [164, 273] width 6 height 6
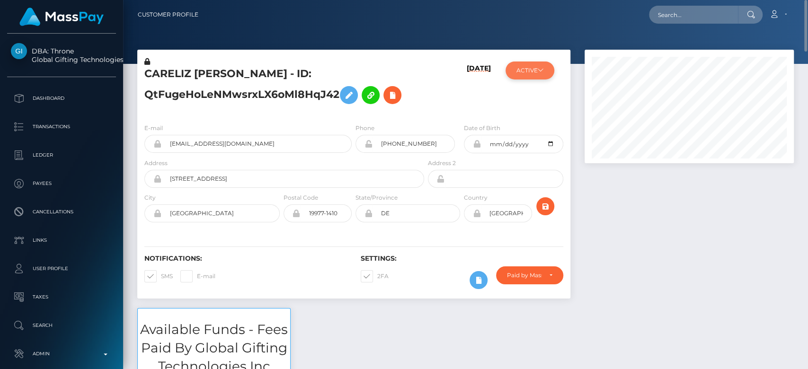
checkbox input "false"
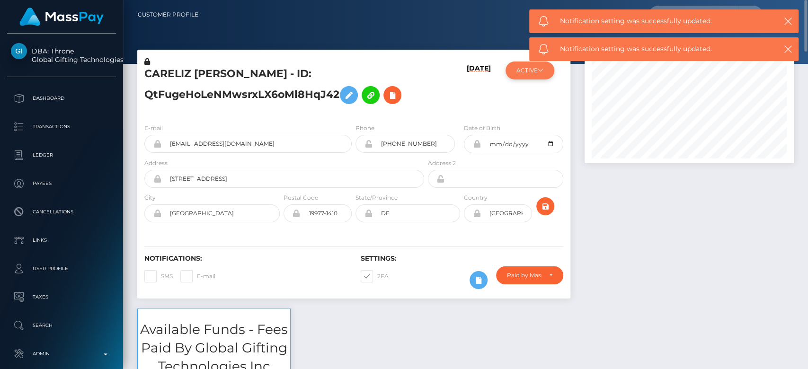
click at [526, 70] on button "ACTIVE" at bounding box center [529, 71] width 49 height 18
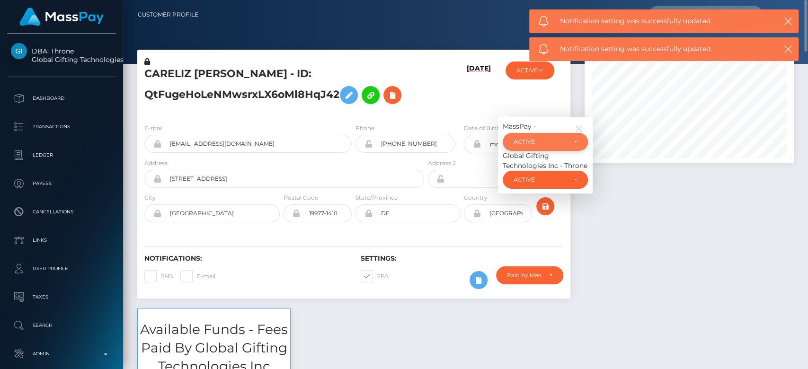
click at [532, 139] on div "ACTIVE" at bounding box center [539, 142] width 53 height 8
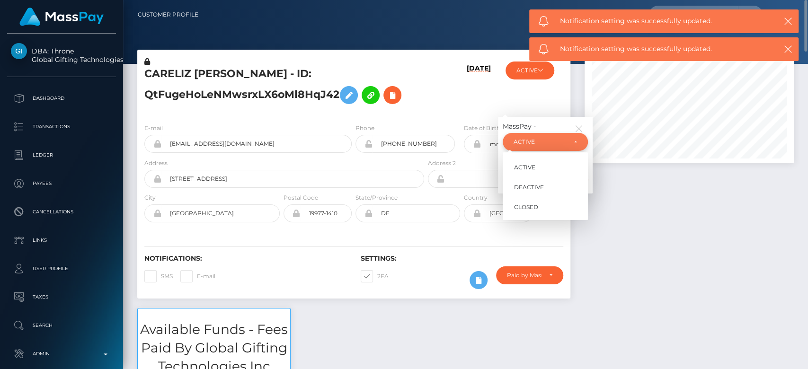
scroll to position [114, 209]
click at [529, 207] on span "CLOSED" at bounding box center [526, 207] width 24 height 9
select select "CLOSED"
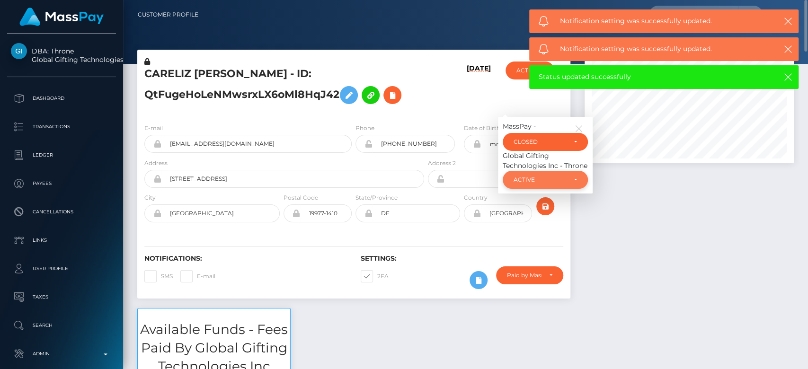
click at [545, 184] on div "ACTIVE" at bounding box center [539, 180] width 53 height 8
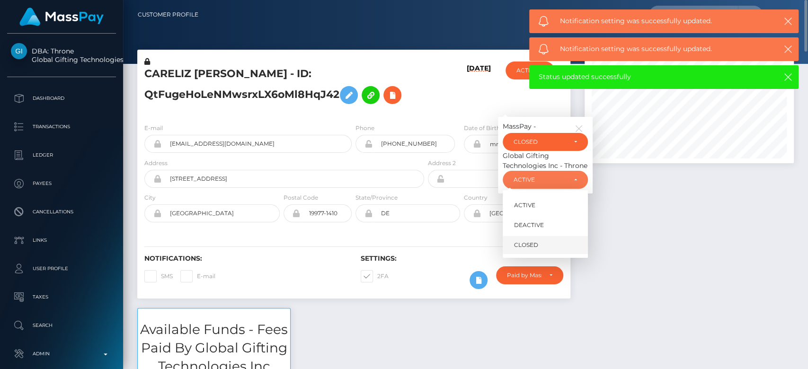
click at [535, 241] on span "CLOSED" at bounding box center [526, 245] width 24 height 9
select select "CLOSED"
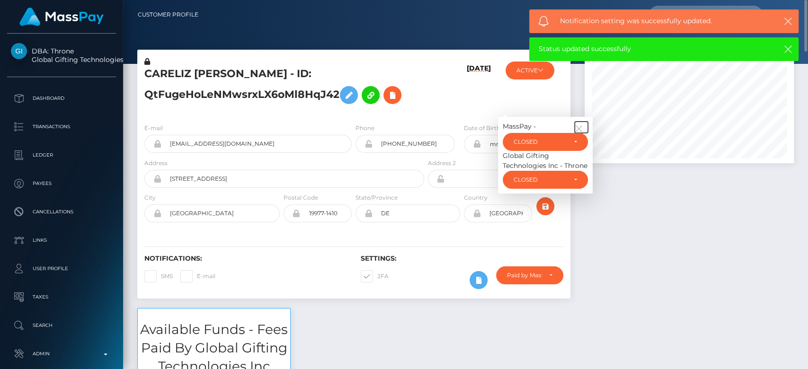
click at [578, 125] on icon "button" at bounding box center [578, 128] width 9 height 9
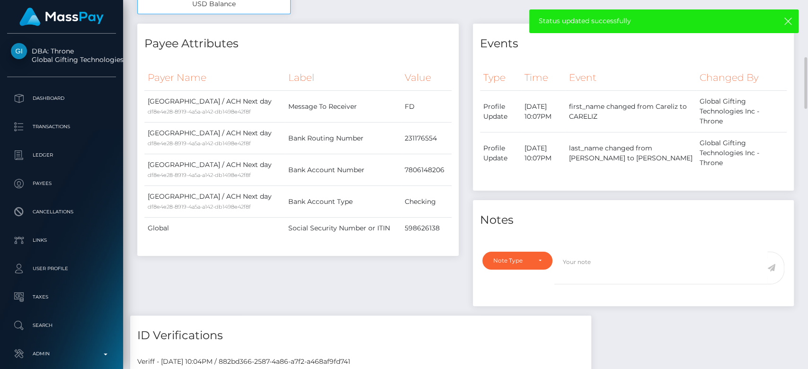
scroll to position [463, 0]
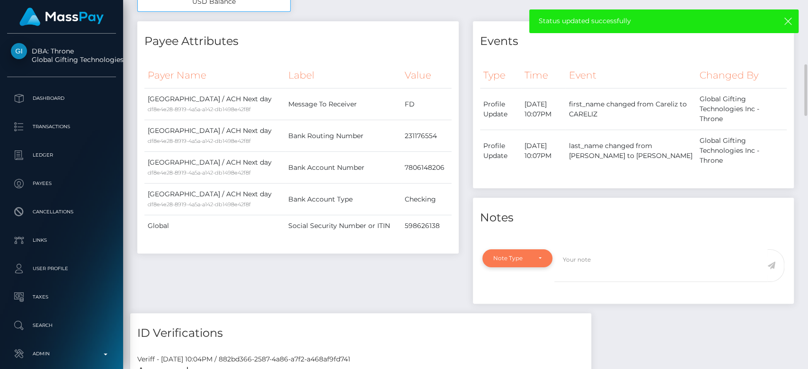
click at [532, 256] on div "Note Type" at bounding box center [517, 259] width 48 height 8
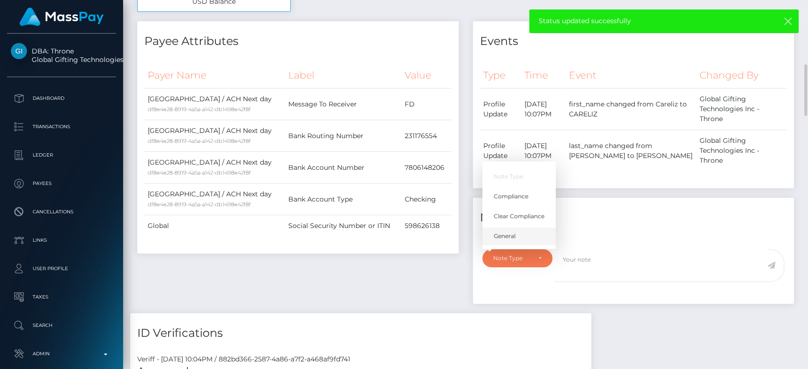
click at [501, 237] on span "General" at bounding box center [505, 236] width 22 height 9
select select "GENERAL"
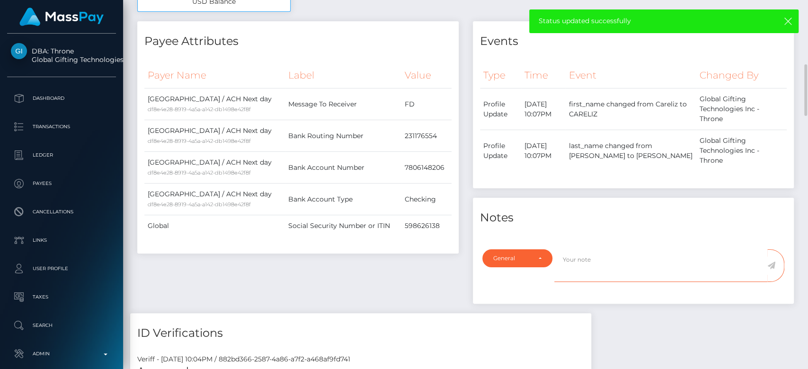
click at [584, 260] on textarea at bounding box center [660, 265] width 213 height 33
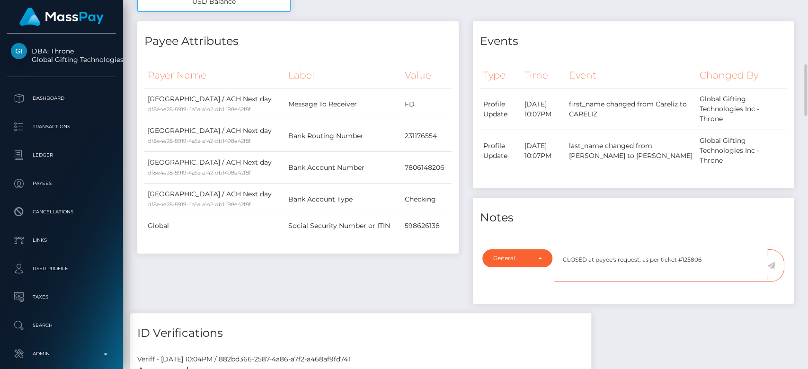
type textarea "CLOSED at payee's request, as per ticket #125806"
click at [770, 265] on icon at bounding box center [771, 266] width 8 height 8
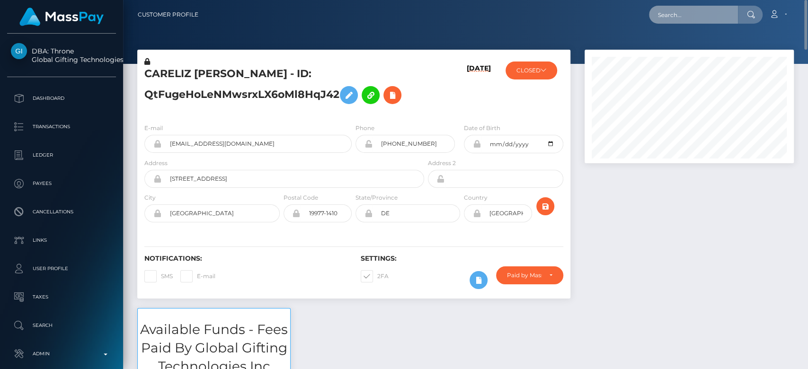
click at [716, 22] on input "text" at bounding box center [693, 15] width 89 height 18
paste input "[EMAIL_ADDRESS][DOMAIN_NAME]"
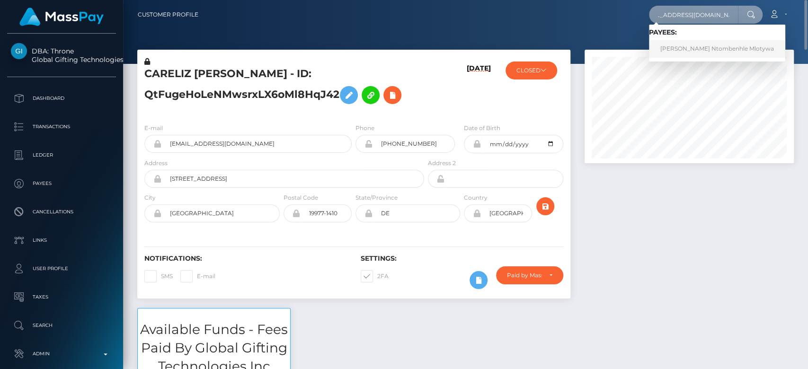
type input "[EMAIL_ADDRESS][DOMAIN_NAME]"
click at [693, 50] on link "[PERSON_NAME] Ntombenhle Mlotywa" at bounding box center [717, 49] width 136 height 18
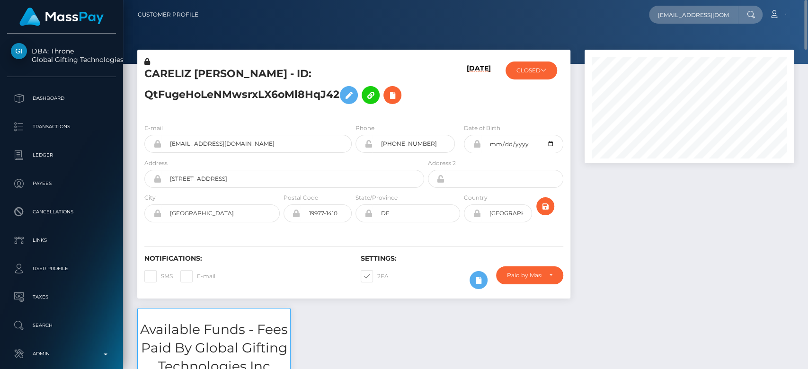
click at [636, 242] on div at bounding box center [688, 179] width 223 height 258
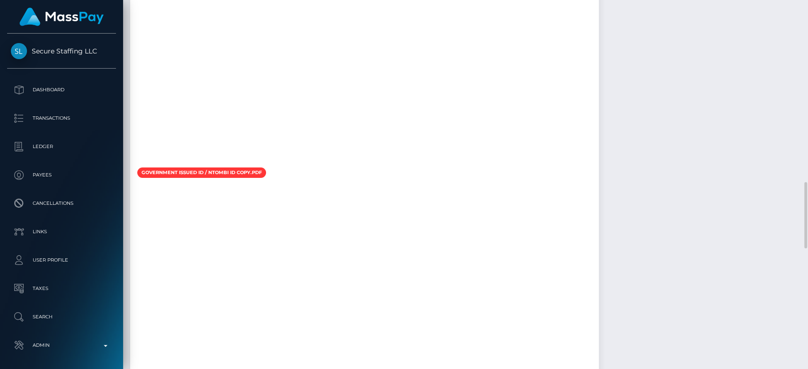
scroll to position [955, 0]
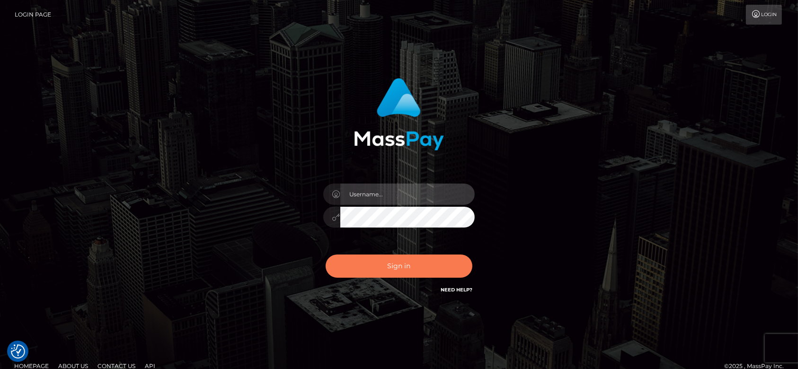
type input "[DOMAIN_NAME]"
click at [397, 255] on button "Sign in" at bounding box center [399, 266] width 147 height 23
type input "[DOMAIN_NAME]"
click at [393, 263] on button "Sign in" at bounding box center [399, 266] width 147 height 23
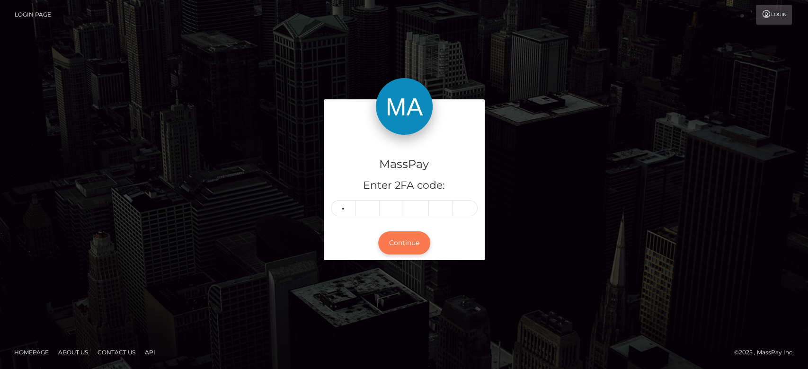
type input "7"
type input "4"
type input "1"
type input "3"
type input "7"
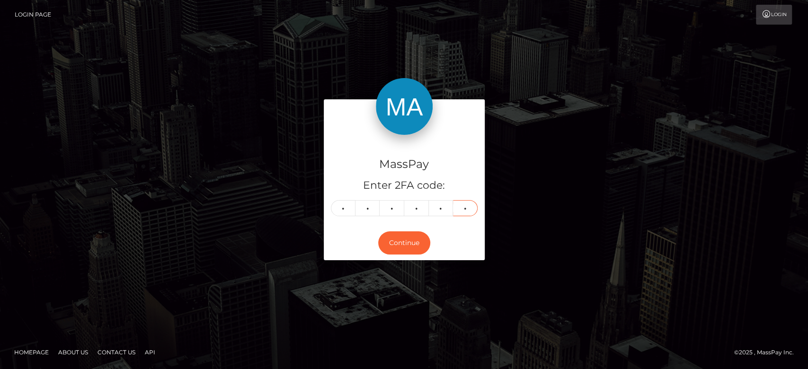
type input "4"
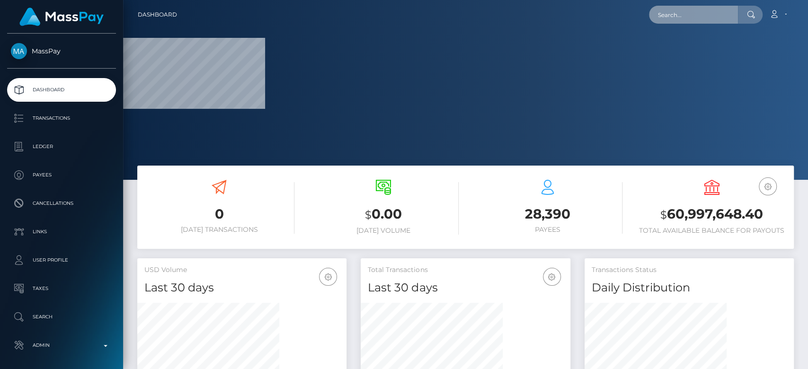
click at [686, 18] on input "text" at bounding box center [693, 15] width 89 height 18
paste input "[EMAIL_ADDRESS][DOMAIN_NAME]"
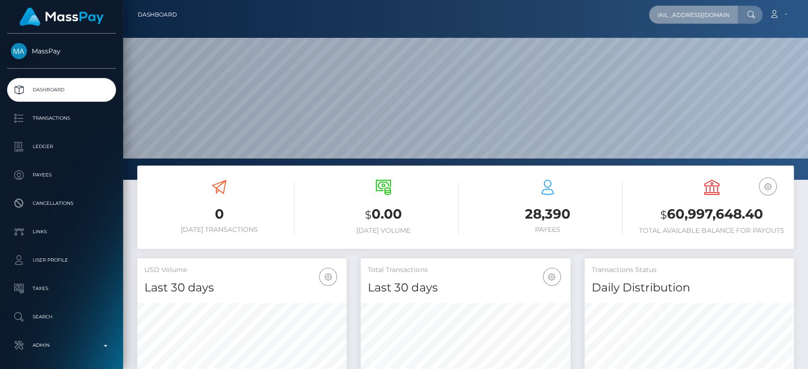
scroll to position [167, 209]
type input "[EMAIL_ADDRESS][DOMAIN_NAME]"
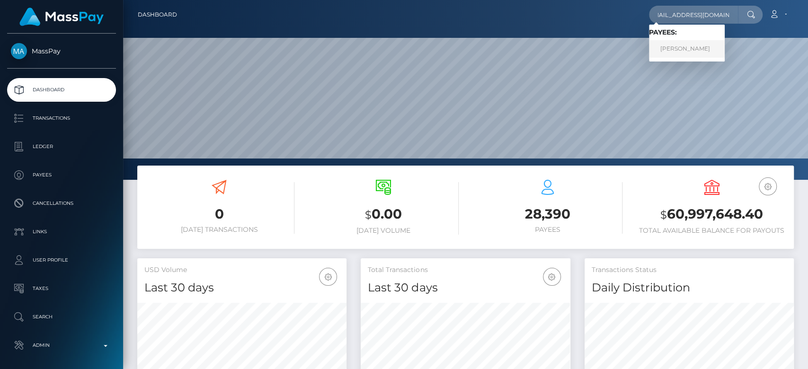
click at [697, 43] on link "EKATERINA MARINENKO" at bounding box center [687, 49] width 76 height 18
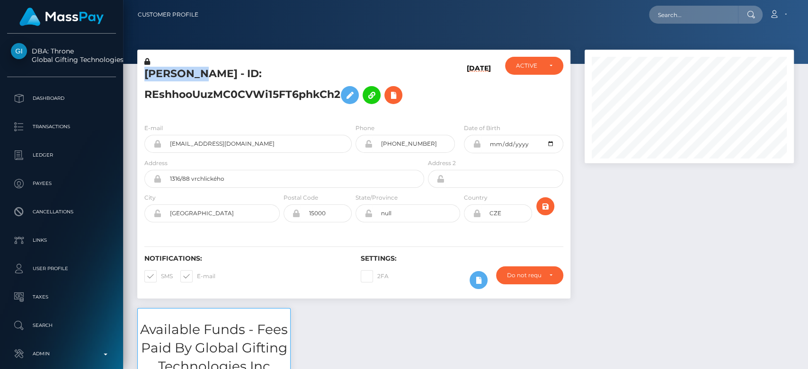
scroll to position [114, 209]
click at [685, 255] on div at bounding box center [688, 179] width 223 height 258
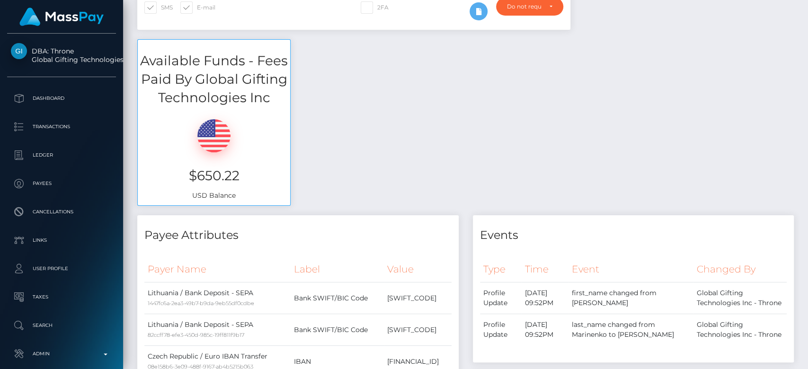
scroll to position [0, 0]
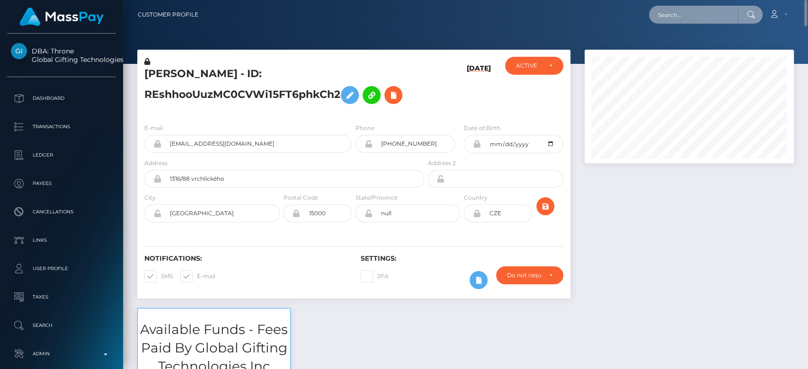
click at [681, 6] on input "text" at bounding box center [693, 15] width 89 height 18
paste input "[EMAIL_ADDRESS][DOMAIN_NAME]"
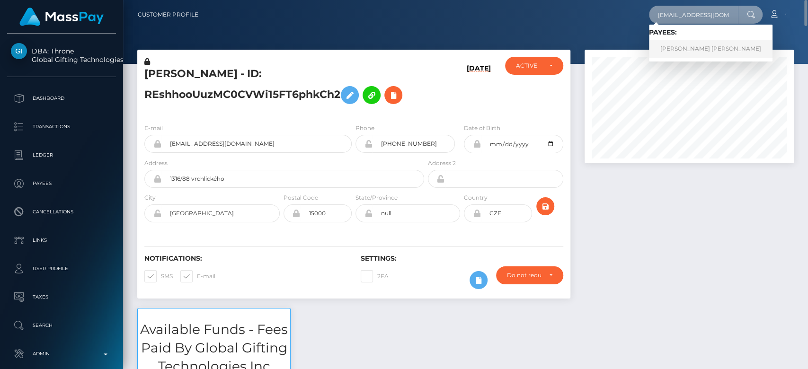
type input "[EMAIL_ADDRESS][DOMAIN_NAME]"
click at [701, 48] on link "Linh Thi Tang" at bounding box center [711, 49] width 124 height 18
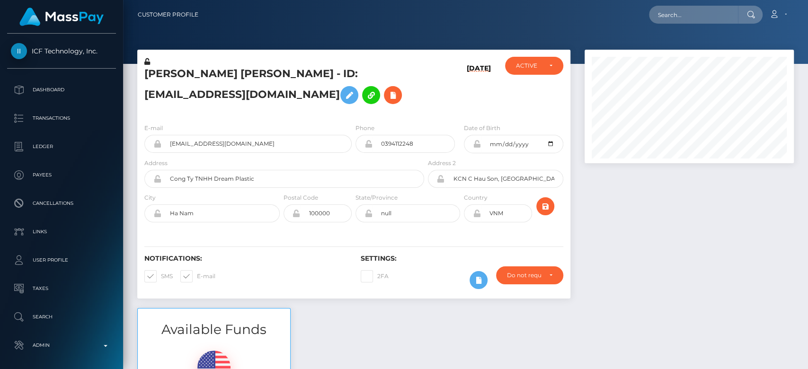
scroll to position [114, 209]
click at [632, 261] on div at bounding box center [688, 179] width 223 height 258
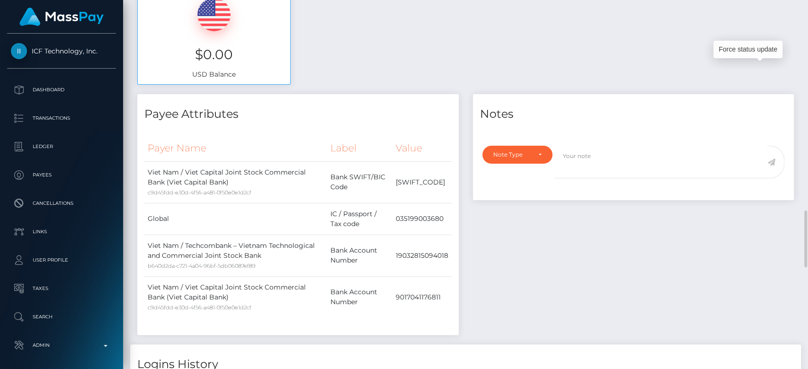
scroll to position [0, 0]
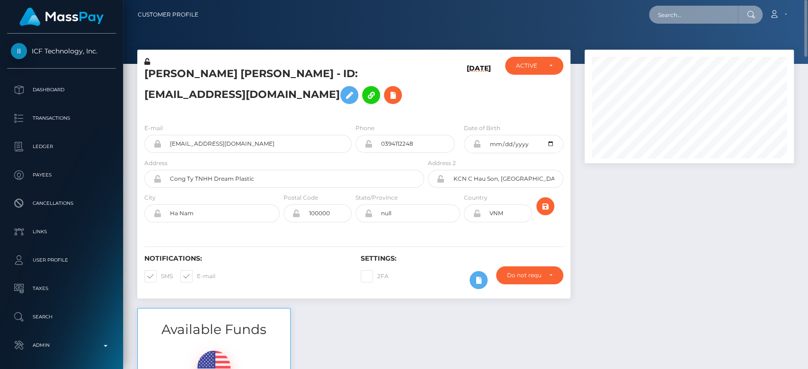
paste input "[EMAIL_ADDRESS][DOMAIN_NAME]"
click at [705, 9] on input "text" at bounding box center [693, 15] width 89 height 18
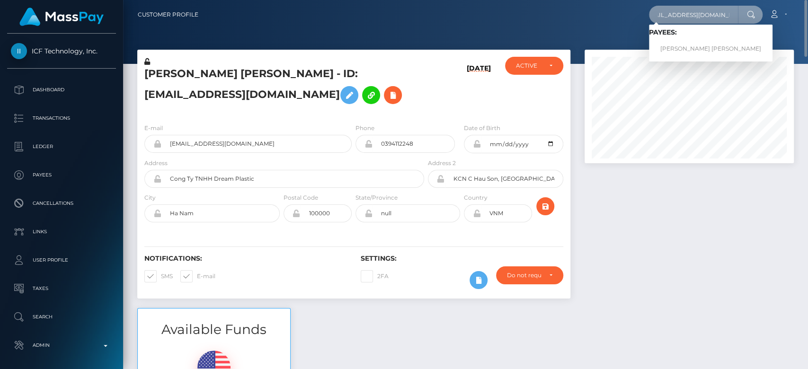
type input "[EMAIL_ADDRESS][DOMAIN_NAME]"
click at [688, 43] on link "Deborah Candy Pascuito" at bounding box center [711, 49] width 124 height 18
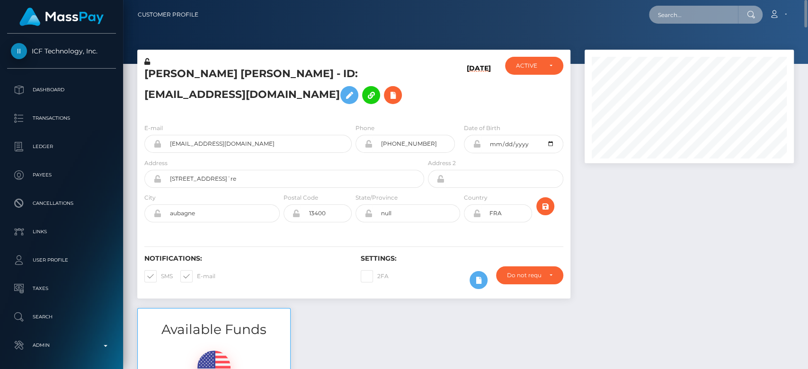
paste input "[EMAIL_ADDRESS][DOMAIN_NAME]"
click at [688, 17] on input "[EMAIL_ADDRESS][DOMAIN_NAME]" at bounding box center [693, 15] width 89 height 18
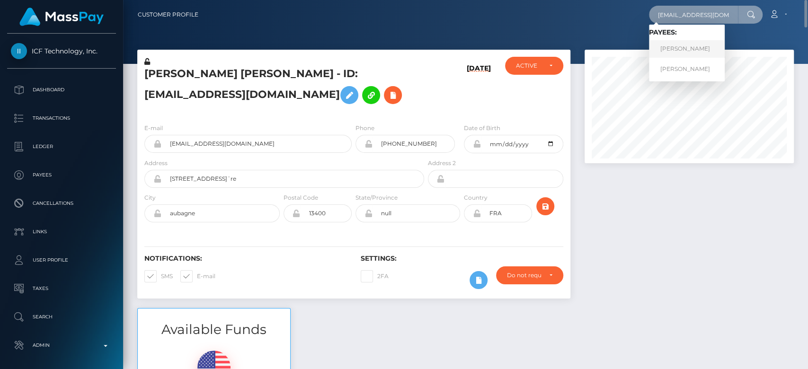
type input "[EMAIL_ADDRESS][DOMAIN_NAME]"
click at [703, 47] on link "[PERSON_NAME]" at bounding box center [687, 49] width 76 height 18
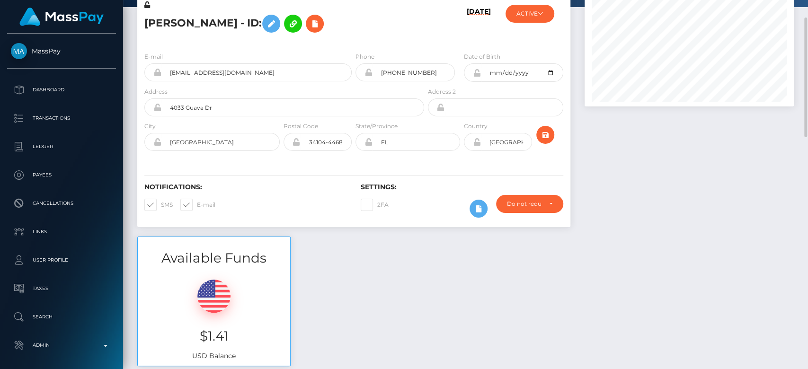
scroll to position [56, 0]
click at [532, 26] on div "ACTIVE MassPay - ACTIVE DEACTIVE CLOSED ACTIVE Root Wellness, LLC - ACTIVE" at bounding box center [534, 22] width 72 height 44
click at [534, 18] on button "ACTIVE" at bounding box center [529, 14] width 49 height 18
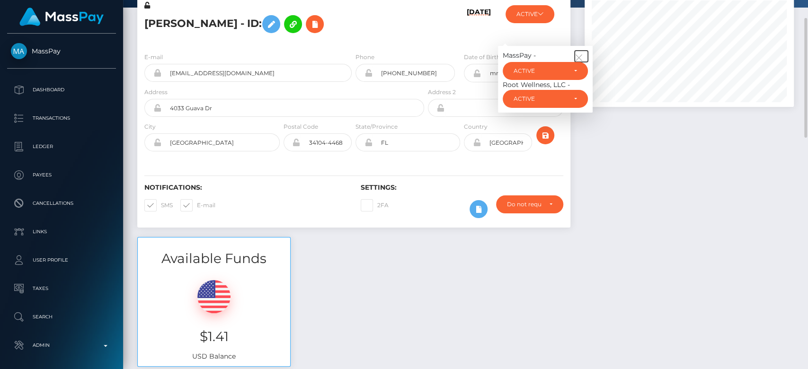
drag, startPoint x: 580, startPoint y: 55, endPoint x: 534, endPoint y: 60, distance: 46.1
click at [580, 56] on icon "button" at bounding box center [578, 57] width 9 height 9
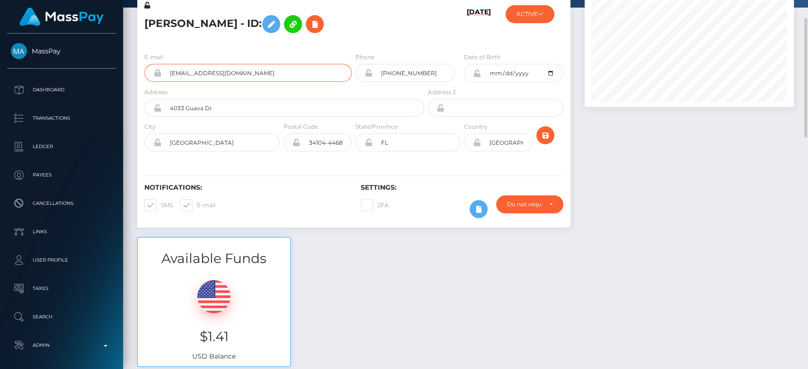
drag, startPoint x: 191, startPoint y: 81, endPoint x: 154, endPoint y: 82, distance: 36.4
click at [154, 82] on div "E-mail dfstuckey@gmail.com" at bounding box center [245, 69] width 216 height 35
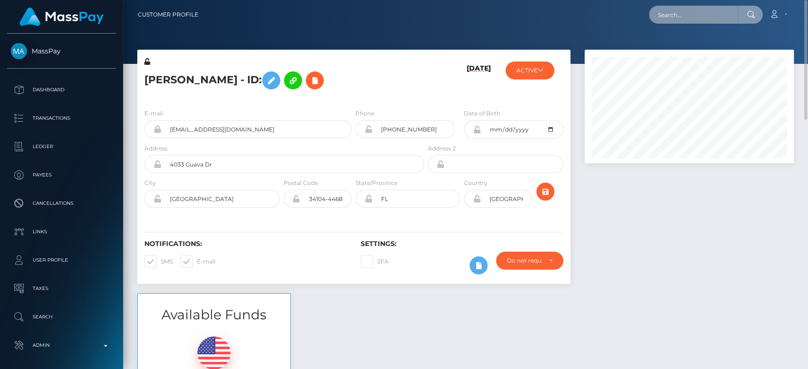
paste input "dfstuckey@gmail.com"
click at [688, 8] on input "text" at bounding box center [693, 15] width 89 height 18
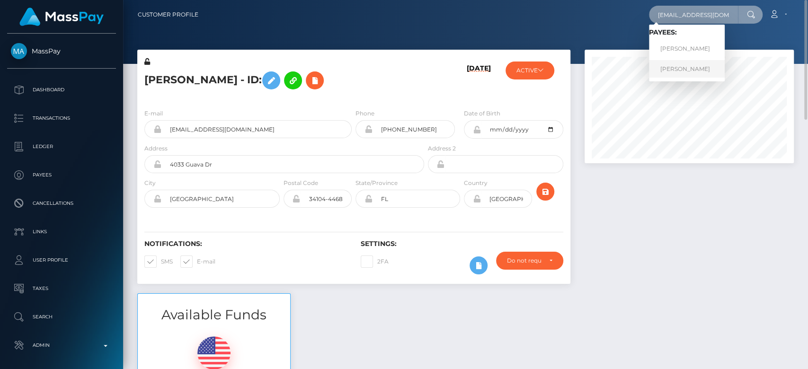
type input "dfstuckey@gmail.com"
click at [692, 68] on link "Deborah Stuckey" at bounding box center [687, 69] width 76 height 18
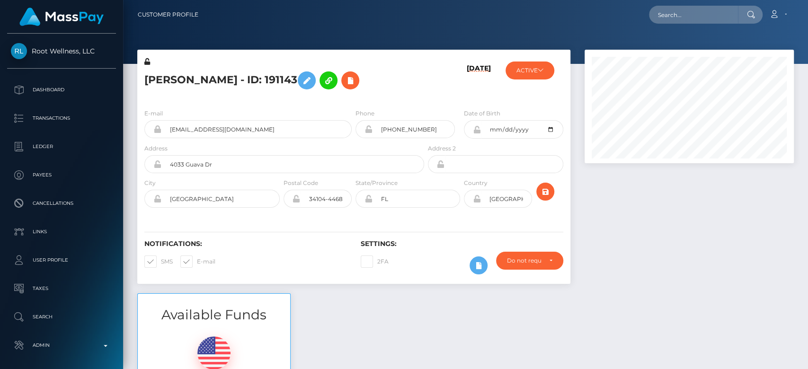
scroll to position [114, 209]
click at [643, 252] on div at bounding box center [688, 172] width 223 height 244
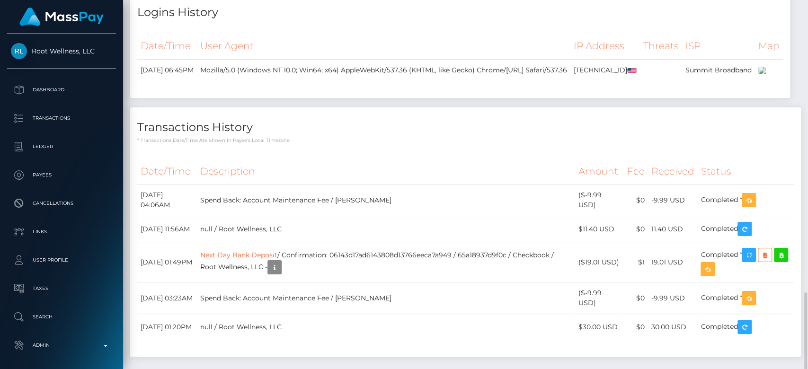
scroll to position [767, 0]
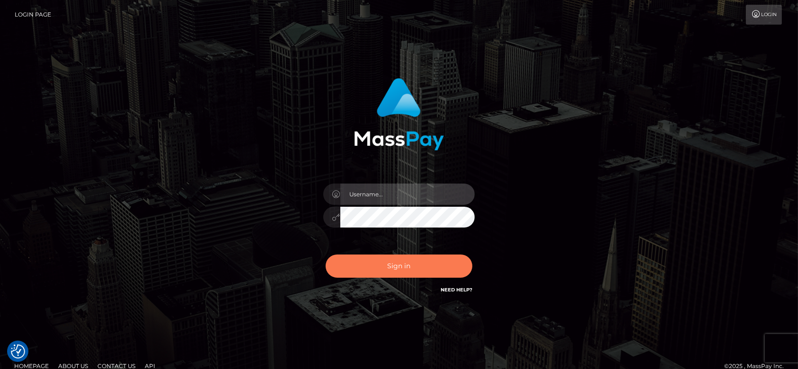
type input "fr.es"
click at [413, 268] on button "Sign in" at bounding box center [399, 266] width 147 height 23
type input "fr.es"
click at [404, 259] on button "Sign in" at bounding box center [399, 266] width 147 height 23
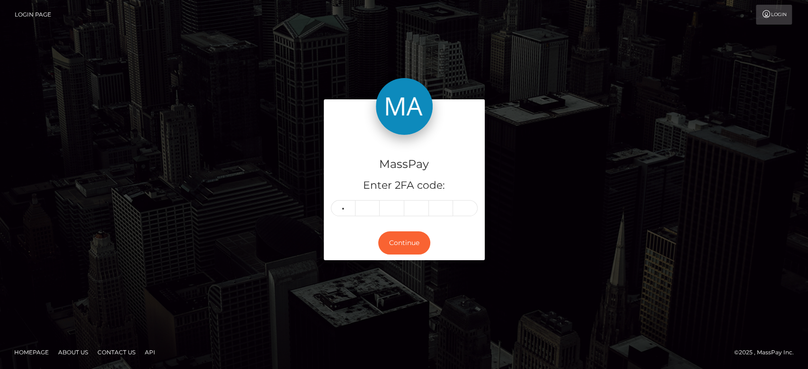
type input "7"
type input "9"
type input "6"
type input "2"
type input "0"
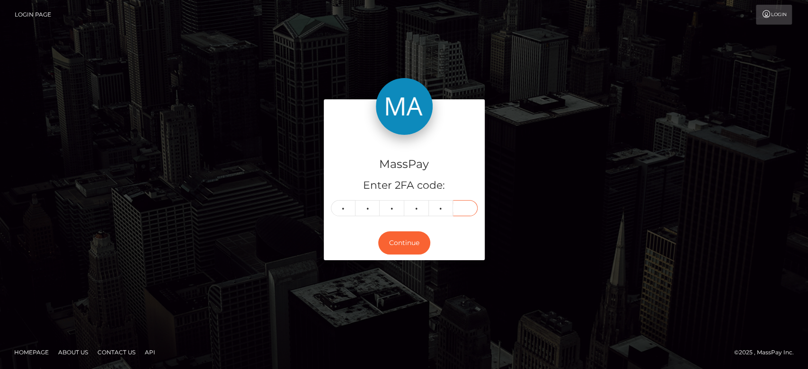
type input "7"
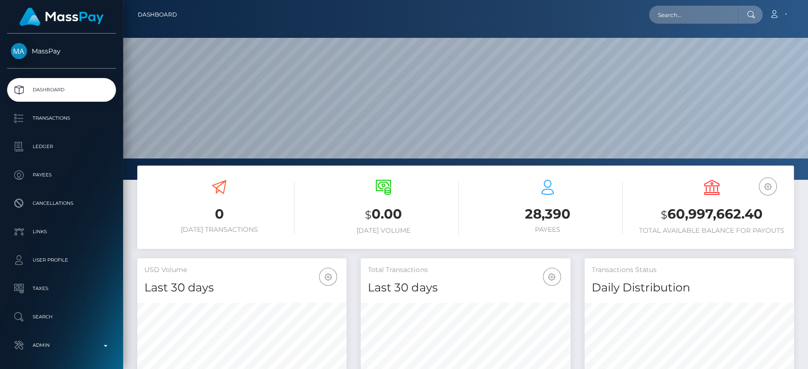
scroll to position [167, 209]
click at [695, 11] on input "text" at bounding box center [693, 15] width 89 height 18
paste input "ukavics@gmail.com"
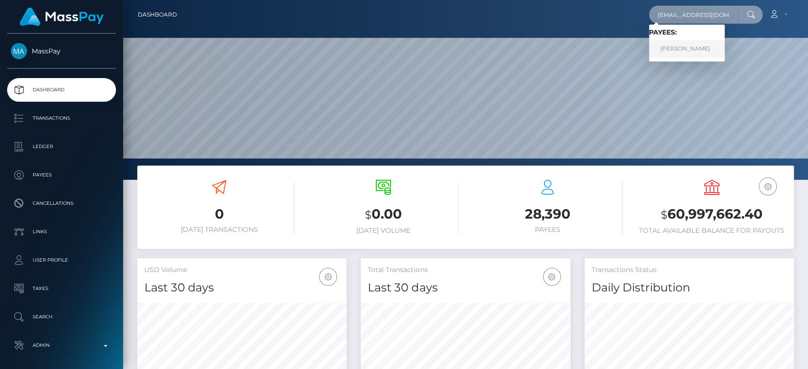
type input "ukavics@gmail.com"
click at [687, 44] on link "Victor Ukaegbu" at bounding box center [687, 49] width 76 height 18
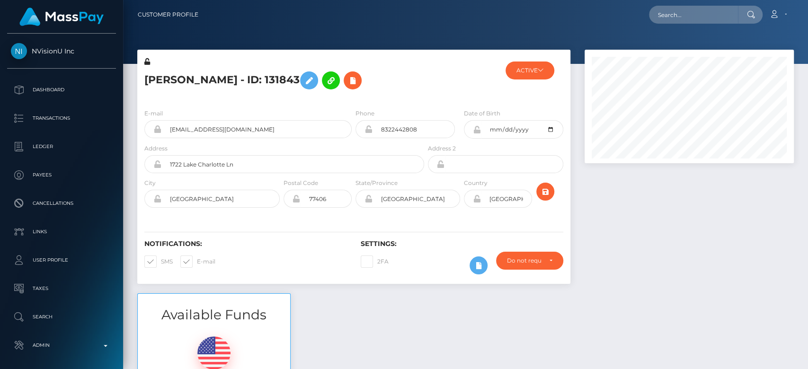
scroll to position [114, 209]
click at [662, 247] on div at bounding box center [688, 172] width 223 height 244
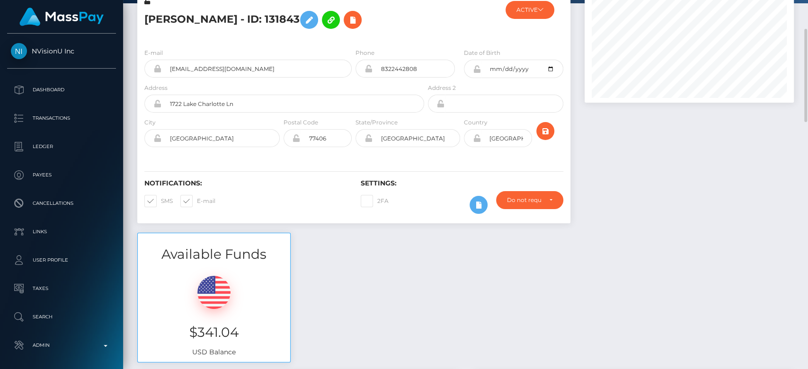
scroll to position [72, 0]
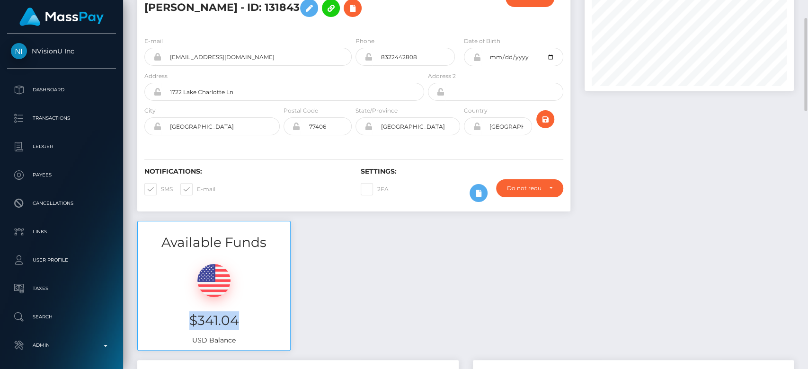
drag, startPoint x: 245, startPoint y: 320, endPoint x: 189, endPoint y: 324, distance: 55.5
click at [189, 324] on h3 "$341.04" at bounding box center [214, 320] width 138 height 18
copy h3 "$341.04"
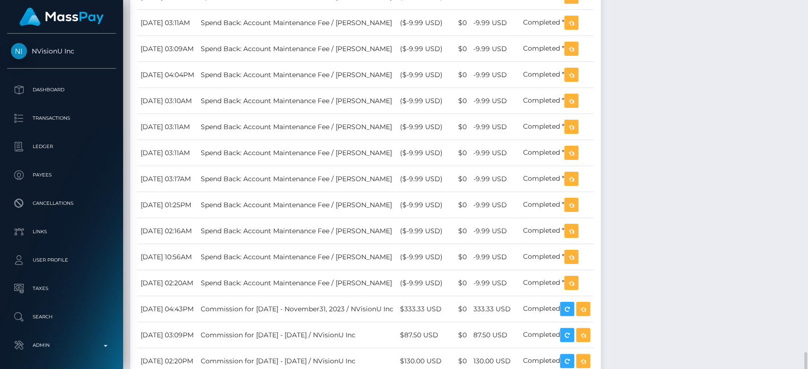
scroll to position [1090, 0]
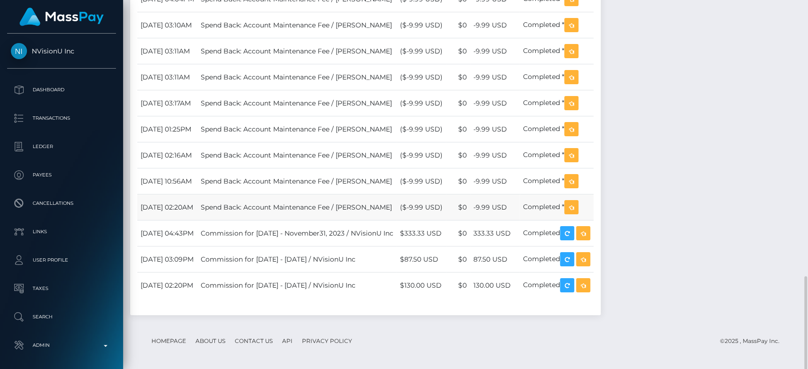
click at [520, 214] on td "-9.99 USD" at bounding box center [495, 207] width 50 height 26
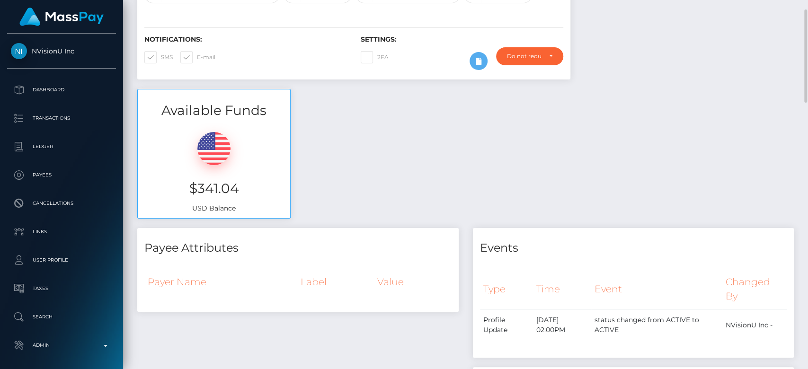
scroll to position [0, 0]
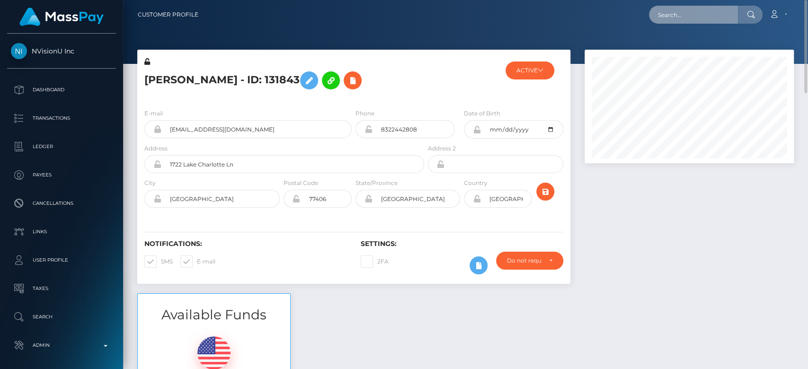
click at [671, 20] on input "text" at bounding box center [693, 15] width 89 height 18
paste input "celestebellucci1@gmail.com"
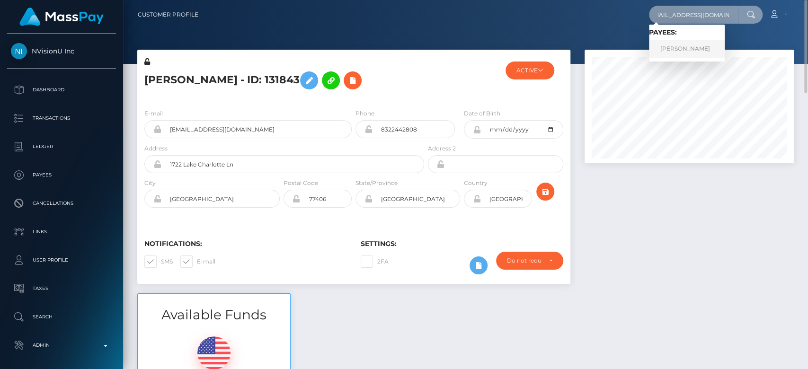
type input "celestebellucci1@gmail.com"
click at [684, 50] on link "EKATERINA MARINENKO" at bounding box center [687, 49] width 76 height 18
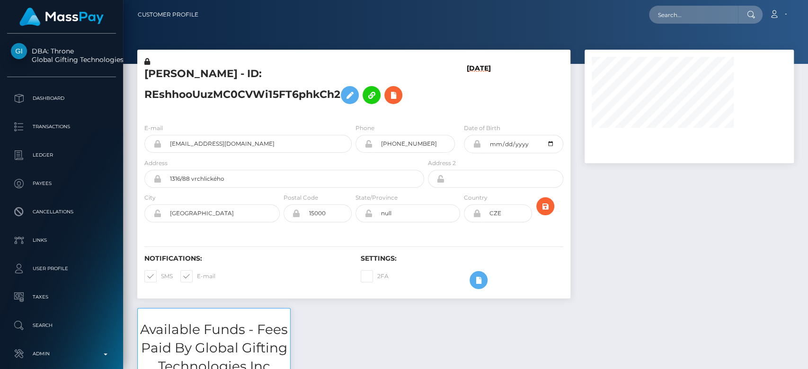
click at [712, 210] on div at bounding box center [688, 179] width 223 height 258
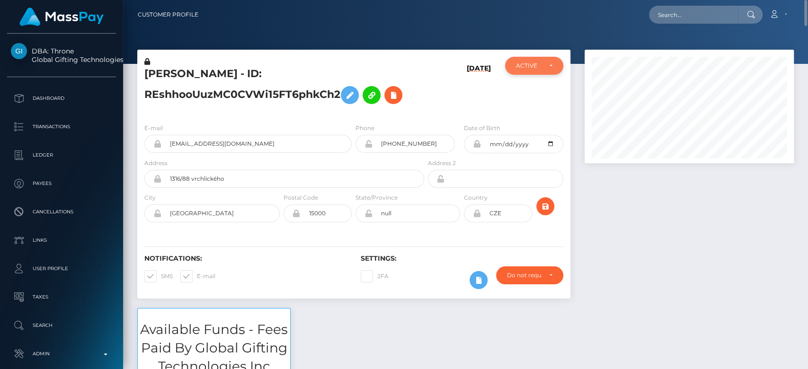
click at [530, 69] on div "ACTIVE" at bounding box center [528, 66] width 25 height 8
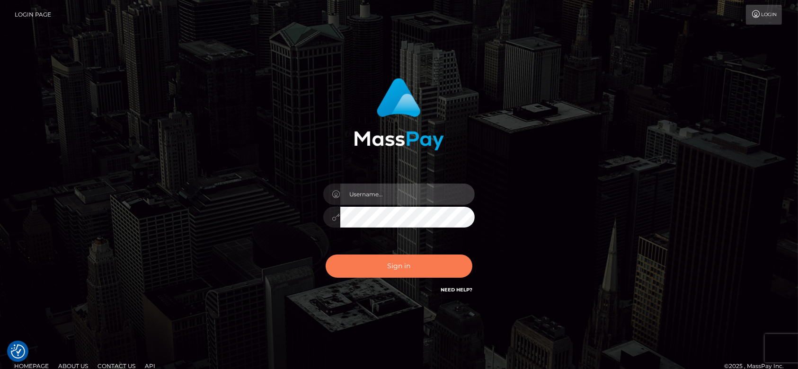
type input "[DOMAIN_NAME]"
click at [400, 259] on button "Sign in" at bounding box center [399, 266] width 147 height 23
type input "fr.es"
click at [380, 265] on button "Sign in" at bounding box center [399, 266] width 147 height 23
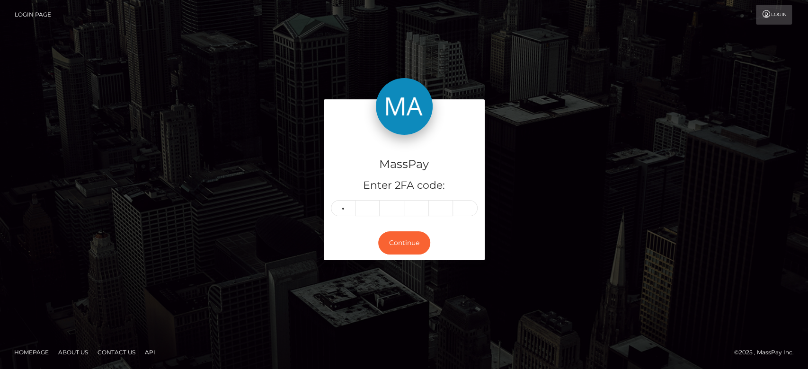
type input "8"
type input "3"
type input "0"
type input "4"
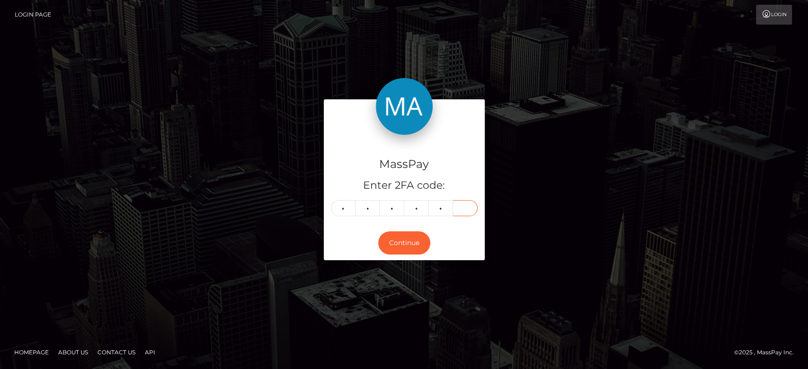
type input "8"
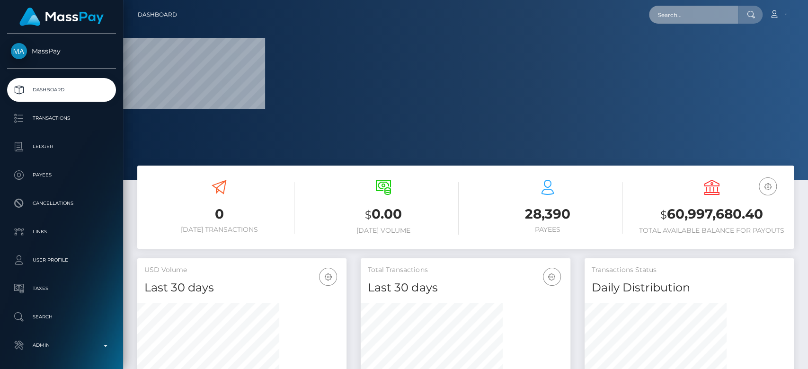
click at [687, 9] on input "text" at bounding box center [693, 15] width 89 height 18
paste input "9e11e47f78af4476a7b2c9a26a86790f"
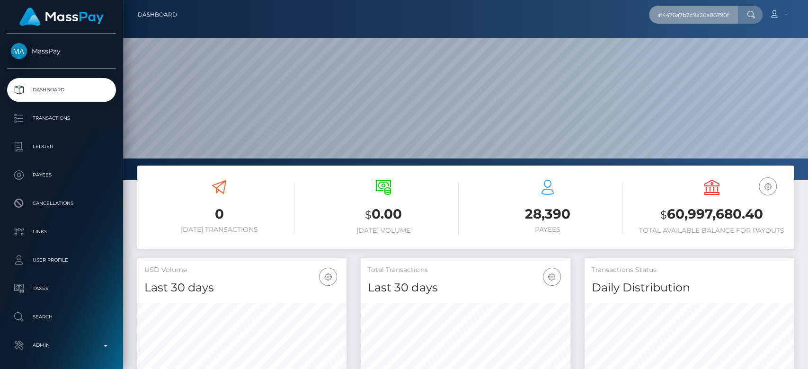
scroll to position [167, 209]
type input "9e11e47f78af4476a7b2c9a26a86790f"
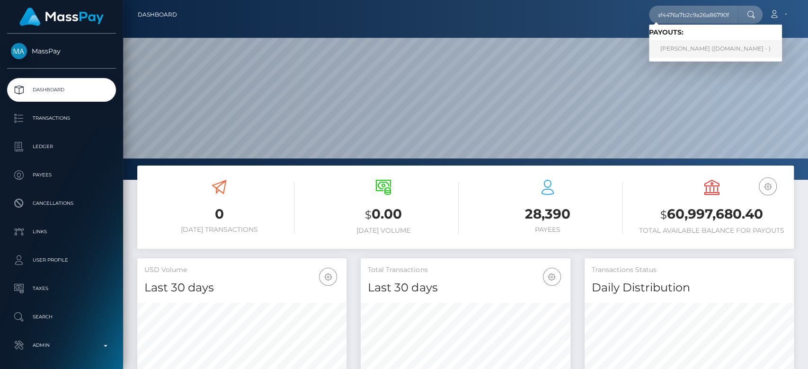
click at [700, 46] on link "IVY MICHELLE HEENAN (Unlockt.me - )" at bounding box center [715, 49] width 133 height 18
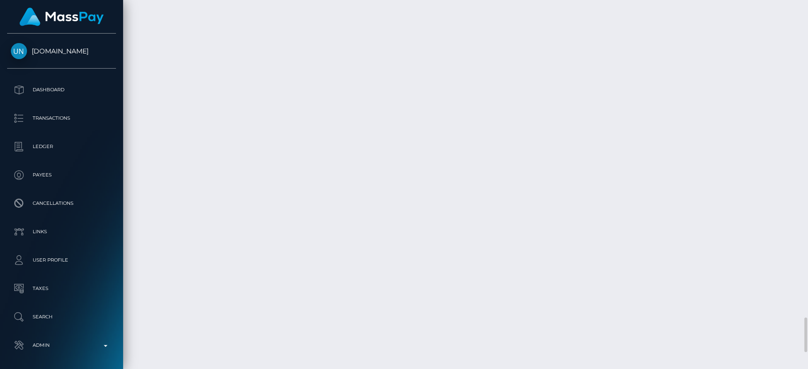
scroll to position [114, 209]
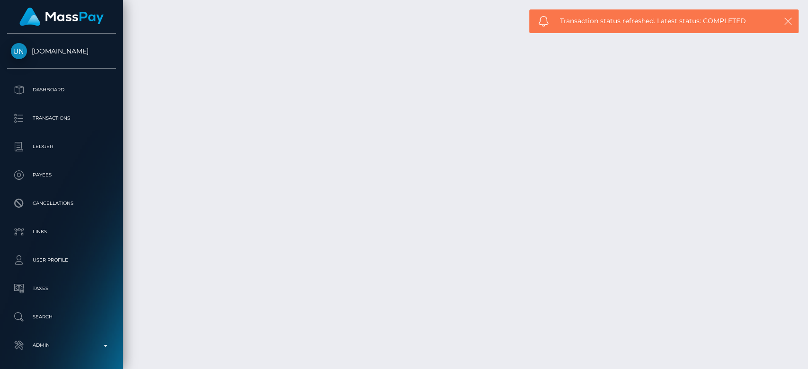
click at [787, 23] on icon "button" at bounding box center [787, 21] width 9 height 9
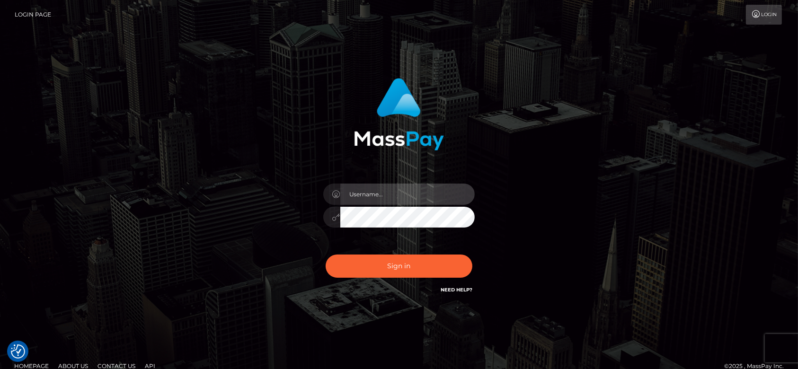
type input "[DOMAIN_NAME]"
click at [428, 252] on div "Sign in Need Help?" at bounding box center [399, 270] width 166 height 42
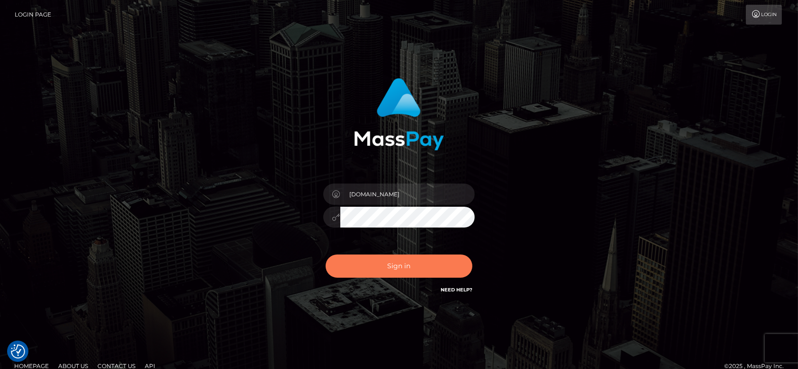
click at [418, 262] on button "Sign in" at bounding box center [399, 266] width 147 height 23
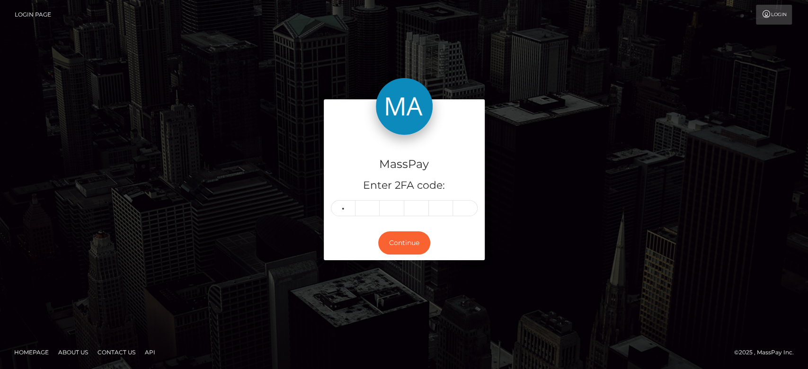
type input "9"
type input "4"
type input "7"
type input "1"
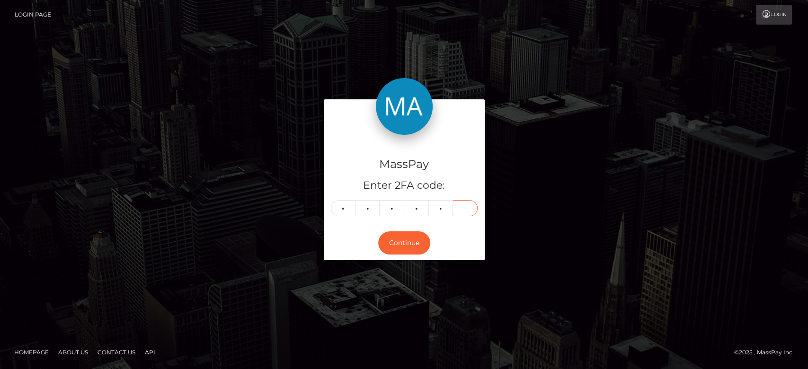
type input "7"
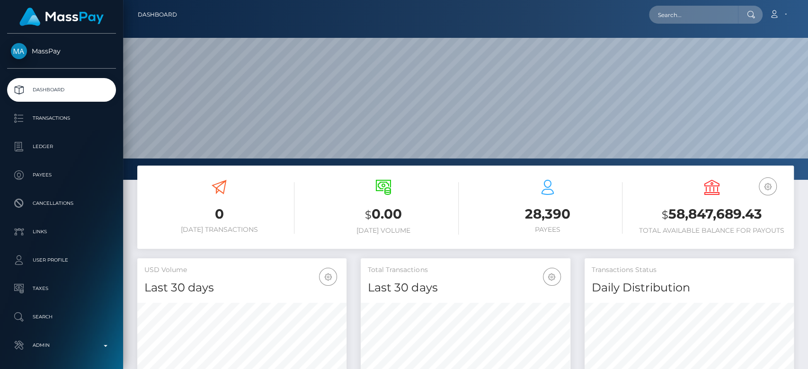
scroll to position [167, 209]
click at [693, 19] on input "text" at bounding box center [693, 15] width 89 height 18
paste input "rolon.andrew@yahoo.com"
type input "rolon.andrew@yahoo.com"
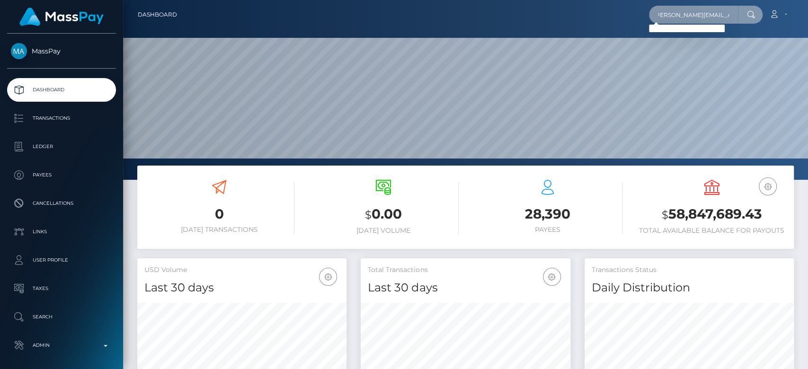
scroll to position [0, 0]
click at [678, 19] on input "rolon.andrew@yahoo.com" at bounding box center [693, 15] width 89 height 18
paste input "andrewrolon7@gmail.com."
type input "andrewrolon7@gmail.com"
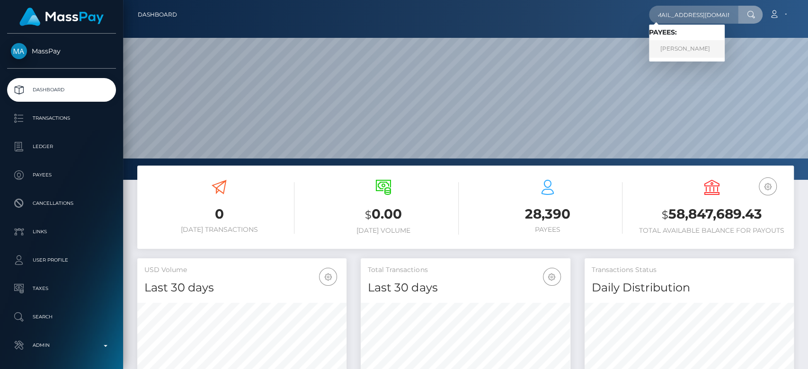
scroll to position [0, 0]
click at [687, 48] on link "Andrew Rolon" at bounding box center [687, 49] width 76 height 18
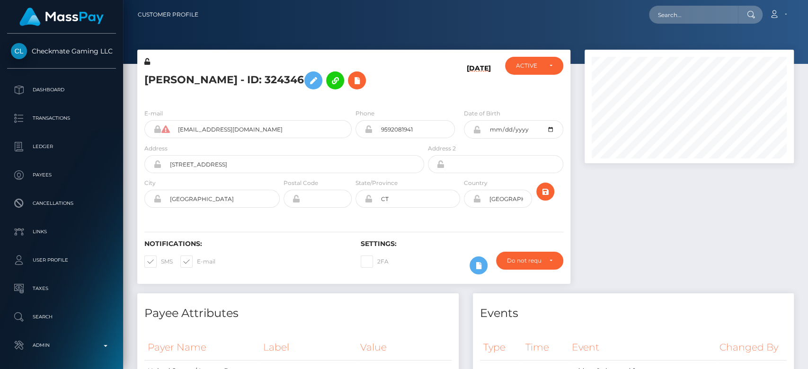
scroll to position [114, 209]
click at [616, 237] on div at bounding box center [688, 172] width 223 height 244
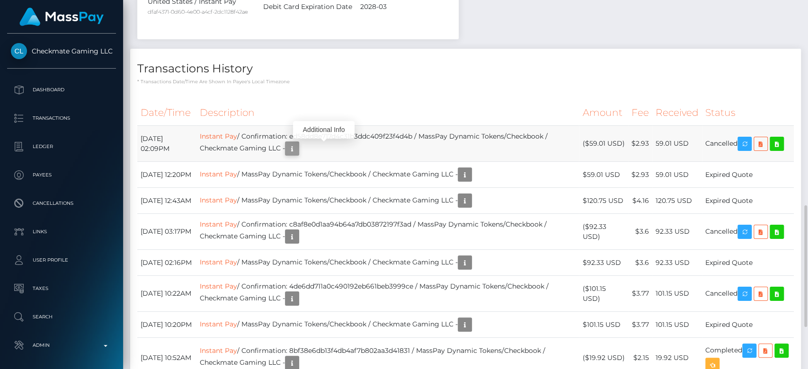
click at [298, 147] on icon "button" at bounding box center [291, 149] width 11 height 12
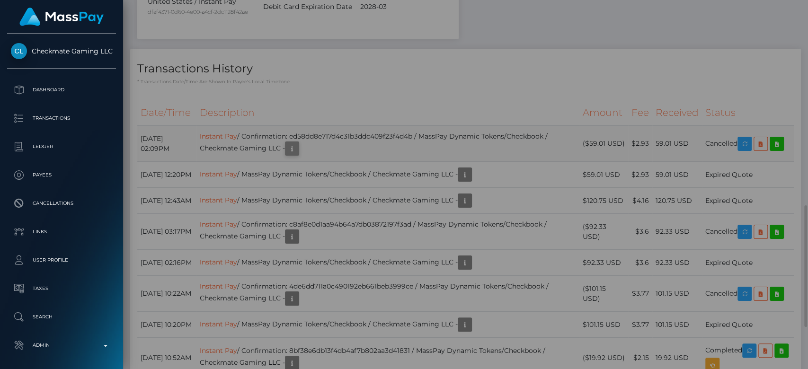
scroll to position [0, 0]
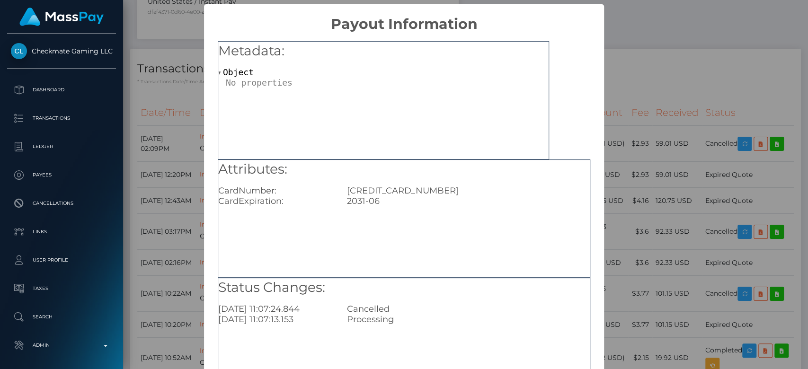
click at [168, 74] on div "× Payout Information Metadata: Object Attributes: CardNumber: 5439300254148087 …" at bounding box center [404, 184] width 808 height 369
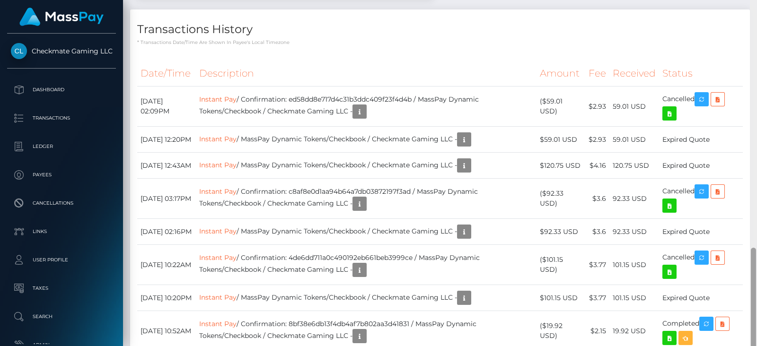
scroll to position [113, 192]
drag, startPoint x: 805, startPoint y: 1, endPoint x: 360, endPoint y: 163, distance: 474.4
click at [360, 219] on td "Instant Pay / MassPay Dynamic Tokens/Checkbook / Checkmate Gaming LLC -" at bounding box center [366, 232] width 341 height 26
click at [365, 331] on icon "button" at bounding box center [359, 337] width 11 height 12
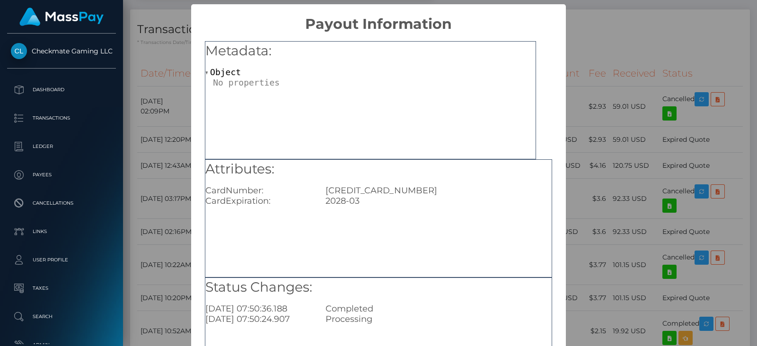
click at [406, 193] on div "4403931795222430" at bounding box center [438, 190] width 240 height 10
click at [575, 197] on div "× Payout Information Metadata: Object Attributes: CardNumber: 4403931795222430 …" at bounding box center [378, 173] width 757 height 346
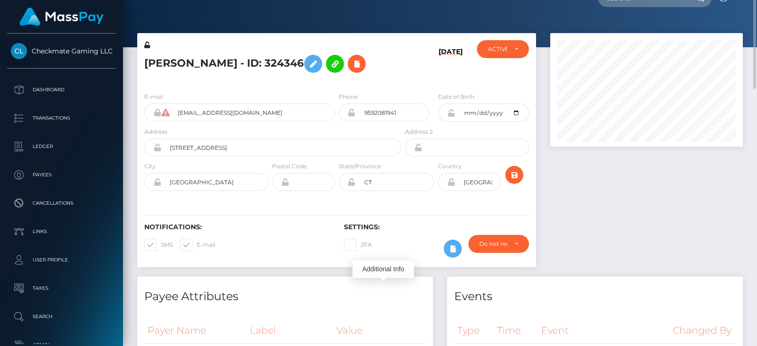
scroll to position [0, 0]
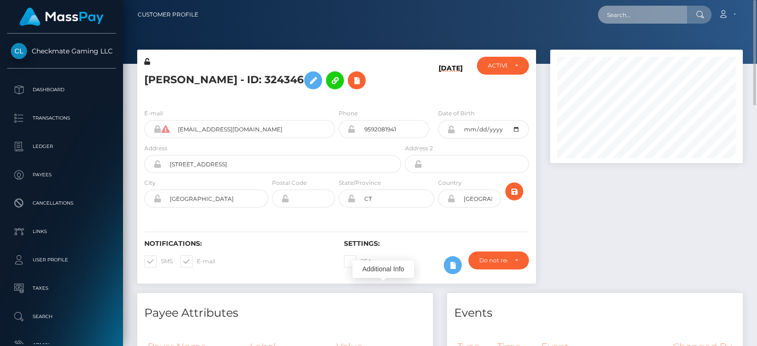
click at [648, 21] on input "text" at bounding box center [642, 15] width 89 height 18
paste input "malificentcbstrip@gmail.com"
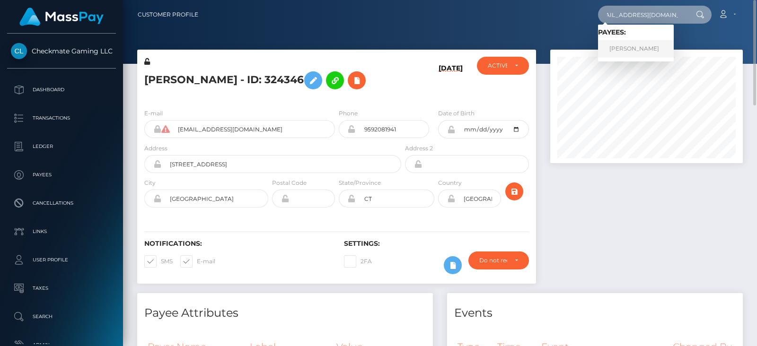
type input "malificentcbstrip@gmail.com"
click at [646, 42] on link "Viktoria Malakhova" at bounding box center [636, 49] width 76 height 18
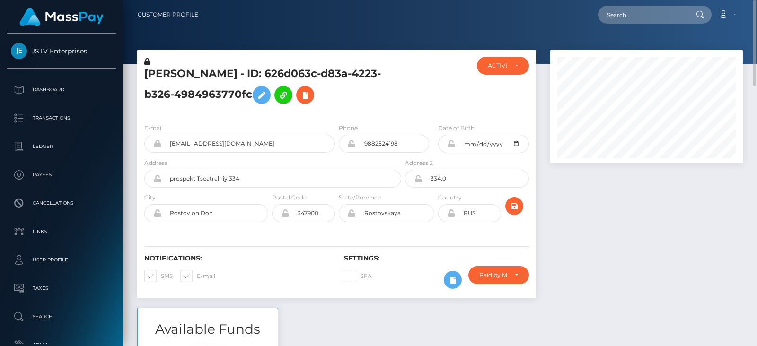
click at [644, 261] on div at bounding box center [646, 179] width 207 height 258
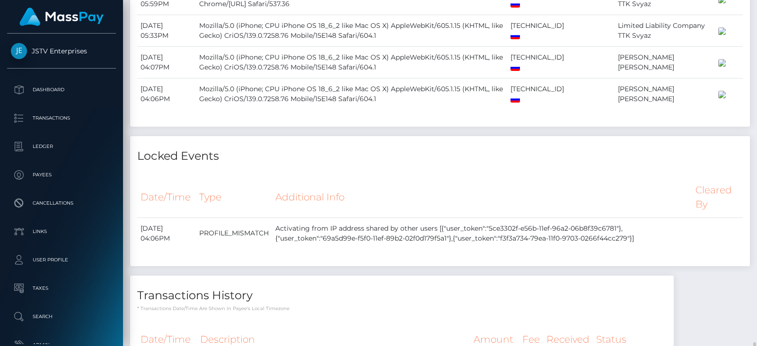
scroll to position [1038, 0]
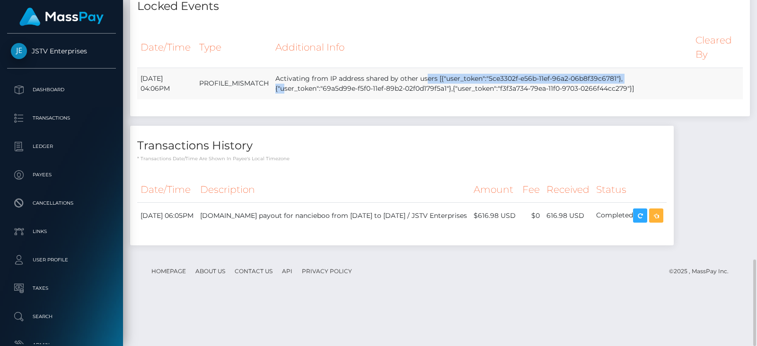
drag, startPoint x: 500, startPoint y: 126, endPoint x: 293, endPoint y: 122, distance: 206.8
click at [293, 99] on td "Activating from IP address shared by other users [{"user_token":"5ce3302f-e56b-…" at bounding box center [482, 84] width 420 height 32
click at [295, 99] on td "Activating from IP address shared by other users [{"user_token":"5ce3302f-e56b-…" at bounding box center [482, 84] width 420 height 32
drag, startPoint x: 295, startPoint y: 123, endPoint x: 647, endPoint y: 137, distance: 352.4
click at [647, 99] on td "Activating from IP address shared by other users [{"user_token":"5ce3302f-e56b-…" at bounding box center [482, 84] width 420 height 32
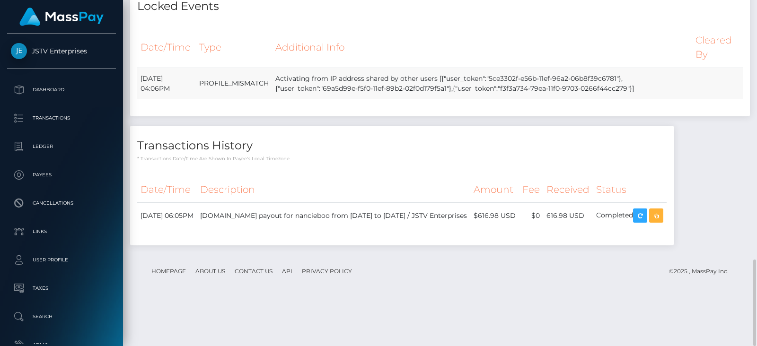
click at [648, 99] on td "Activating from IP address shared by other users [{"user_token":"5ce3302f-e56b-…" at bounding box center [482, 84] width 420 height 32
click at [645, 99] on td "Activating from IP address shared by other users [{"user_token":"5ce3302f-e56b-…" at bounding box center [482, 84] width 420 height 32
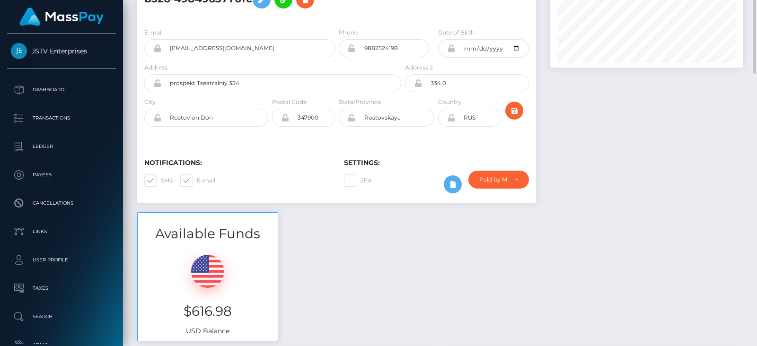
scroll to position [0, 0]
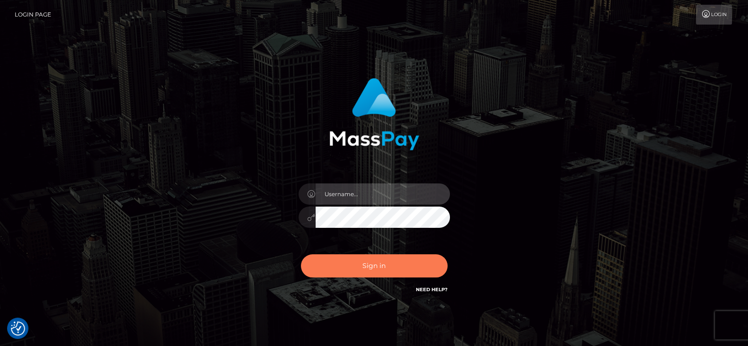
type input "[DOMAIN_NAME]"
click at [374, 263] on button "Sign in" at bounding box center [374, 266] width 147 height 23
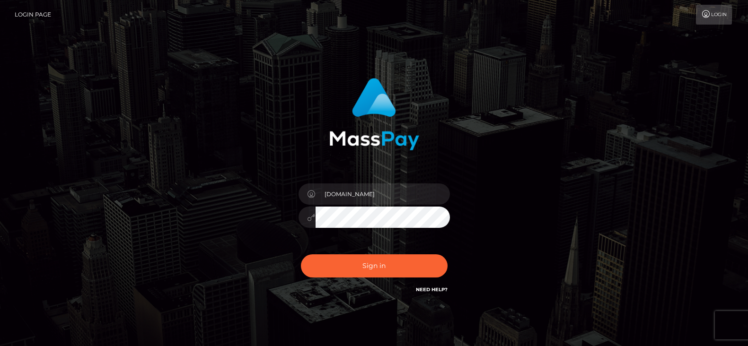
click at [374, 266] on button "Sign in" at bounding box center [374, 266] width 147 height 23
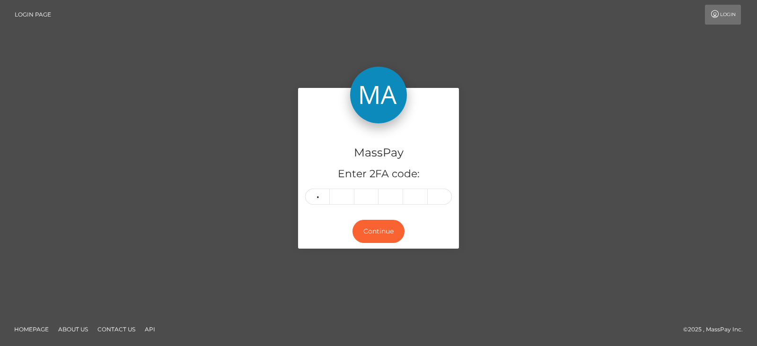
type input "0"
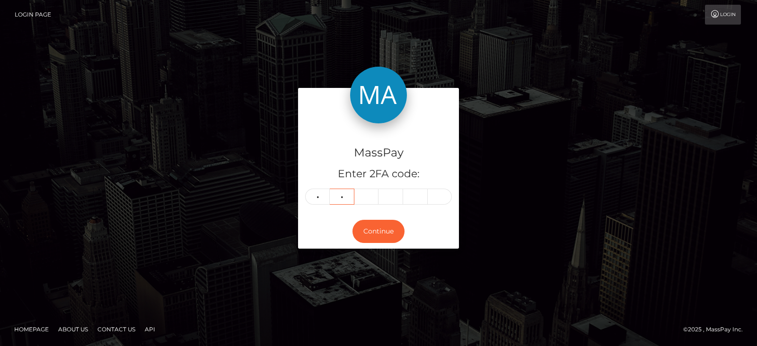
type input "8"
type input "9"
type input "7"
type input "1"
type input "2"
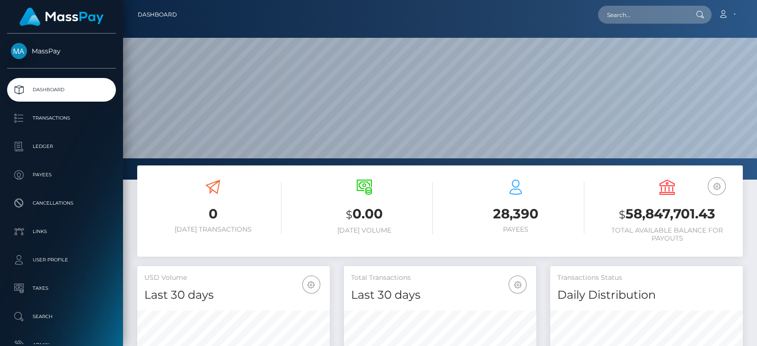
scroll to position [168, 192]
click at [635, 15] on input "text" at bounding box center [642, 15] width 89 height 18
paste input "scott_baker89@icloud.com"
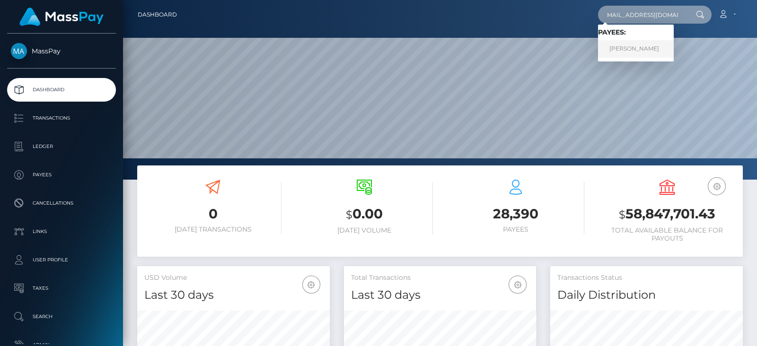
type input "scott_baker89@icloud.com"
click at [640, 50] on link "SCOTT ASHLEY BAKER" at bounding box center [636, 49] width 76 height 18
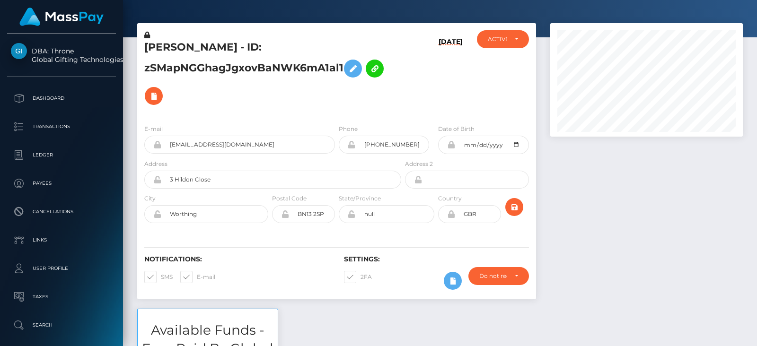
scroll to position [9, 0]
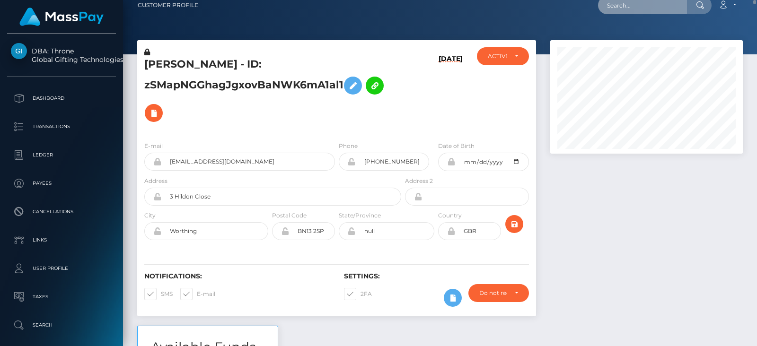
click at [627, 4] on input "text" at bounding box center [642, 5] width 89 height 18
paste input "chloefrobinson@gmail.com"
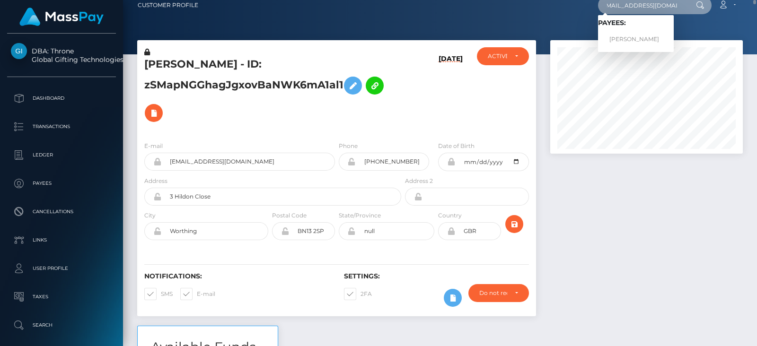
type input "chloefrobinson@gmail.com"
click at [646, 36] on link "CHLOE FLEUR ROBINSON" at bounding box center [636, 40] width 76 height 18
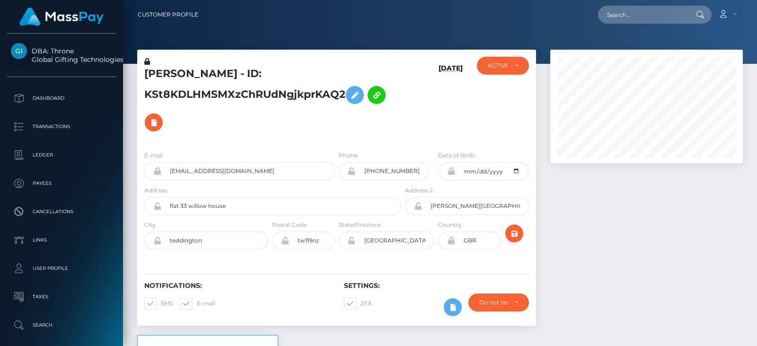
scroll to position [113, 192]
click at [583, 236] on div at bounding box center [646, 193] width 207 height 286
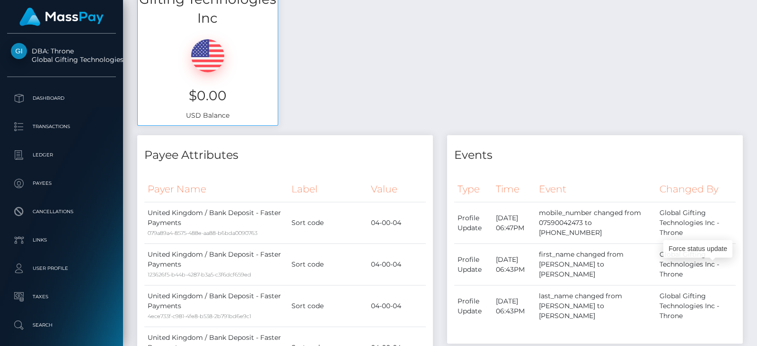
scroll to position [0, 0]
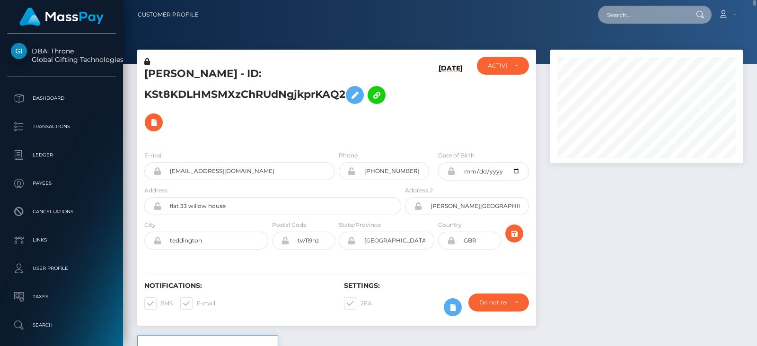
click at [635, 13] on input "text" at bounding box center [642, 15] width 89 height 18
paste input "ndesmond143@gmail.com"
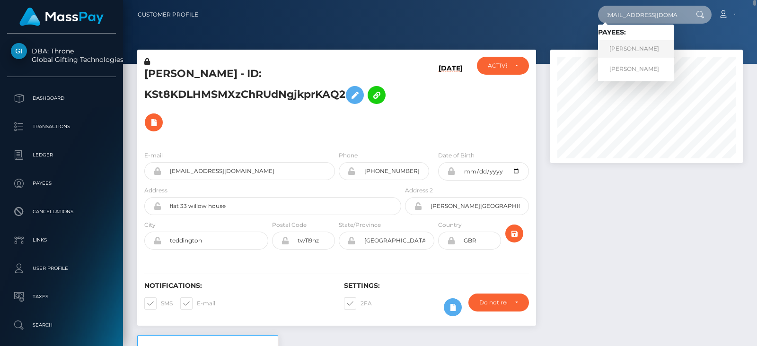
type input "ndesmond143@gmail.com"
click at [635, 51] on link "Brandy Norton" at bounding box center [636, 49] width 76 height 18
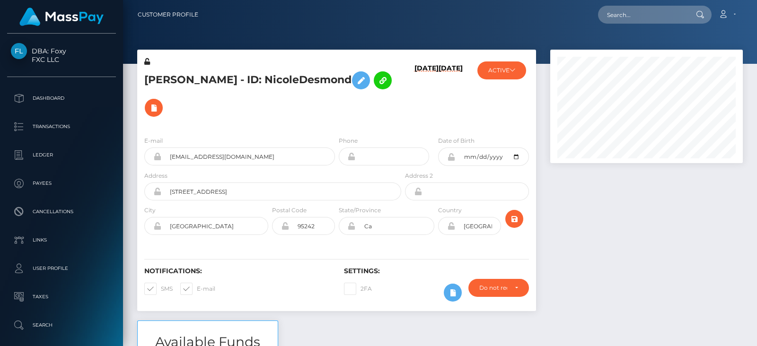
scroll to position [113, 192]
click at [597, 283] on div at bounding box center [646, 185] width 207 height 271
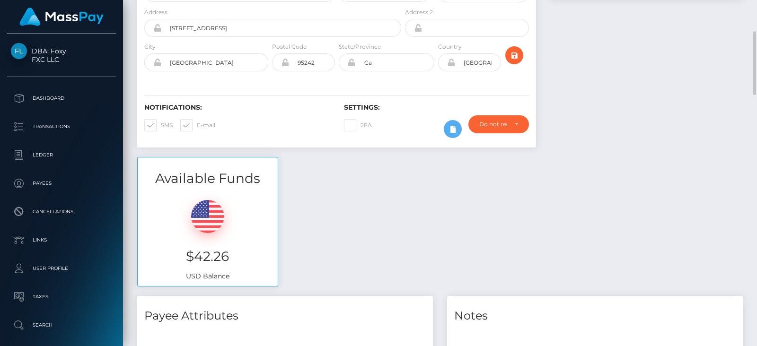
scroll to position [163, 0]
drag, startPoint x: 239, startPoint y: 259, endPoint x: 171, endPoint y: 263, distance: 68.2
click at [171, 263] on h3 "$42.26" at bounding box center [208, 257] width 126 height 18
copy h3 "$42.26"
